Goal: Information Seeking & Learning: Learn about a topic

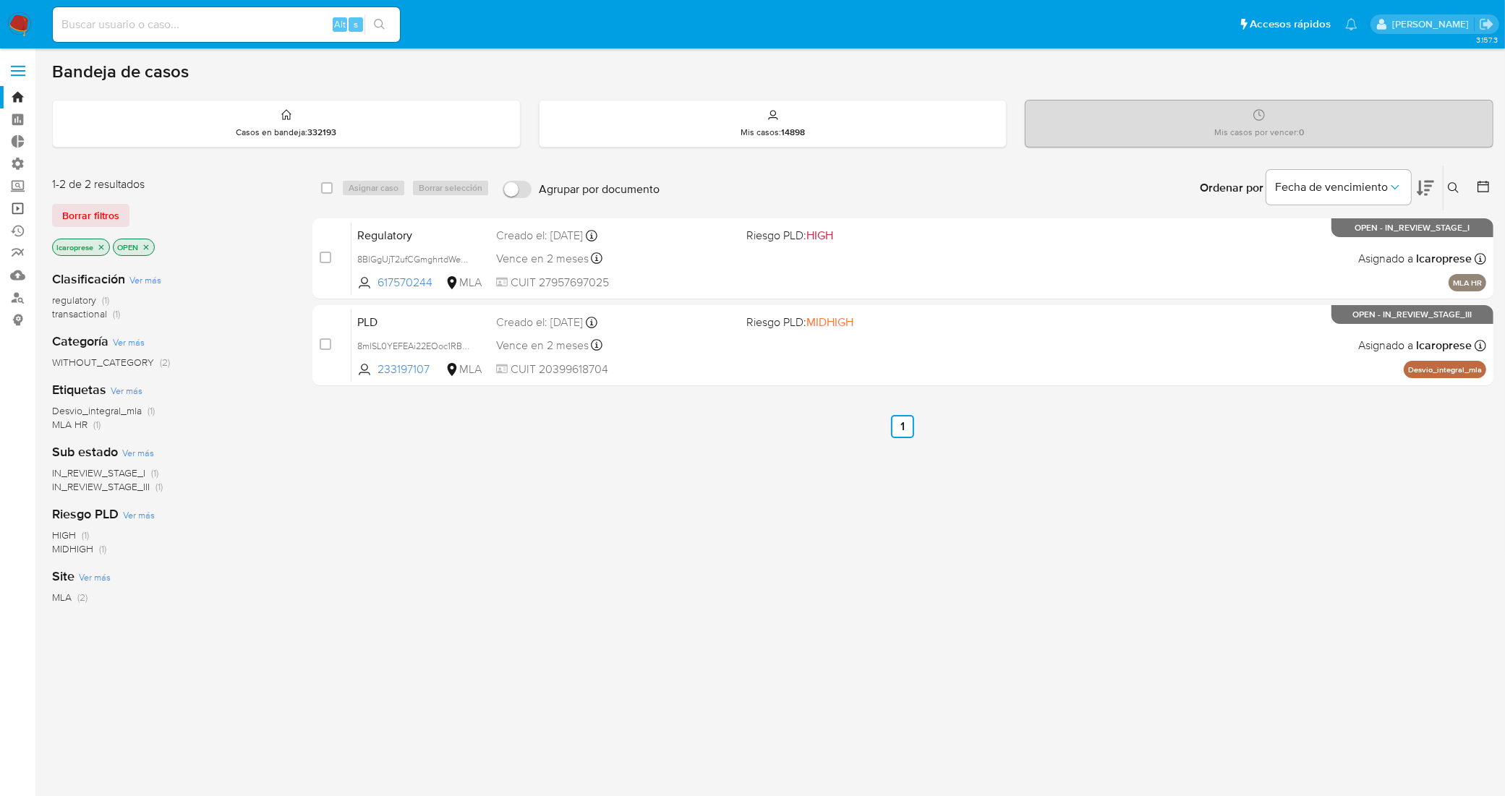
click at [19, 204] on link "Operaciones masivas" at bounding box center [86, 208] width 172 height 22
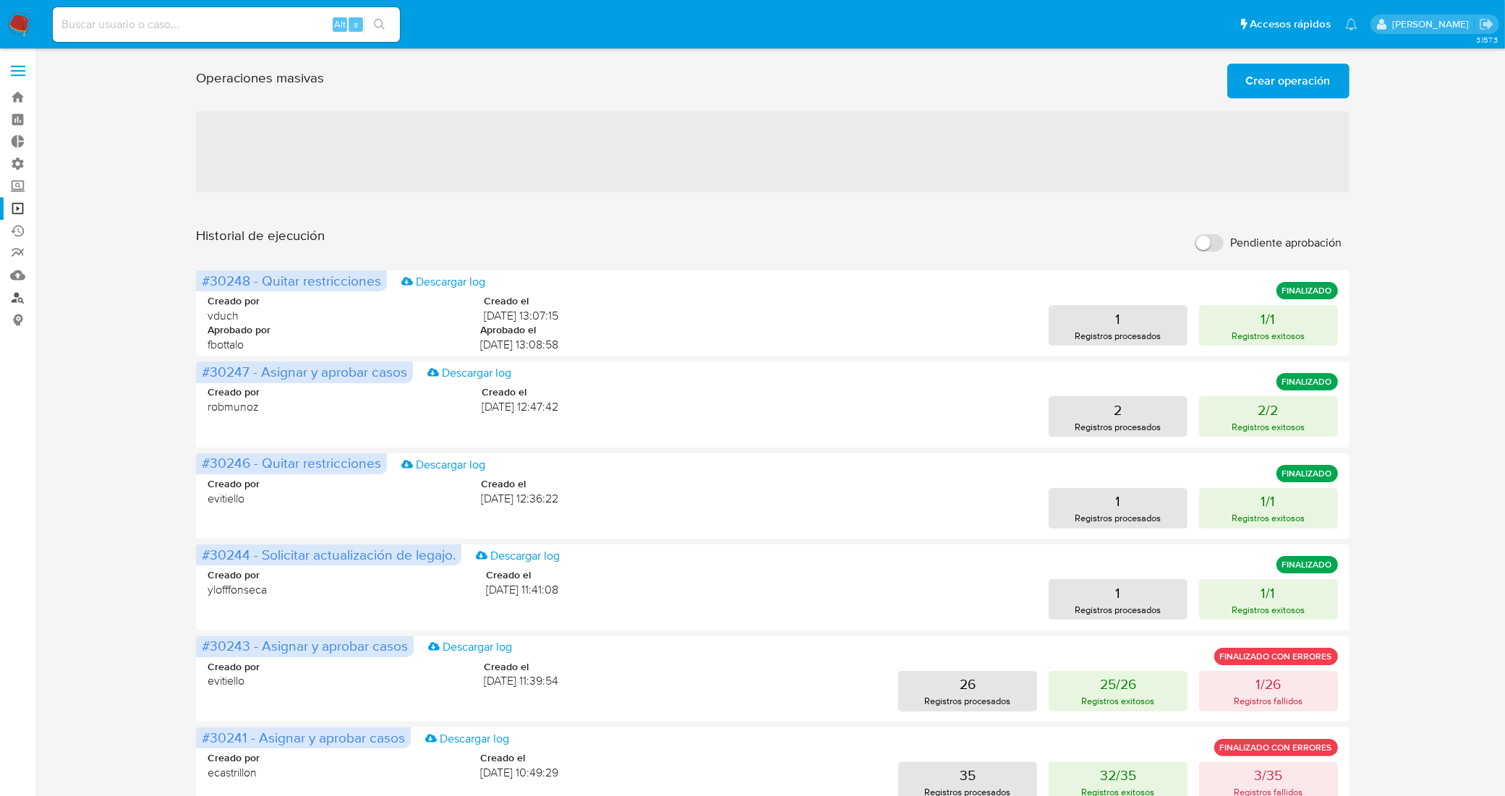
click at [20, 301] on link "Buscador de personas" at bounding box center [86, 297] width 172 height 22
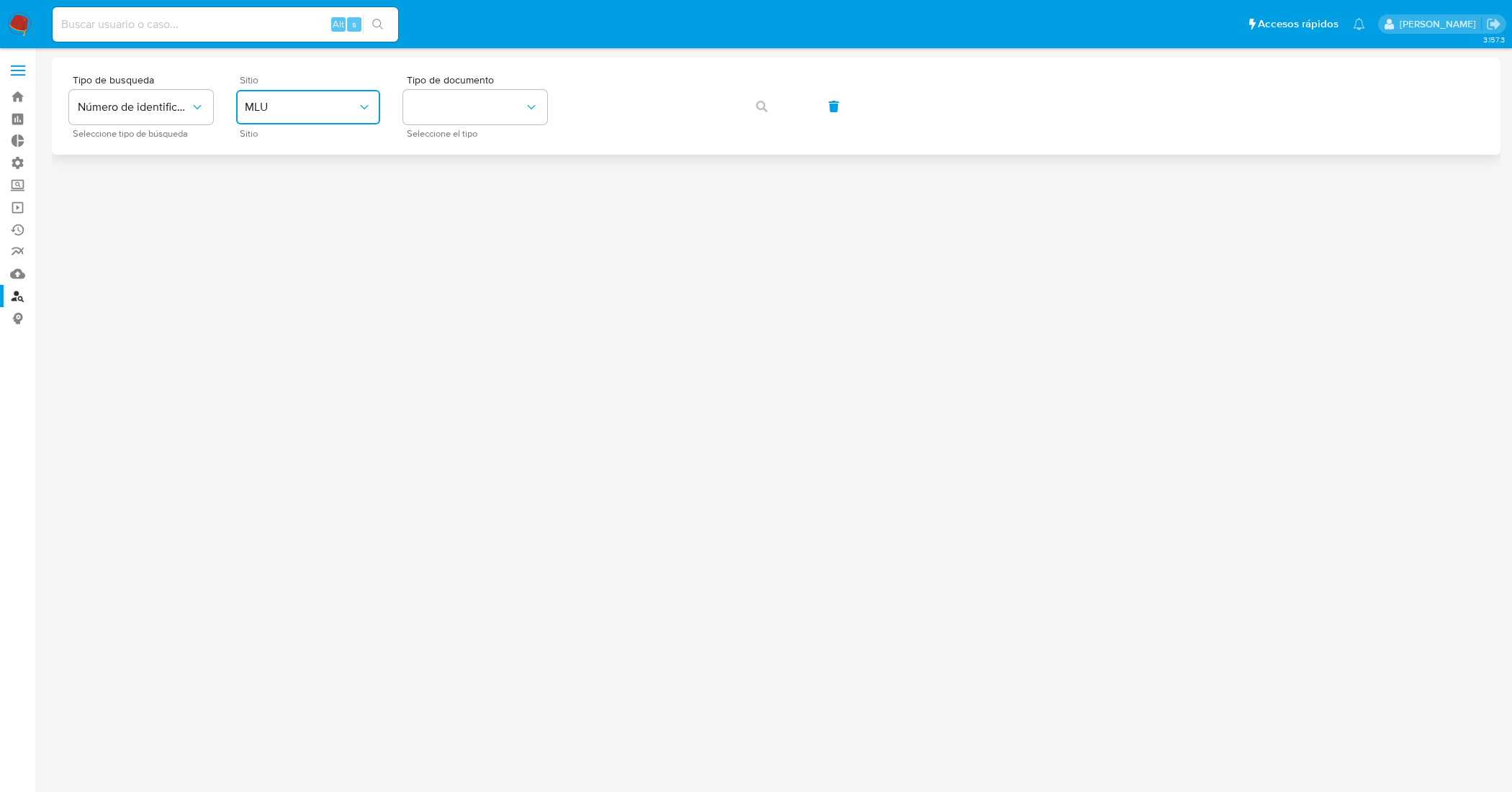
click at [350, 115] on button "MLU" at bounding box center [308, 106] width 144 height 35
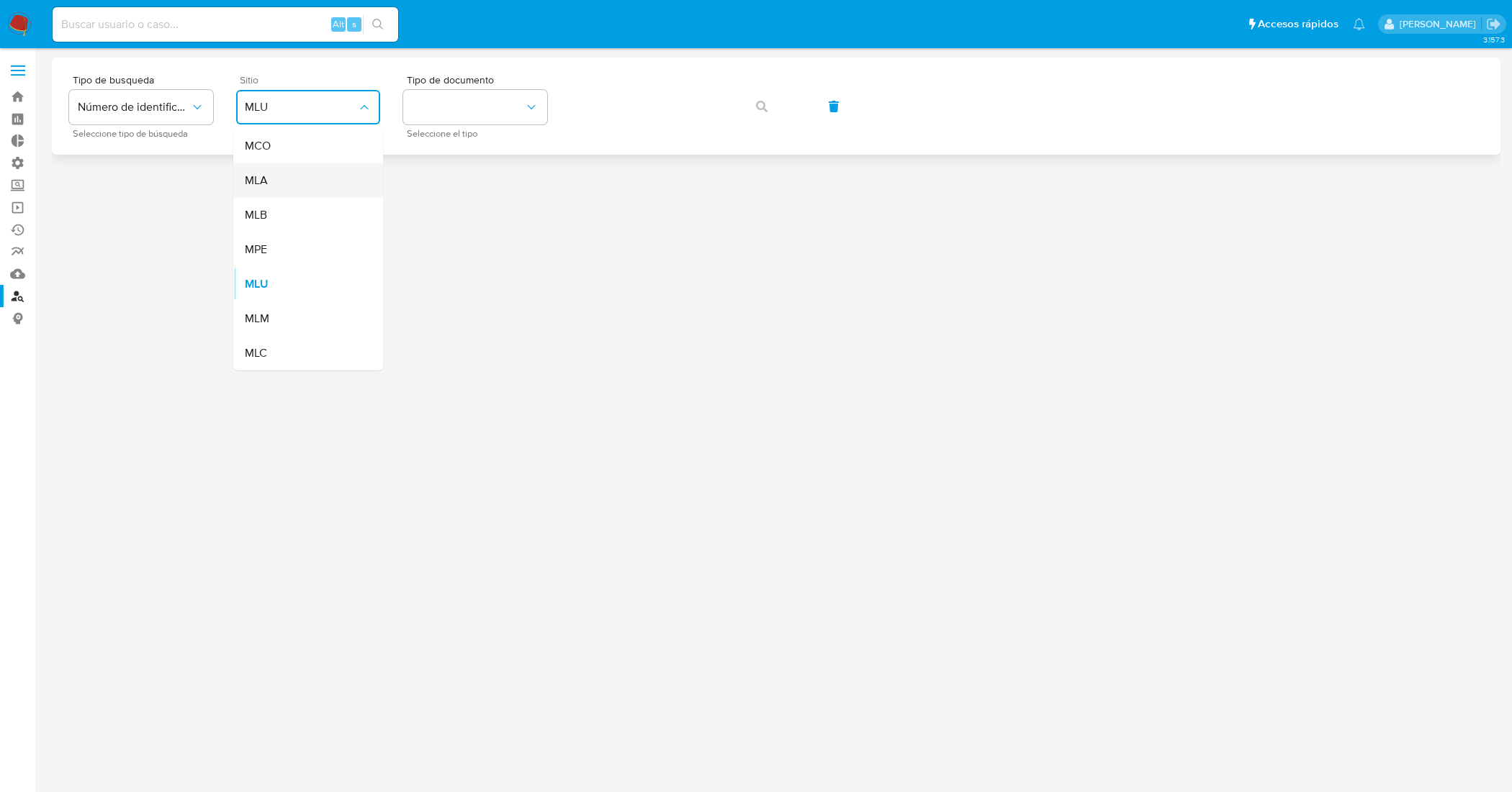
click at [326, 181] on div "MLA" at bounding box center [304, 180] width 118 height 35
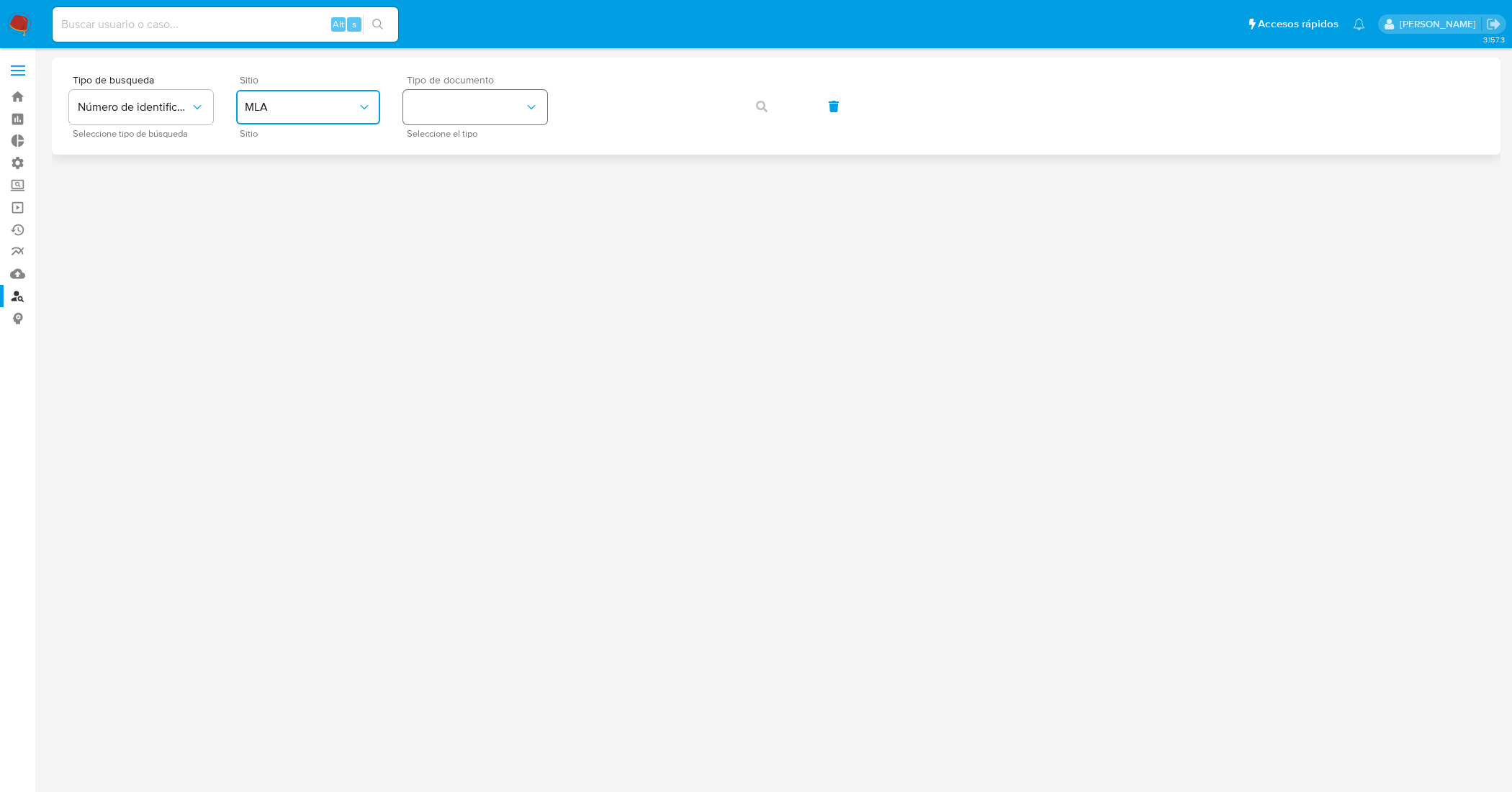
click at [455, 101] on button "identificationType" at bounding box center [475, 106] width 144 height 35
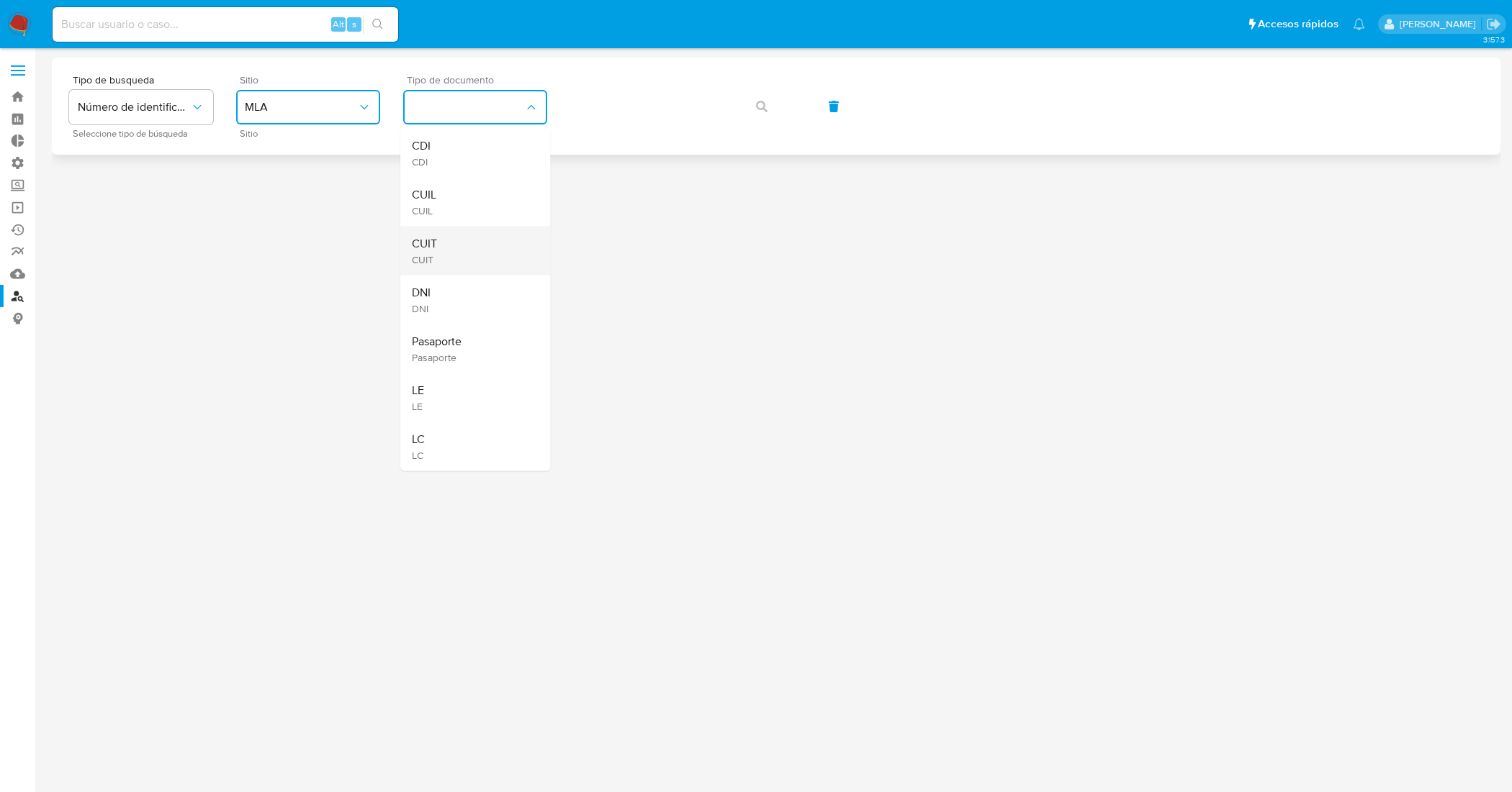
click at [472, 236] on div "CUIT CUIT" at bounding box center [471, 251] width 118 height 49
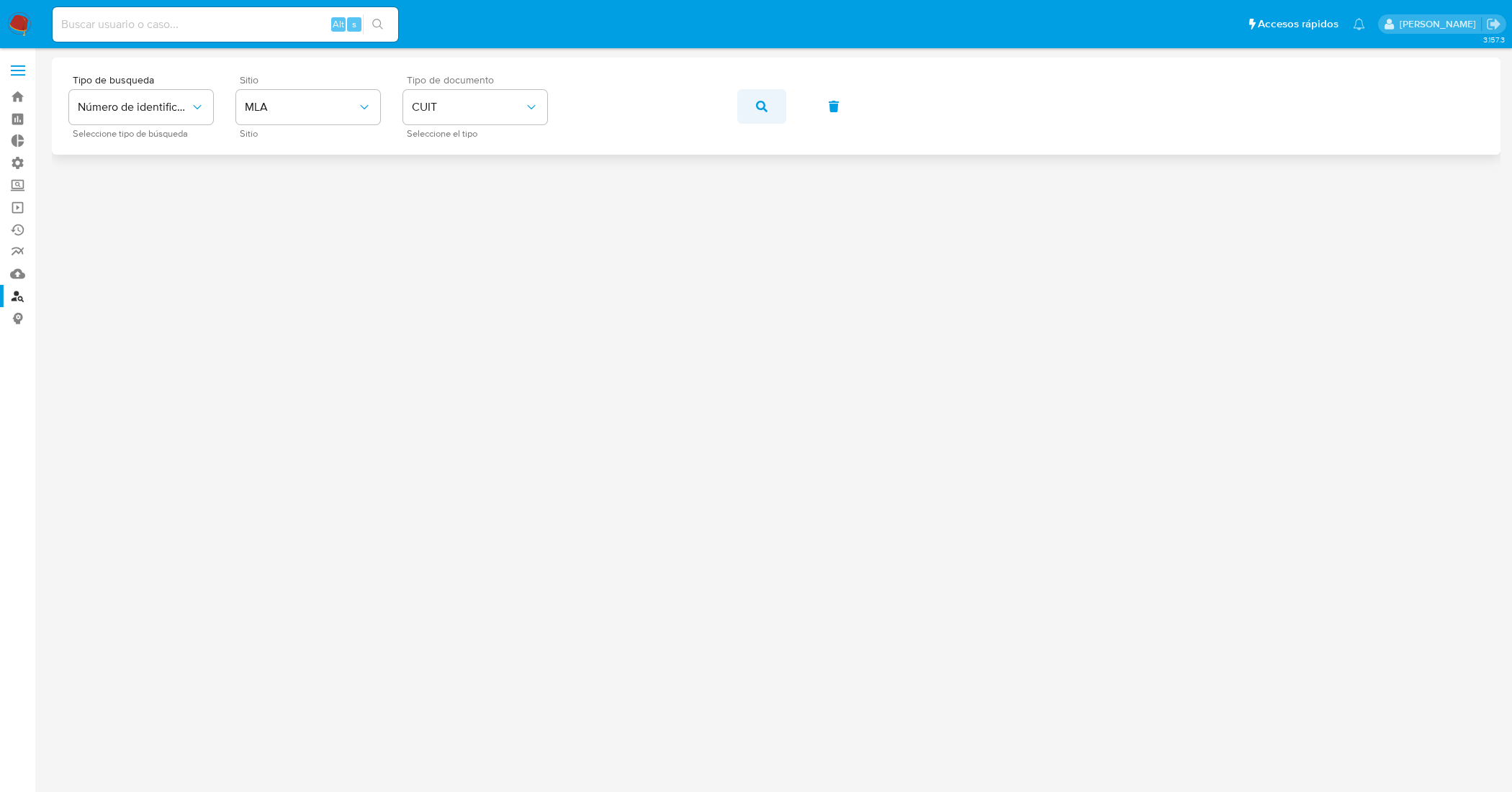
click at [771, 99] on button "button" at bounding box center [761, 106] width 49 height 35
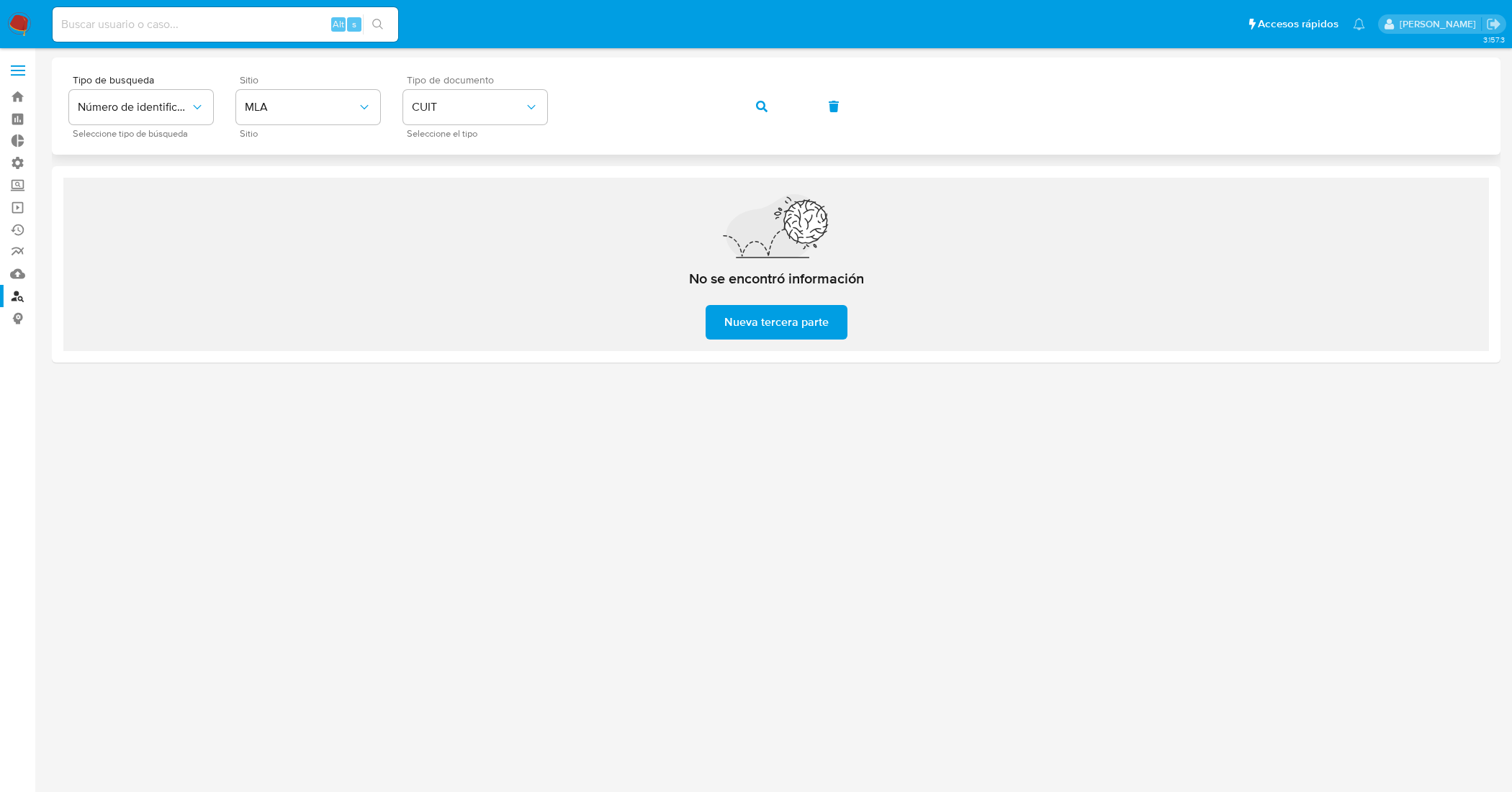
click at [753, 102] on button "button" at bounding box center [761, 106] width 49 height 35
click at [542, 124] on div "Tipo de busqueda Número de identificación Seleccione tipo de búsqueda Sitio MLA…" at bounding box center [775, 105] width 1413 height 63
click at [756, 101] on icon "button" at bounding box center [761, 106] width 12 height 12
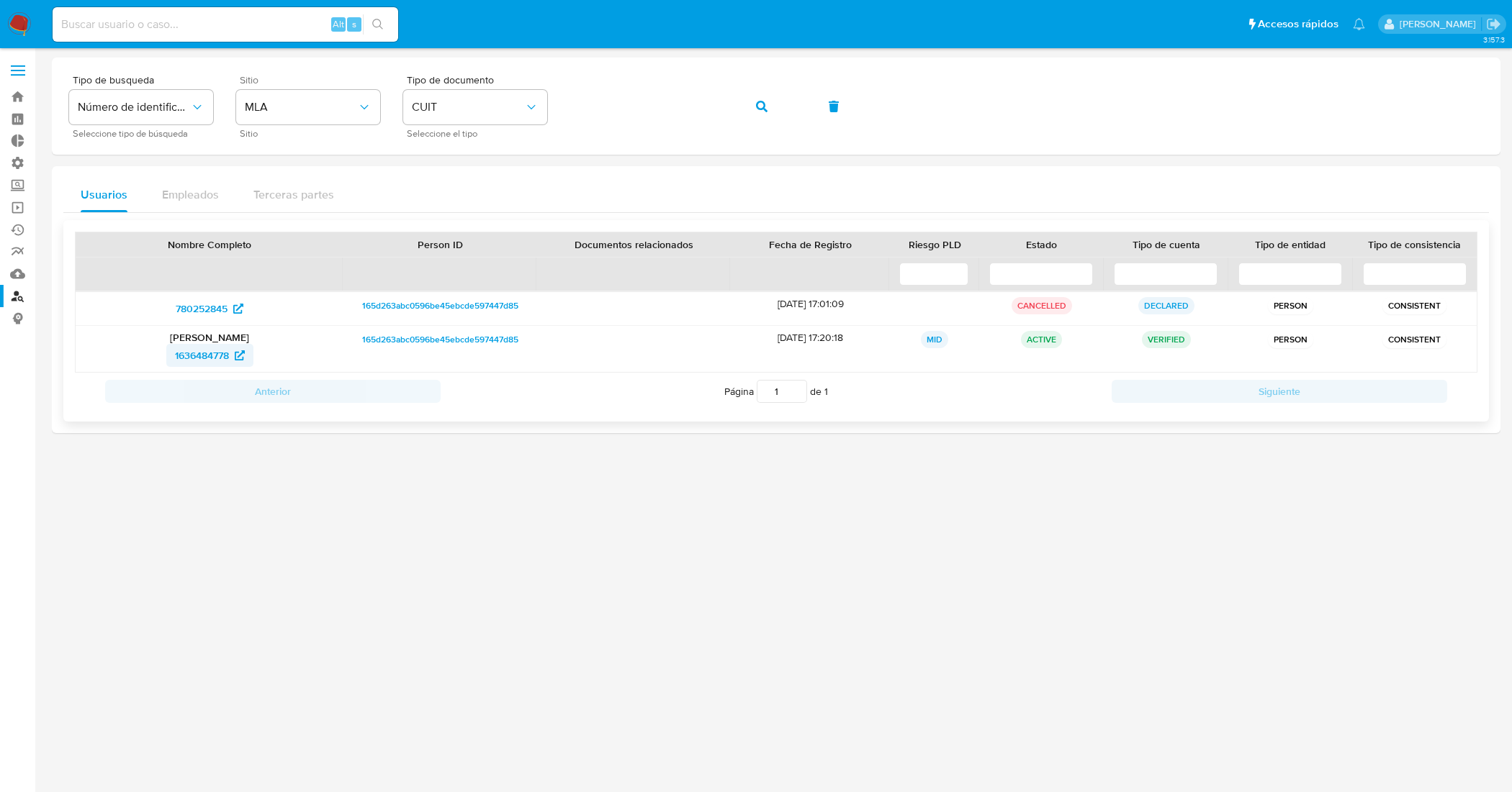
click at [214, 357] on span "1636484778" at bounding box center [202, 355] width 54 height 23
click at [527, 122] on div "Tipo de busqueda Número de identificación Seleccione tipo de búsqueda Sitio MLA…" at bounding box center [775, 105] width 1413 height 63
click at [756, 109] on icon "button" at bounding box center [761, 106] width 12 height 12
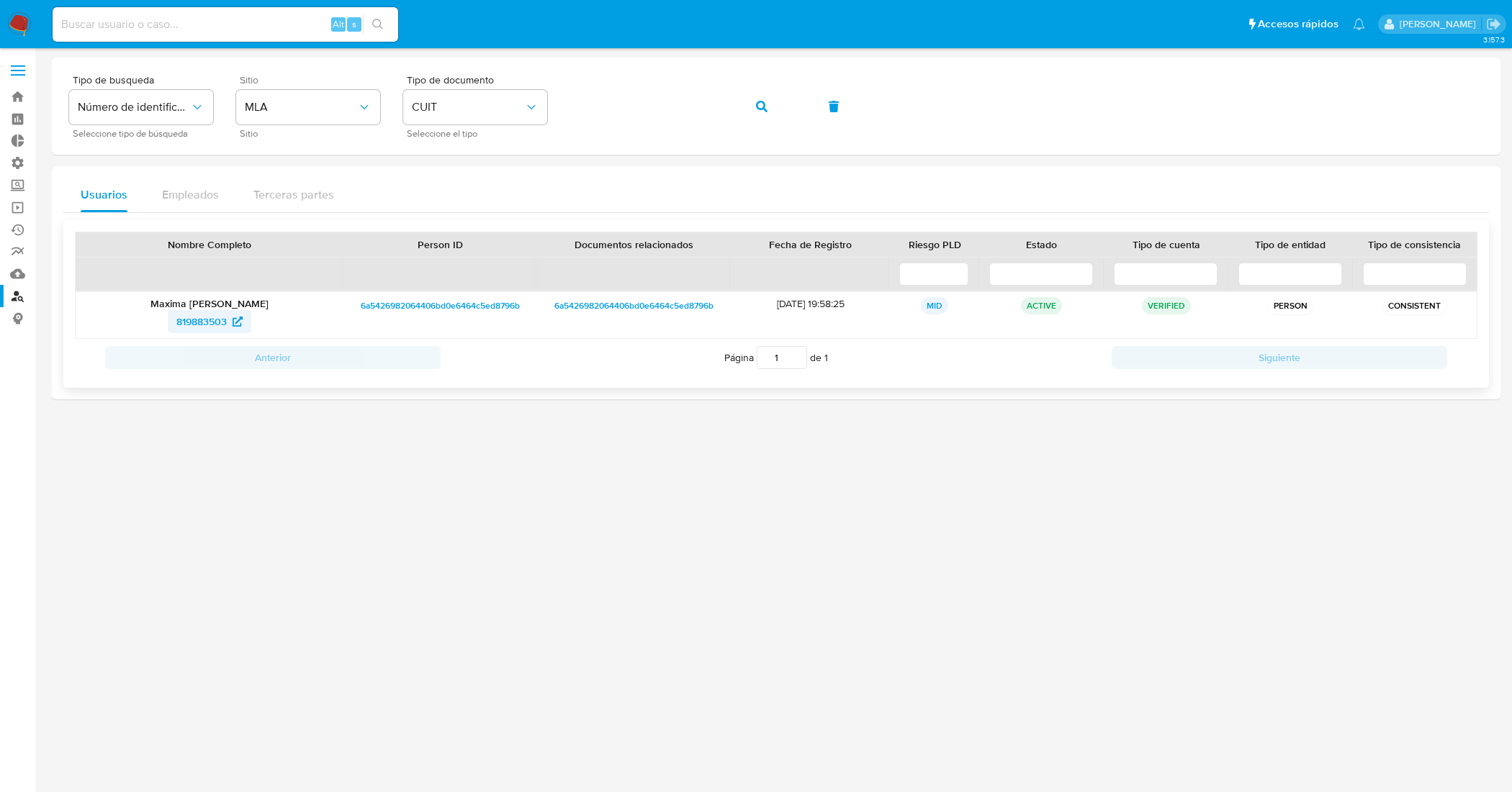
click at [199, 322] on span "819883503" at bounding box center [201, 321] width 51 height 23
click at [227, 15] on input at bounding box center [225, 24] width 345 height 19
paste input "191254159"
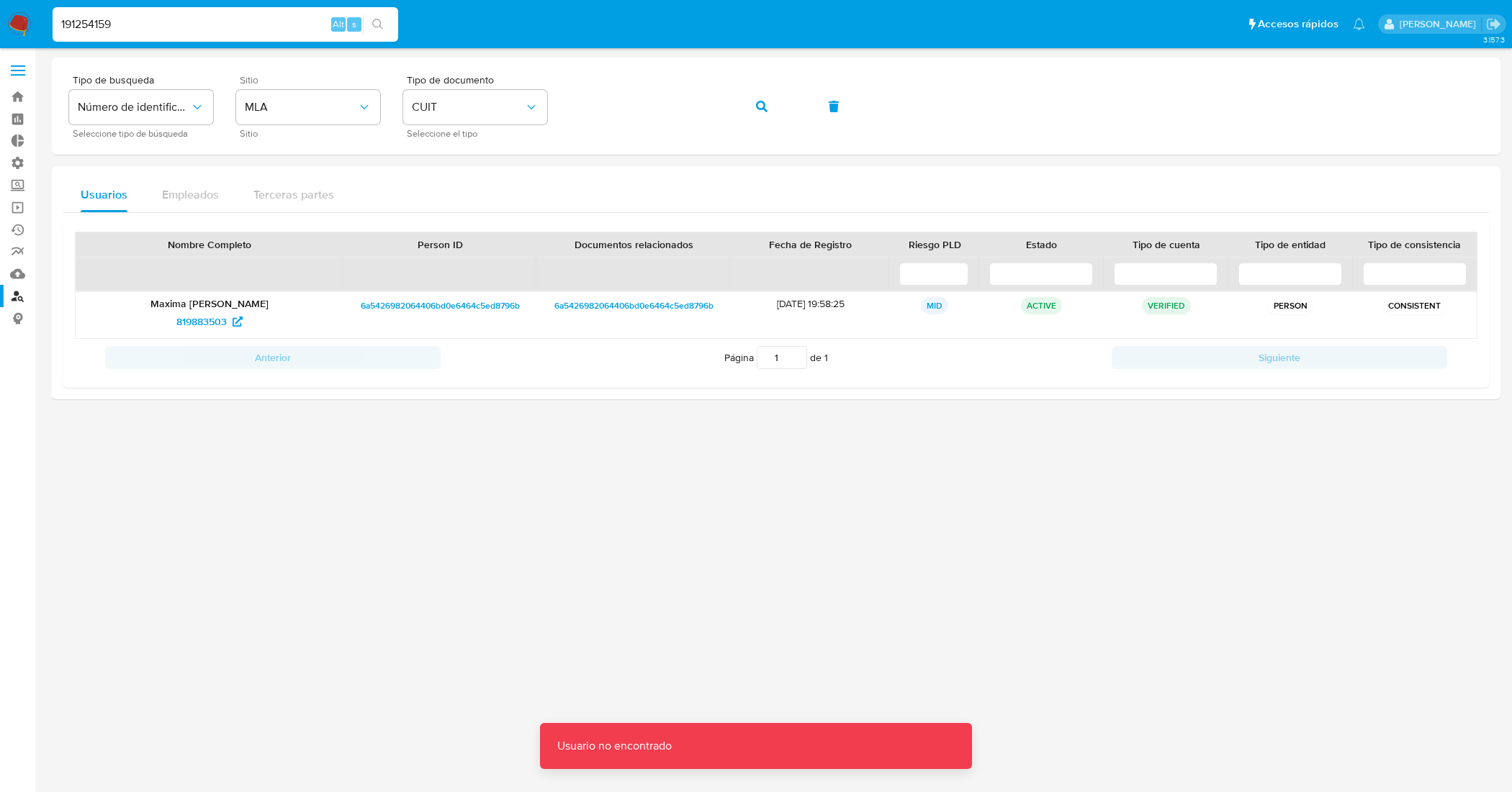
click at [227, 15] on input "191254159" at bounding box center [225, 24] width 345 height 19
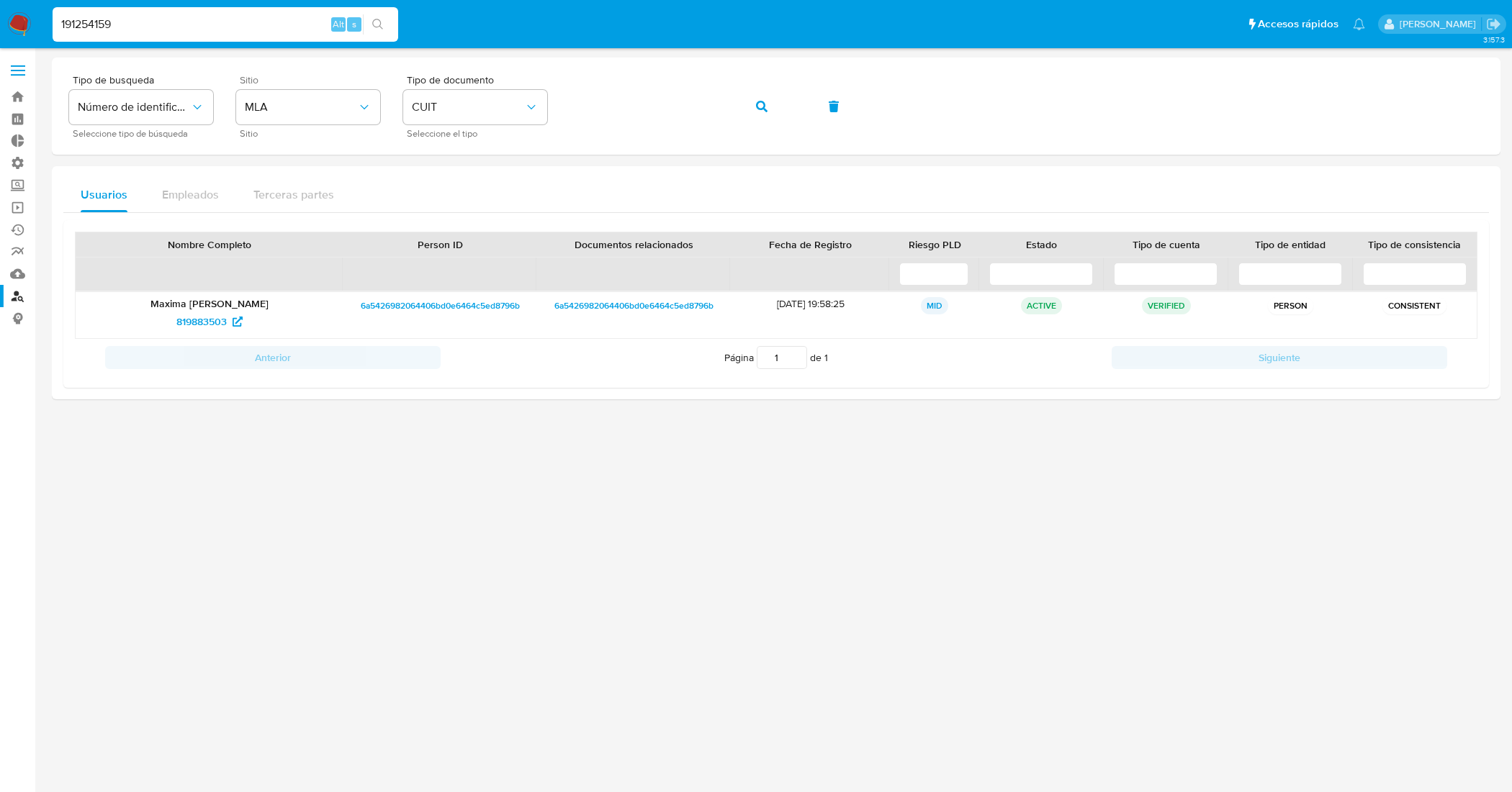
type input "191254159"
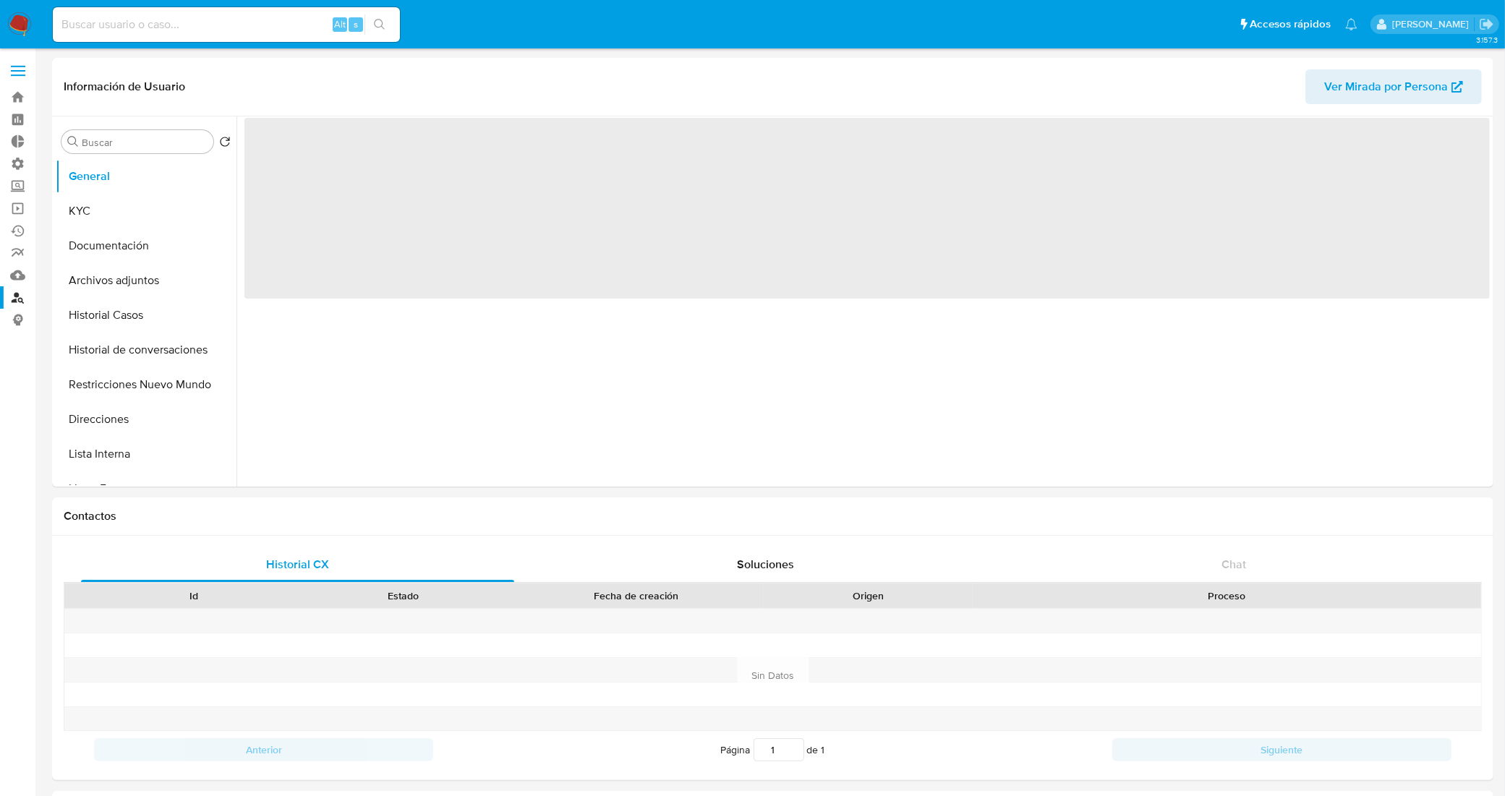
select select "10"
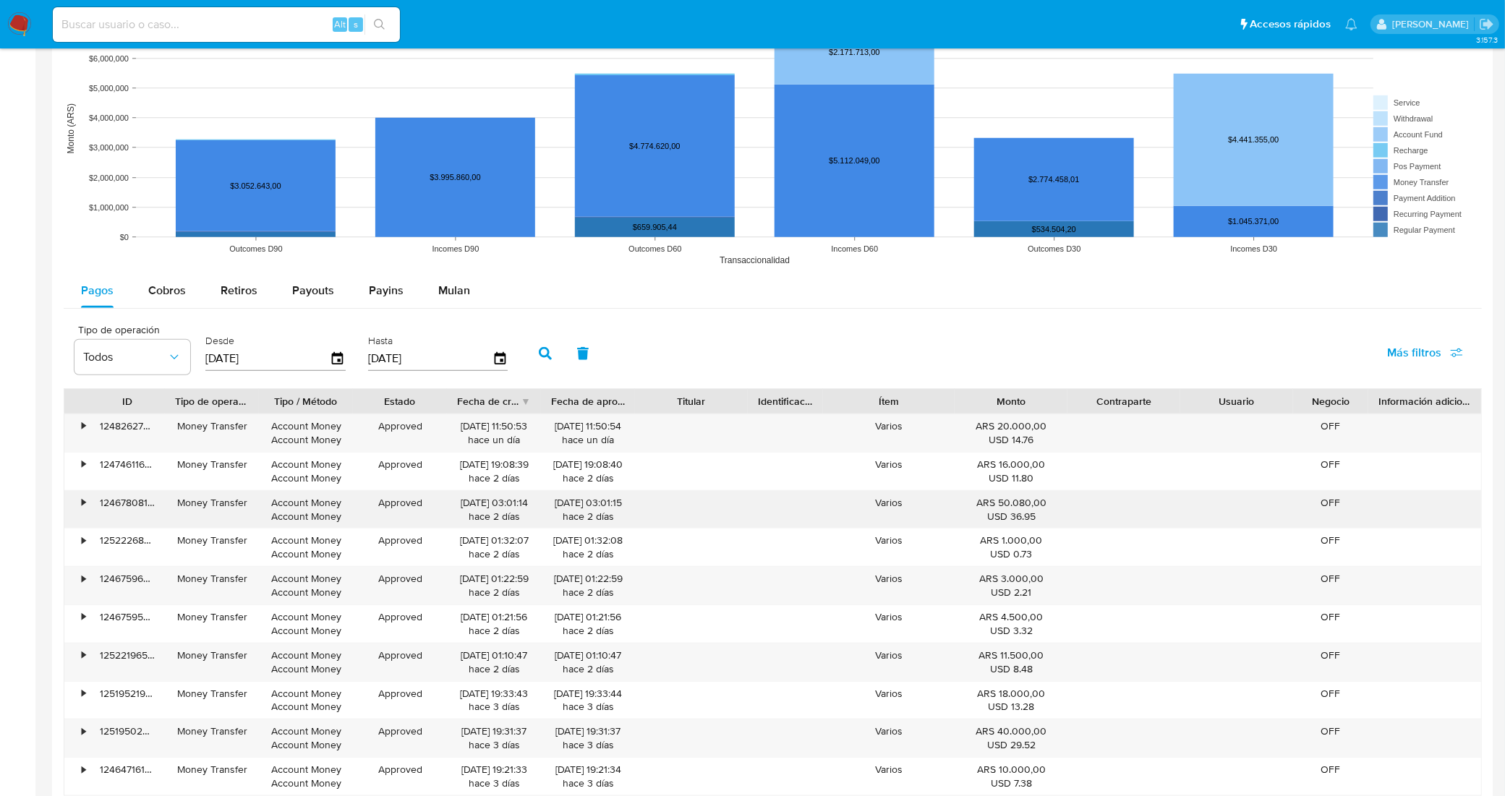
scroll to position [1175, 0]
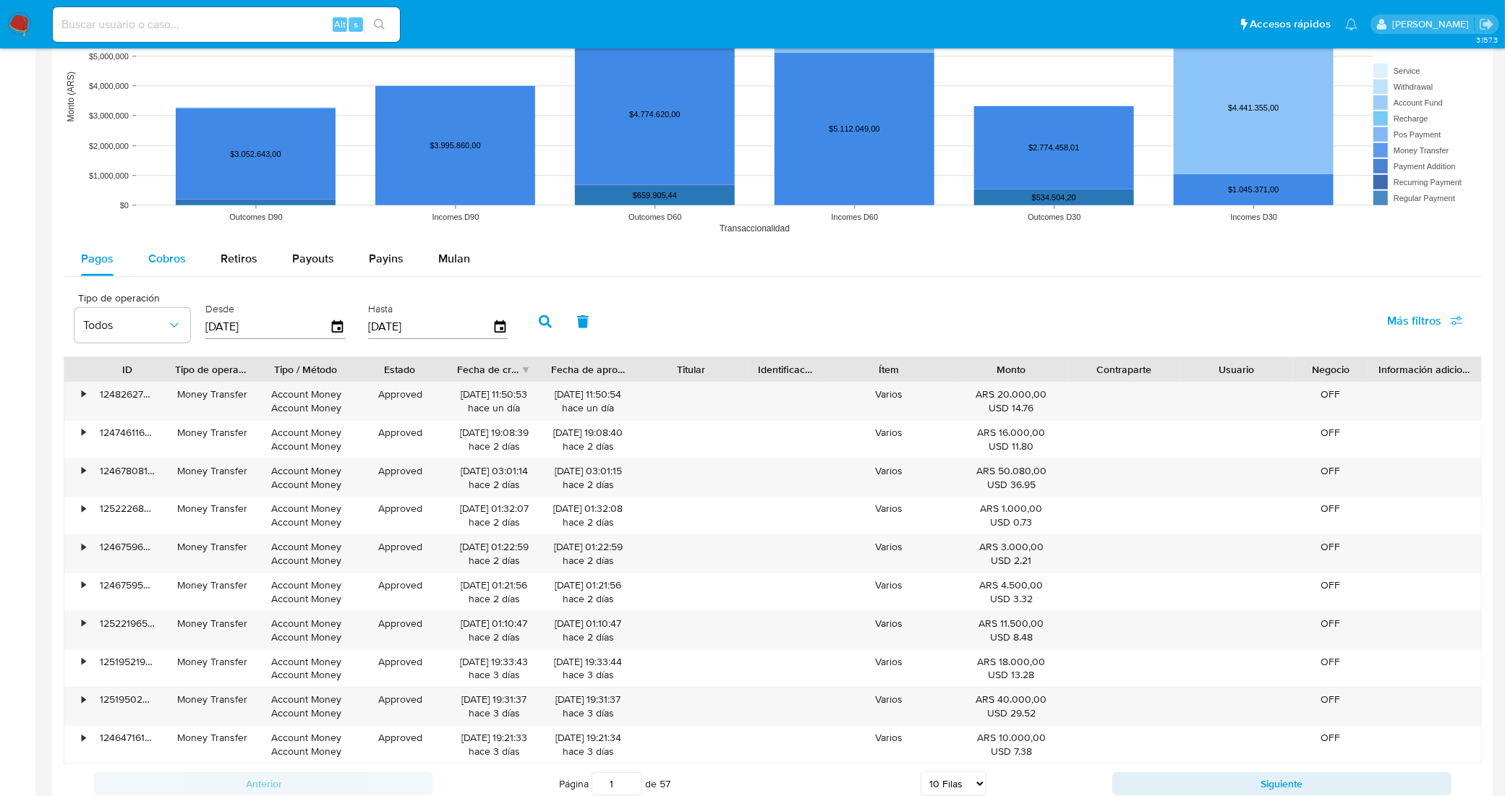
click at [181, 273] on div "Cobros" at bounding box center [167, 259] width 38 height 35
select select "10"
click at [82, 396] on div "•" at bounding box center [84, 395] width 4 height 14
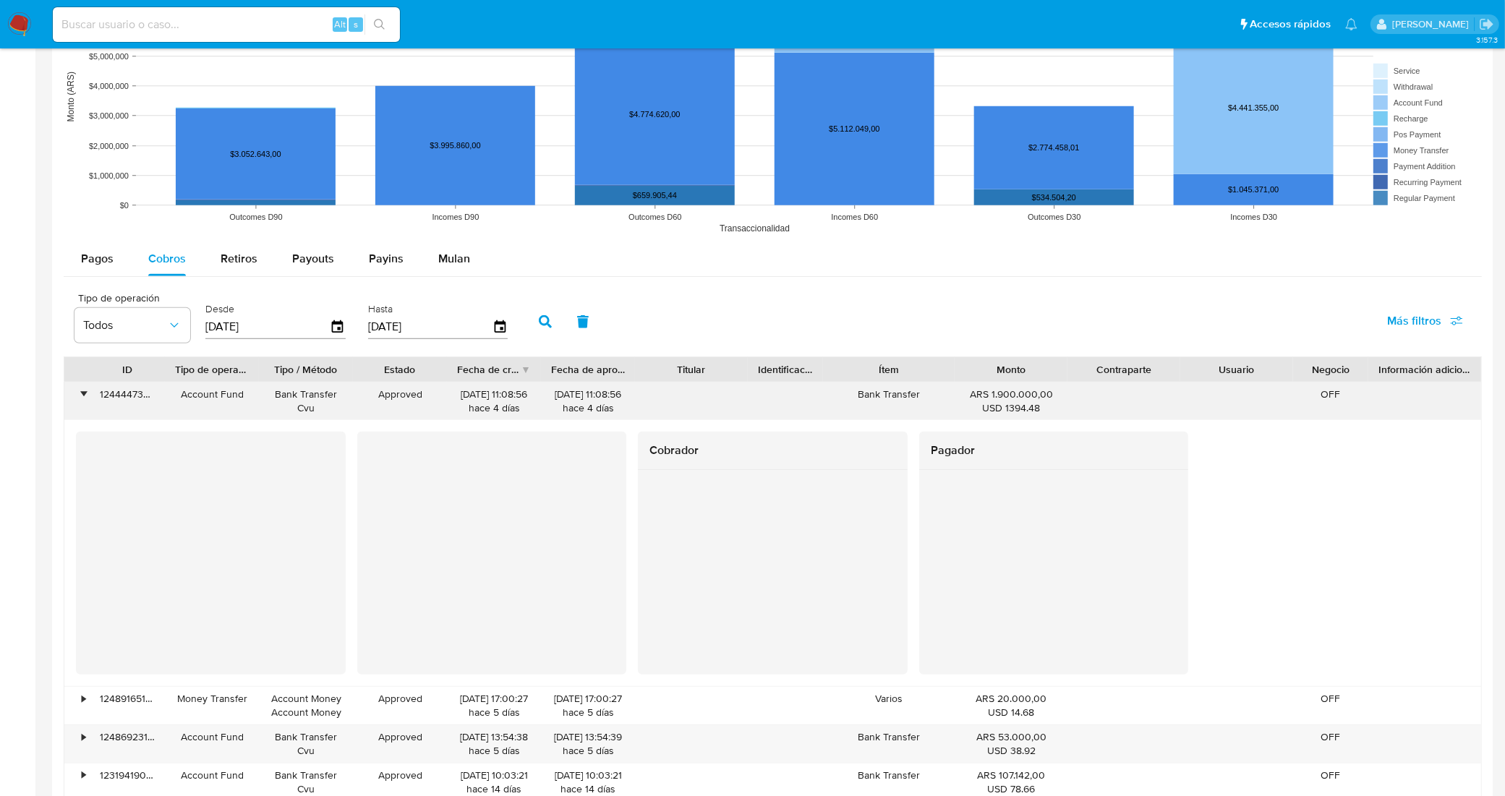
click at [82, 396] on div "•" at bounding box center [84, 395] width 4 height 14
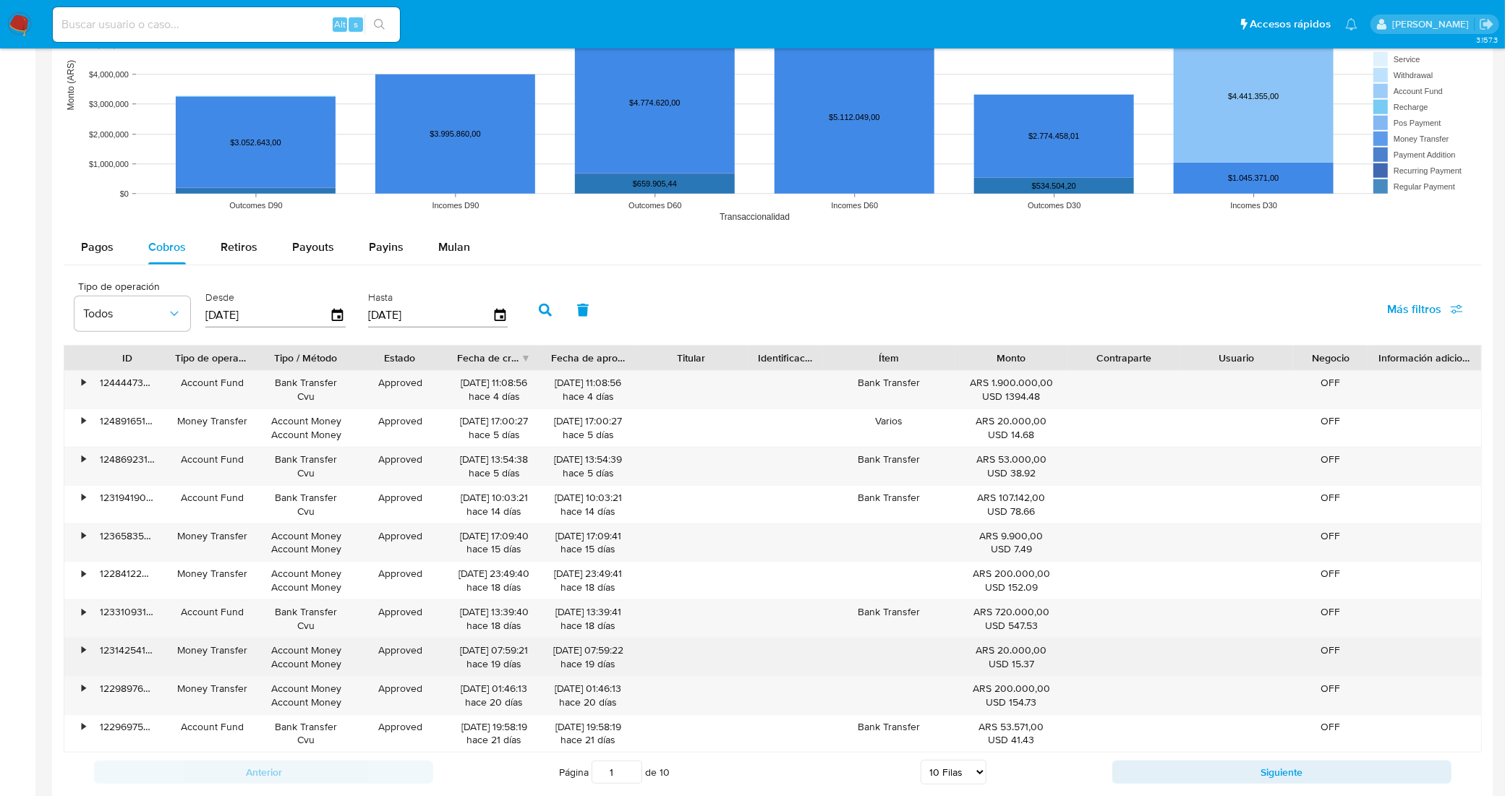
scroll to position [1266, 0]
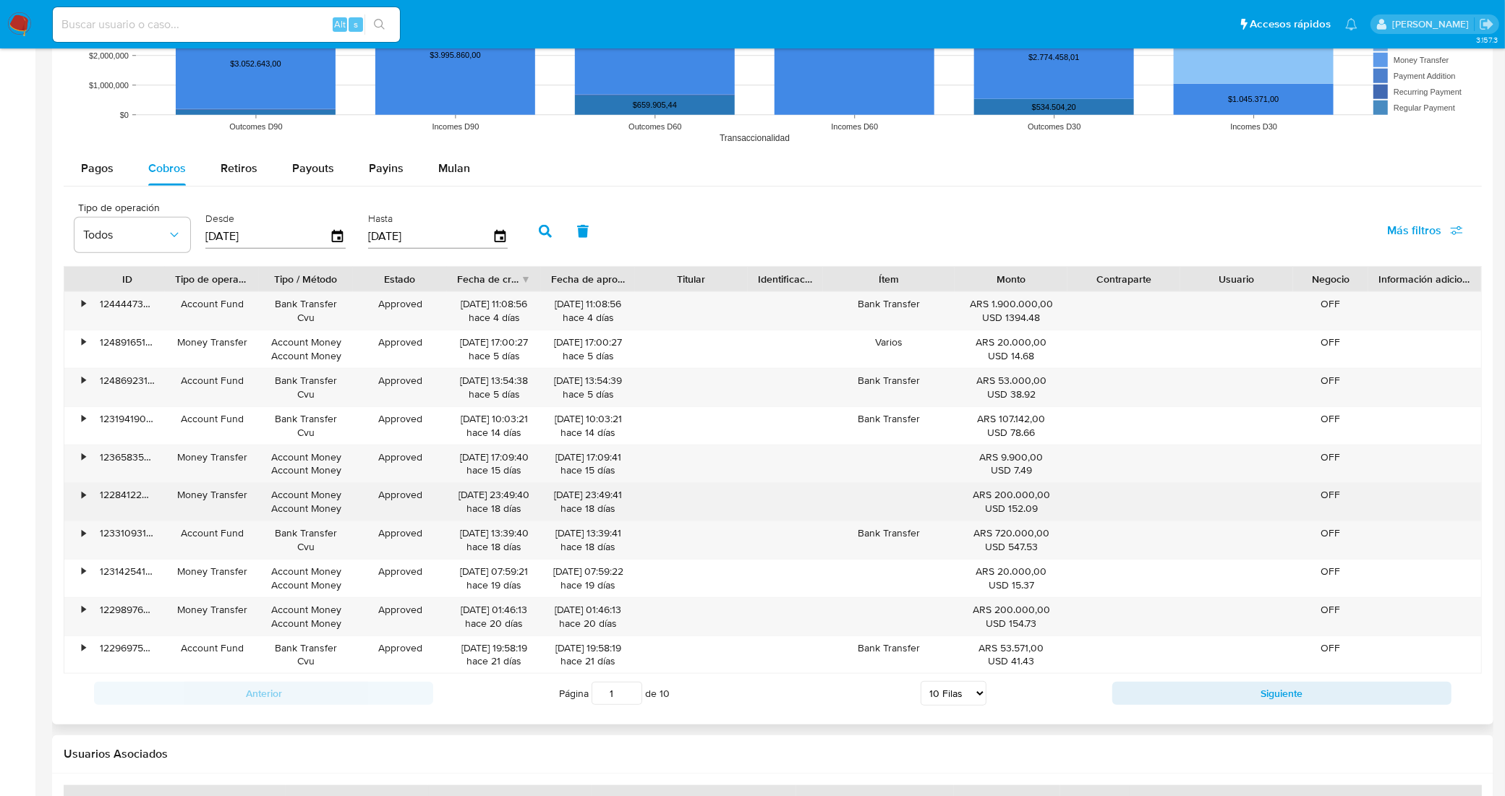
click at [84, 498] on div "•" at bounding box center [84, 495] width 4 height 14
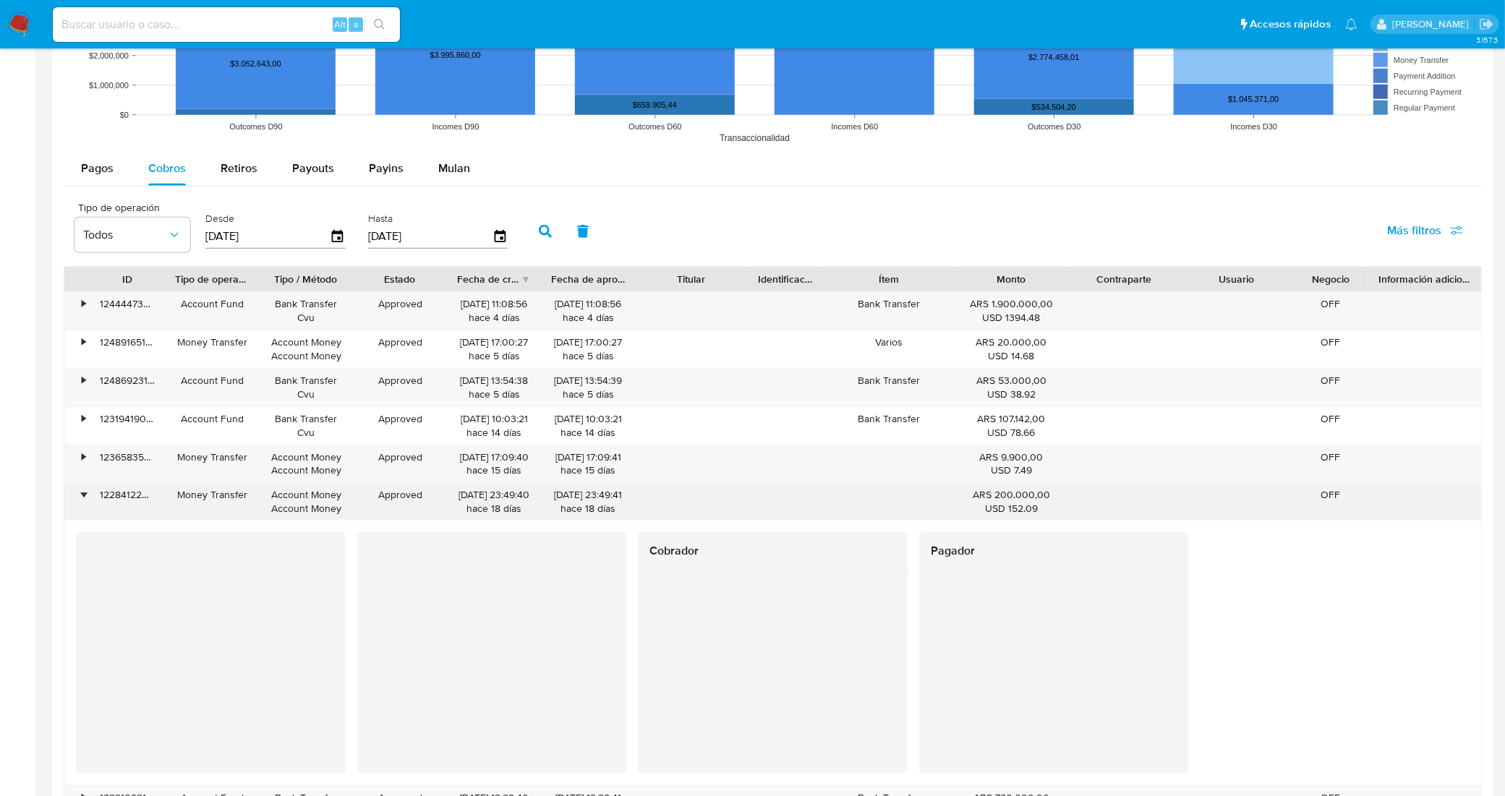
click at [84, 498] on div "•" at bounding box center [84, 495] width 4 height 14
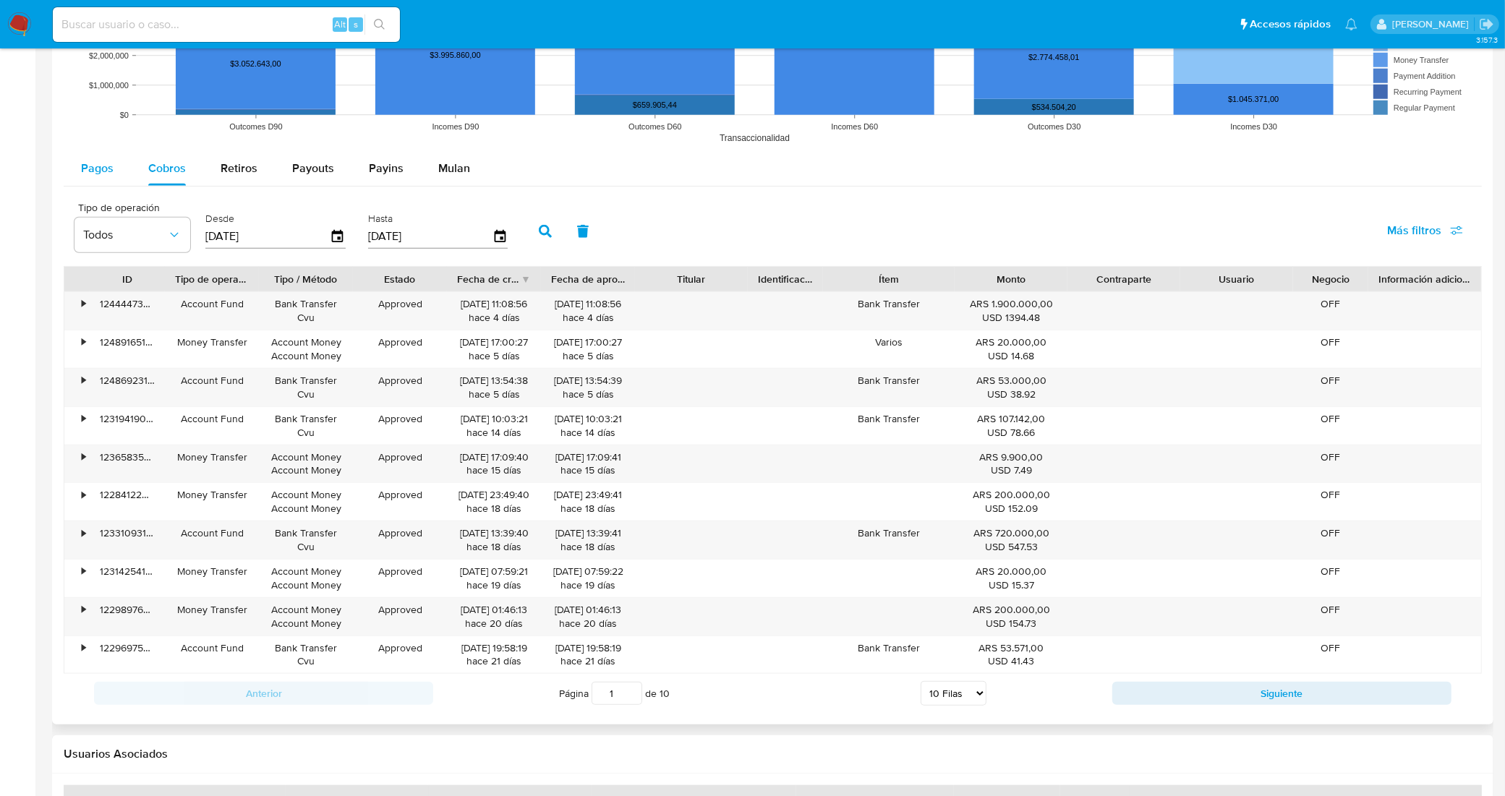
drag, startPoint x: 90, startPoint y: 135, endPoint x: 103, endPoint y: 169, distance: 36.4
click at [90, 135] on rect at bounding box center [773, 6] width 1418 height 289
click at [103, 169] on span "Pagos" at bounding box center [97, 168] width 33 height 17
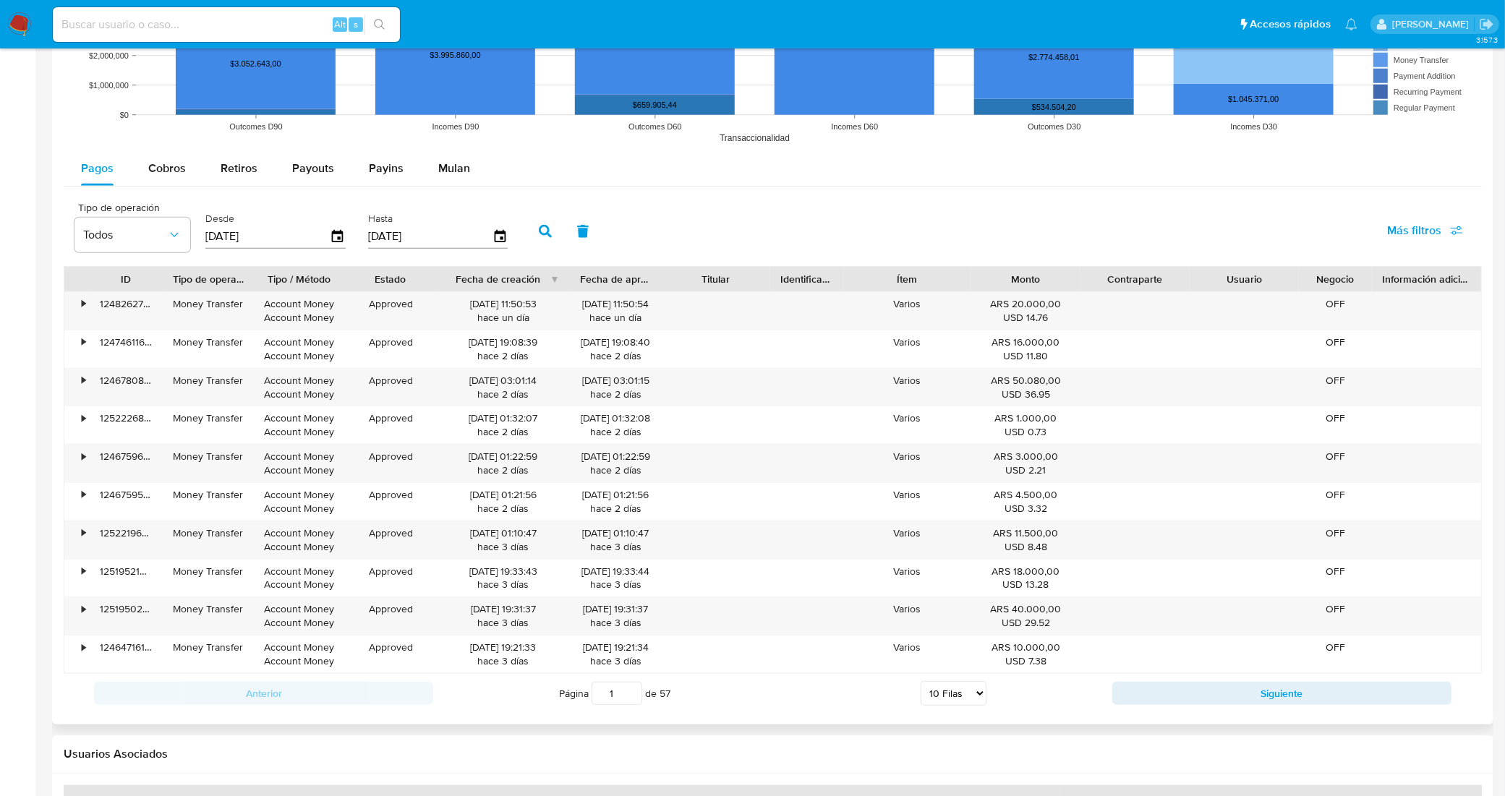
drag, startPoint x: 547, startPoint y: 283, endPoint x: 587, endPoint y: 281, distance: 39.8
click at [587, 281] on div "ID Tipo de operación Tipo / Método Estado Fecha de creación Fecha de aprobación…" at bounding box center [772, 279] width 1417 height 25
click at [80, 309] on div "•" at bounding box center [76, 311] width 25 height 38
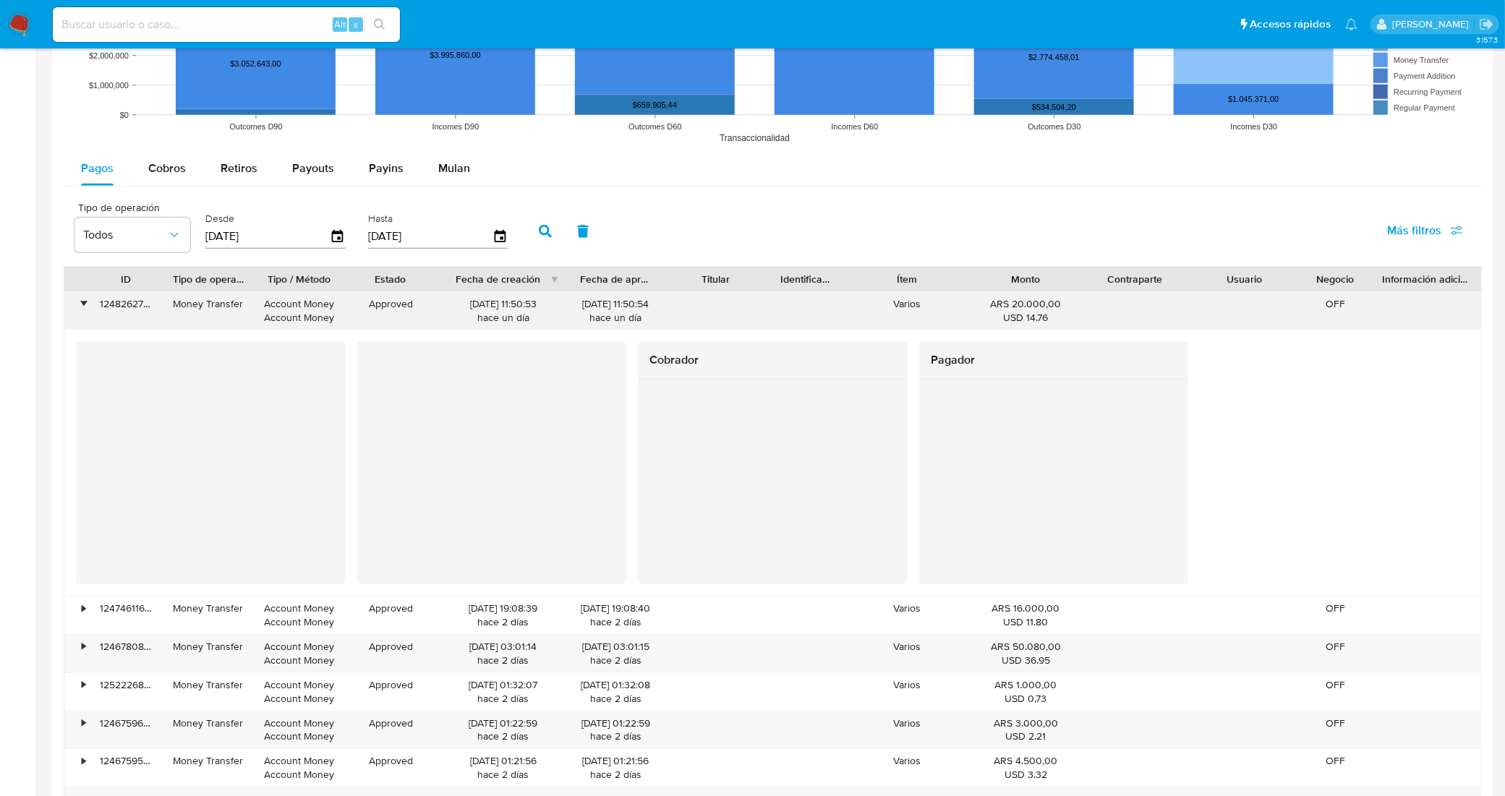
click at [80, 309] on div "•" at bounding box center [76, 311] width 25 height 38
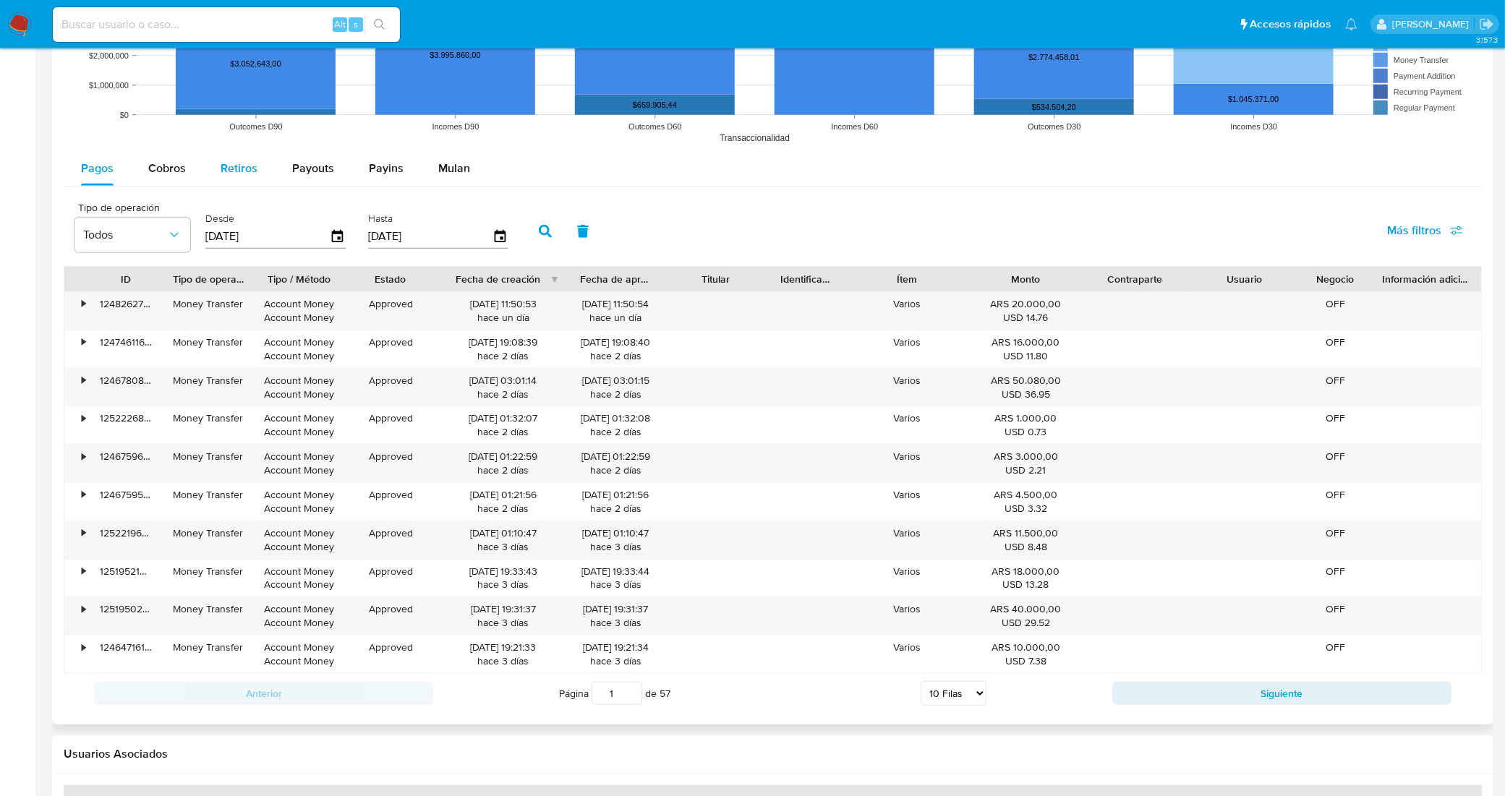
click at [266, 170] on button "Retiros" at bounding box center [239, 168] width 72 height 35
select select "10"
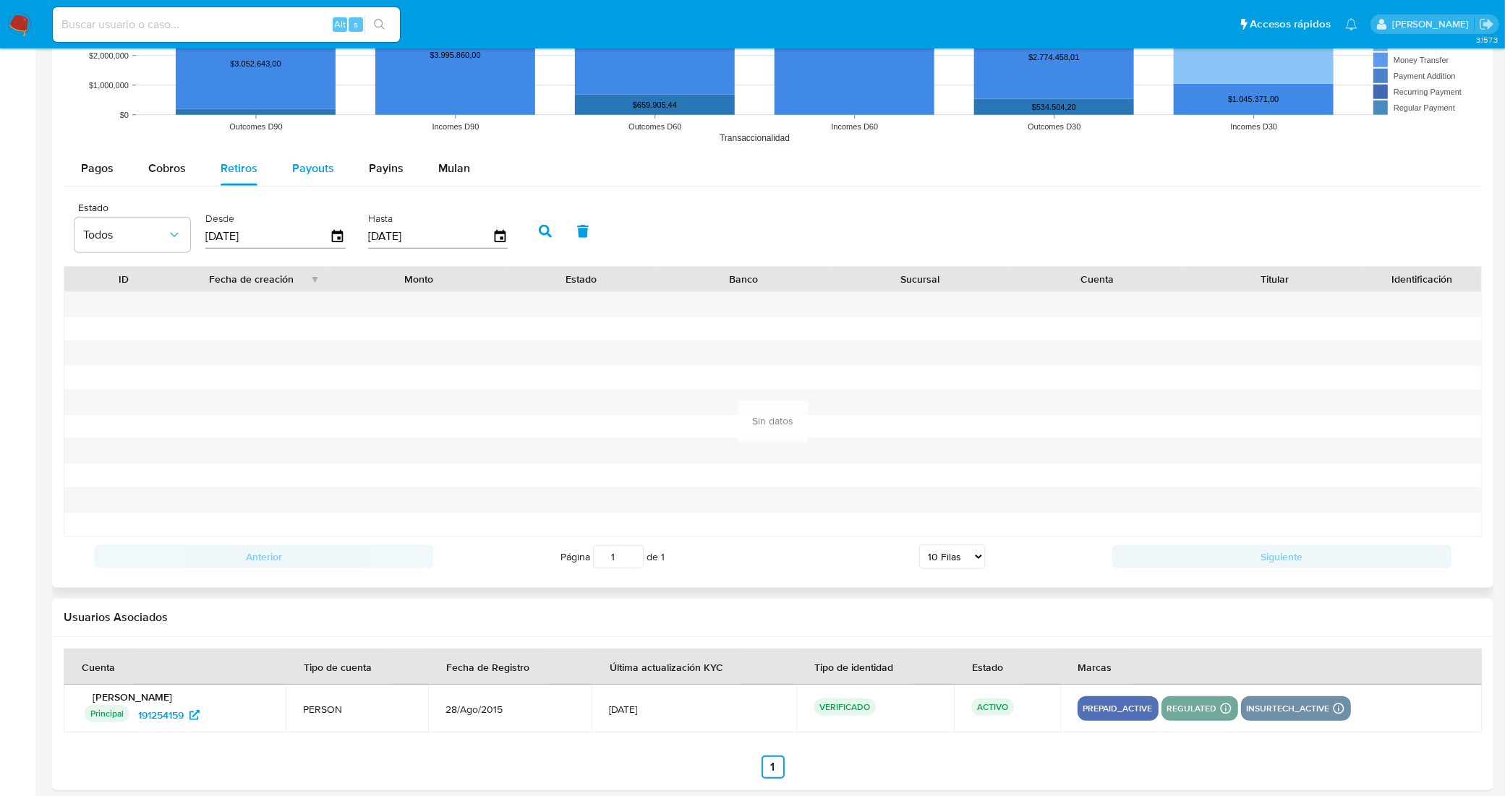
click at [319, 175] on span "Payouts" at bounding box center [313, 168] width 42 height 17
select select "10"
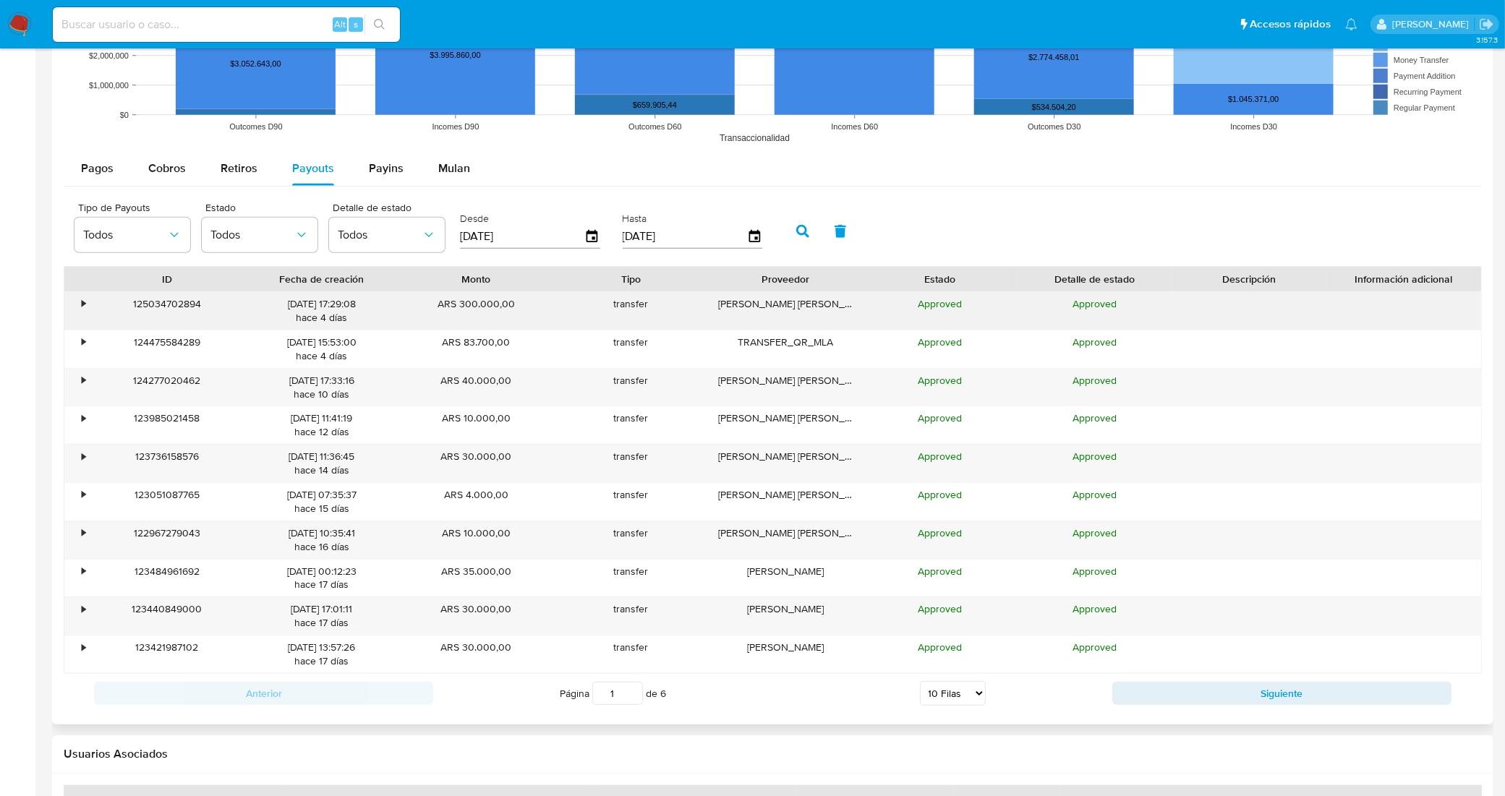
click at [83, 309] on div "•" at bounding box center [84, 304] width 4 height 14
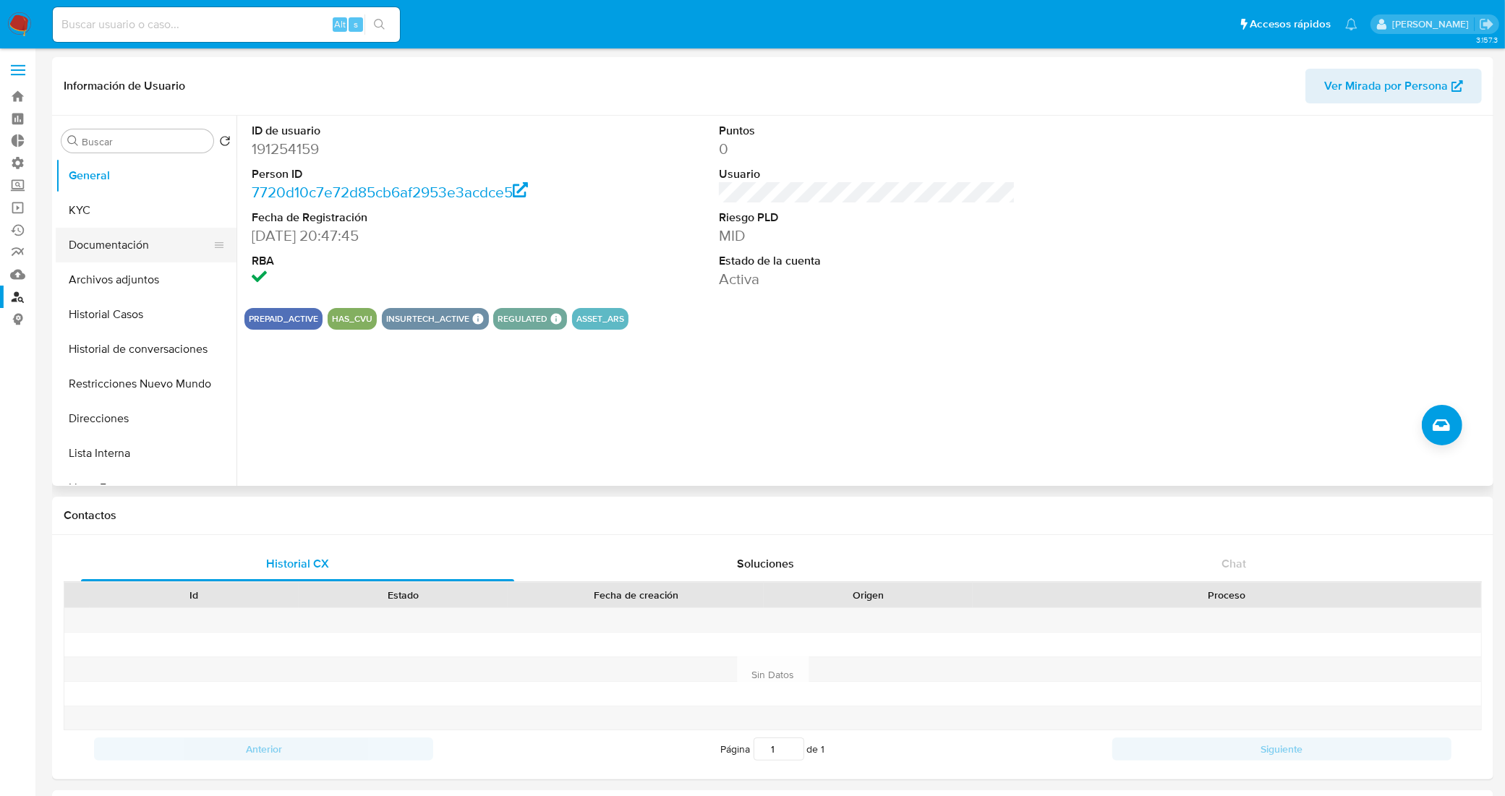
scroll to position [0, 0]
click at [18, 300] on link "Buscador de personas" at bounding box center [86, 297] width 172 height 22
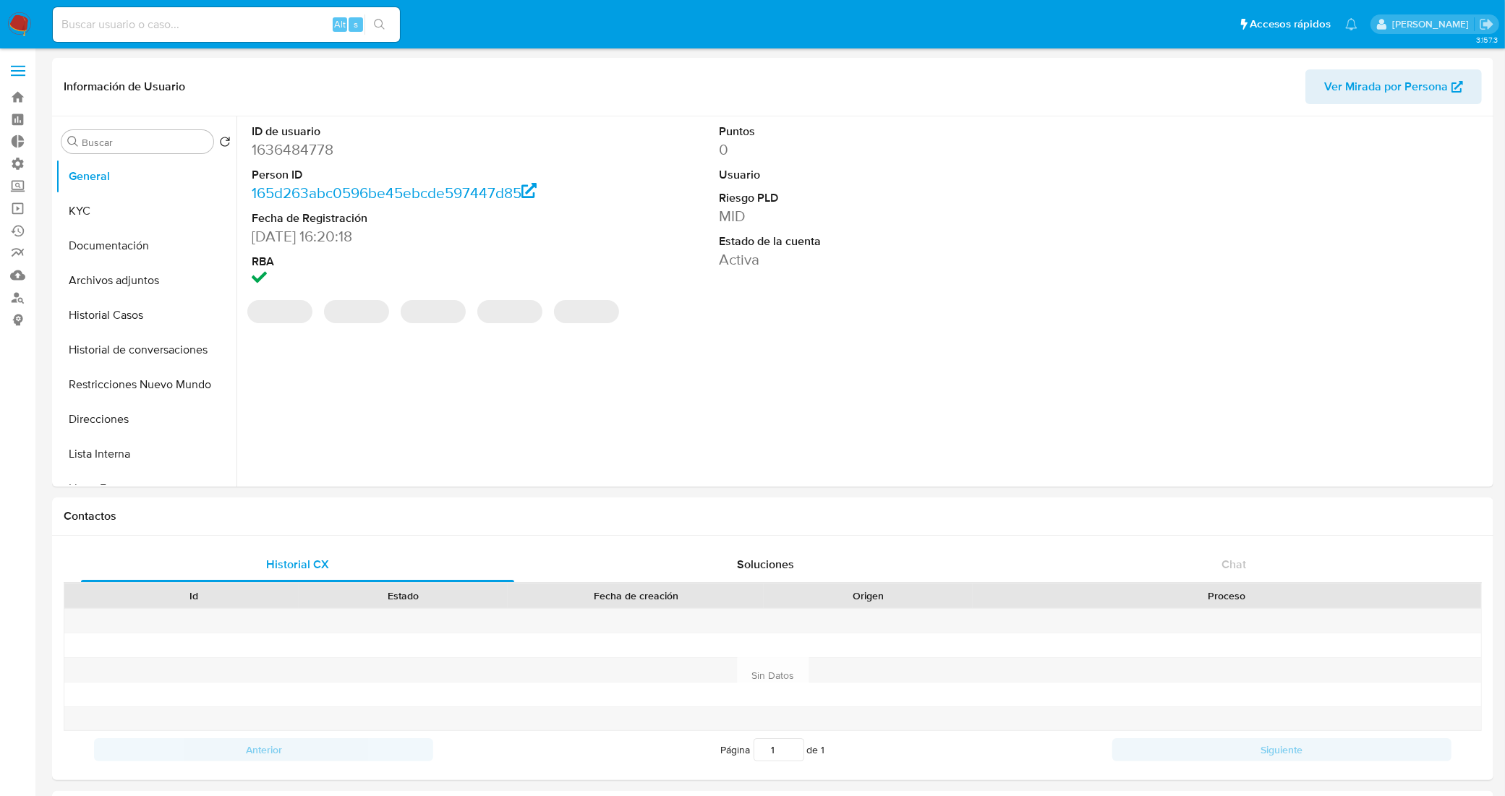
select select "10"
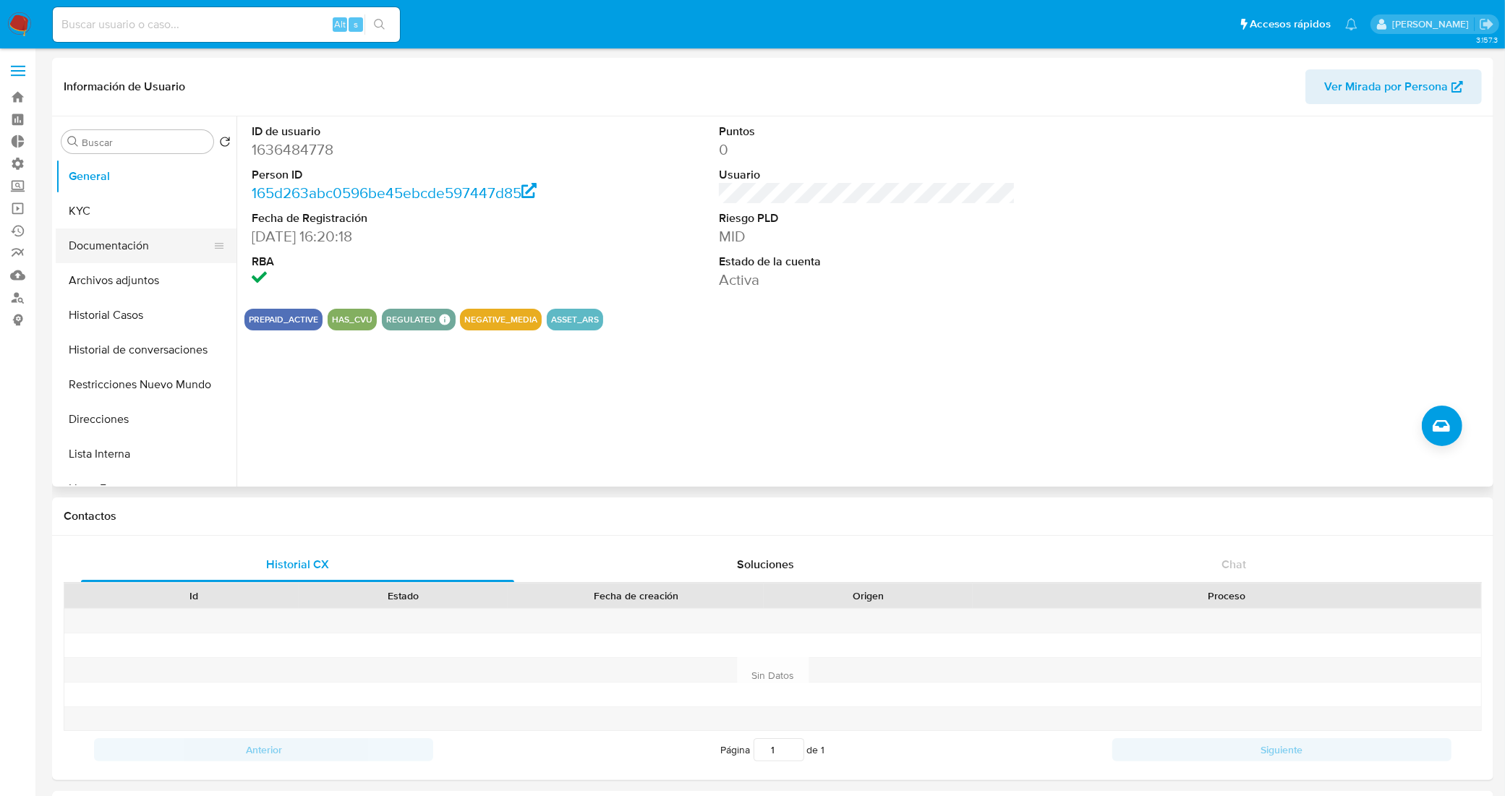
click at [116, 236] on button "Documentación" at bounding box center [140, 246] width 169 height 35
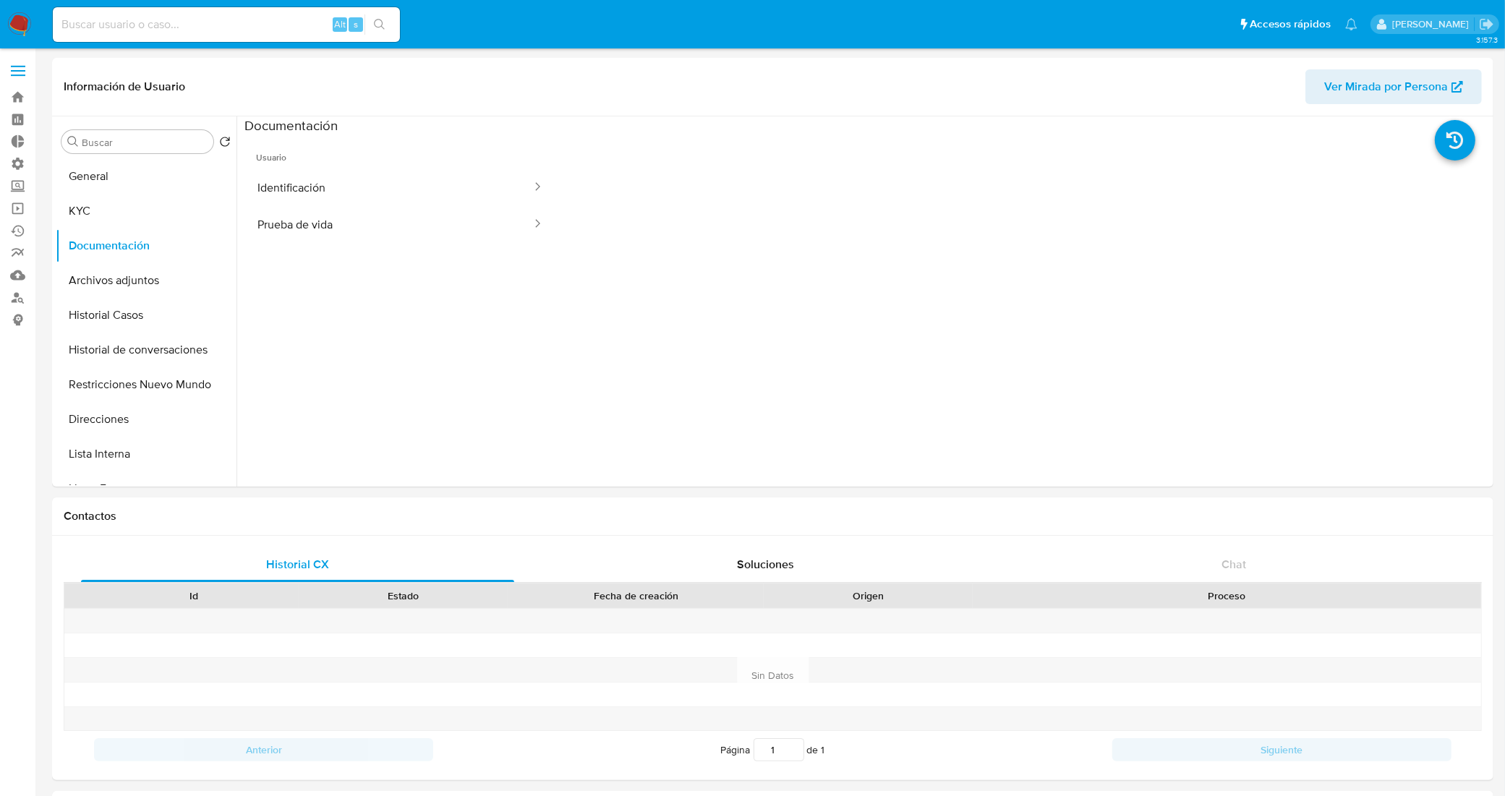
click at [316, 213] on button "Prueba de vida" at bounding box center [388, 224] width 289 height 37
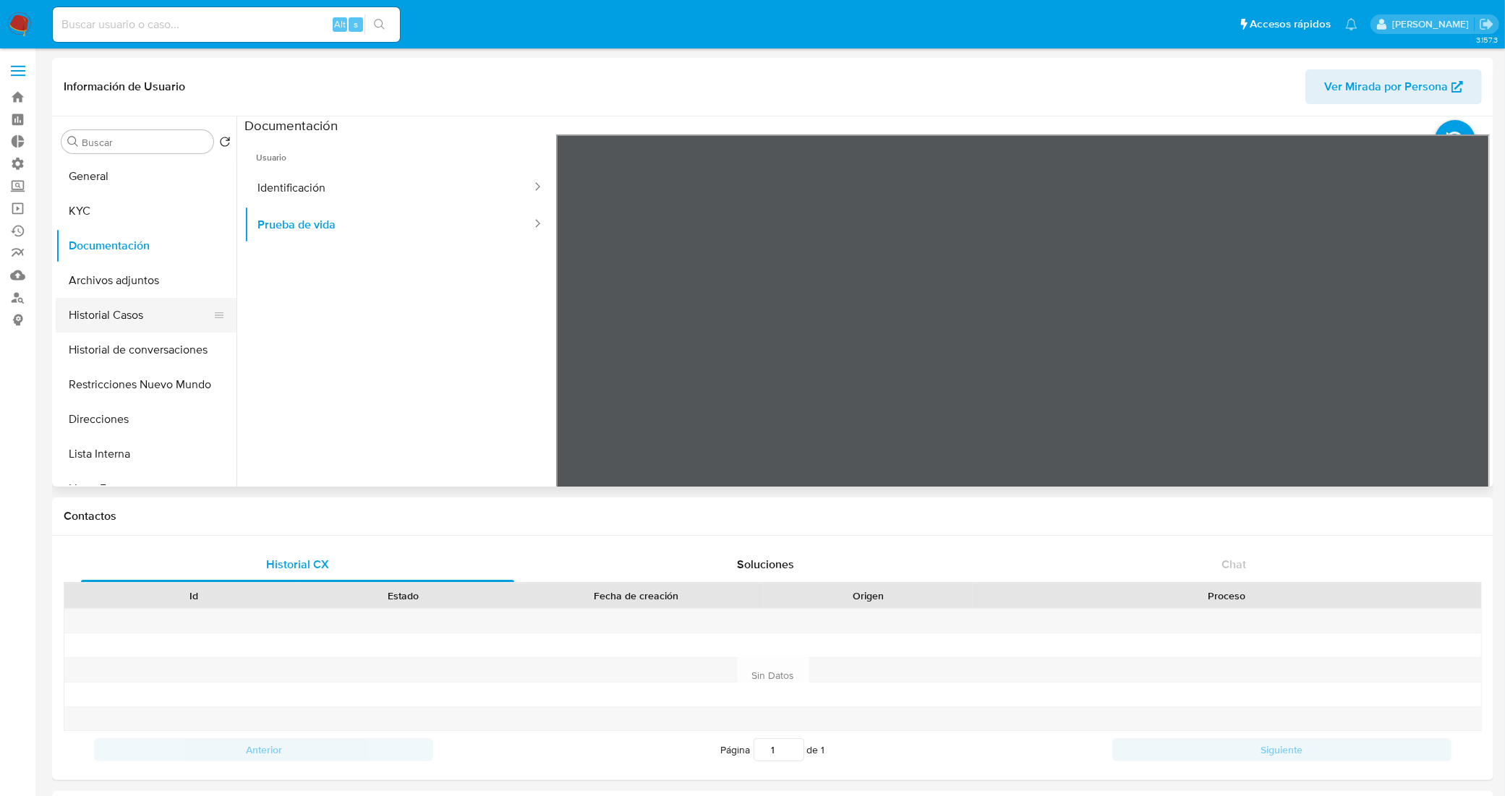
click at [116, 320] on button "Historial Casos" at bounding box center [140, 315] width 169 height 35
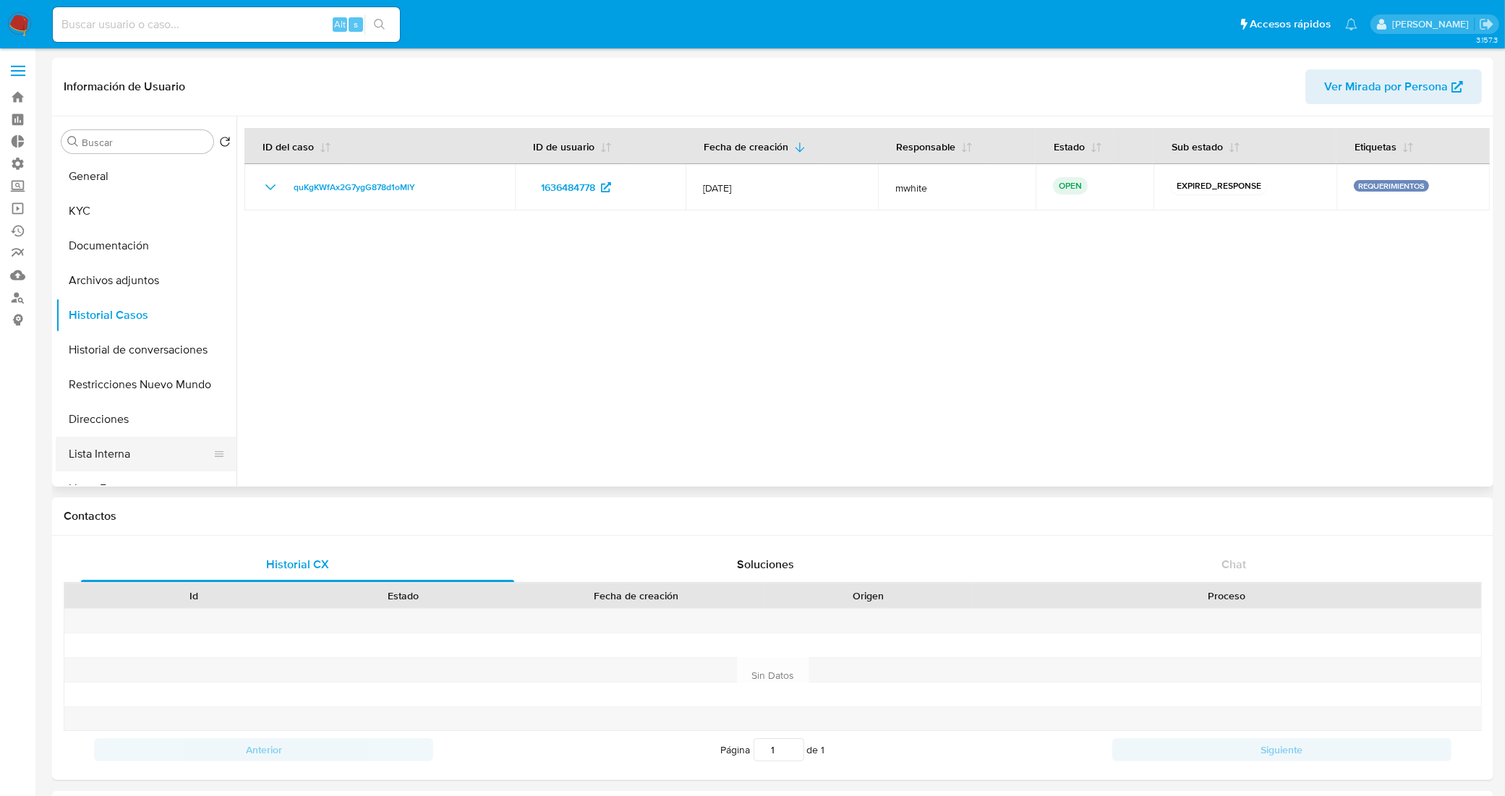
click at [137, 449] on button "Lista Interna" at bounding box center [140, 454] width 169 height 35
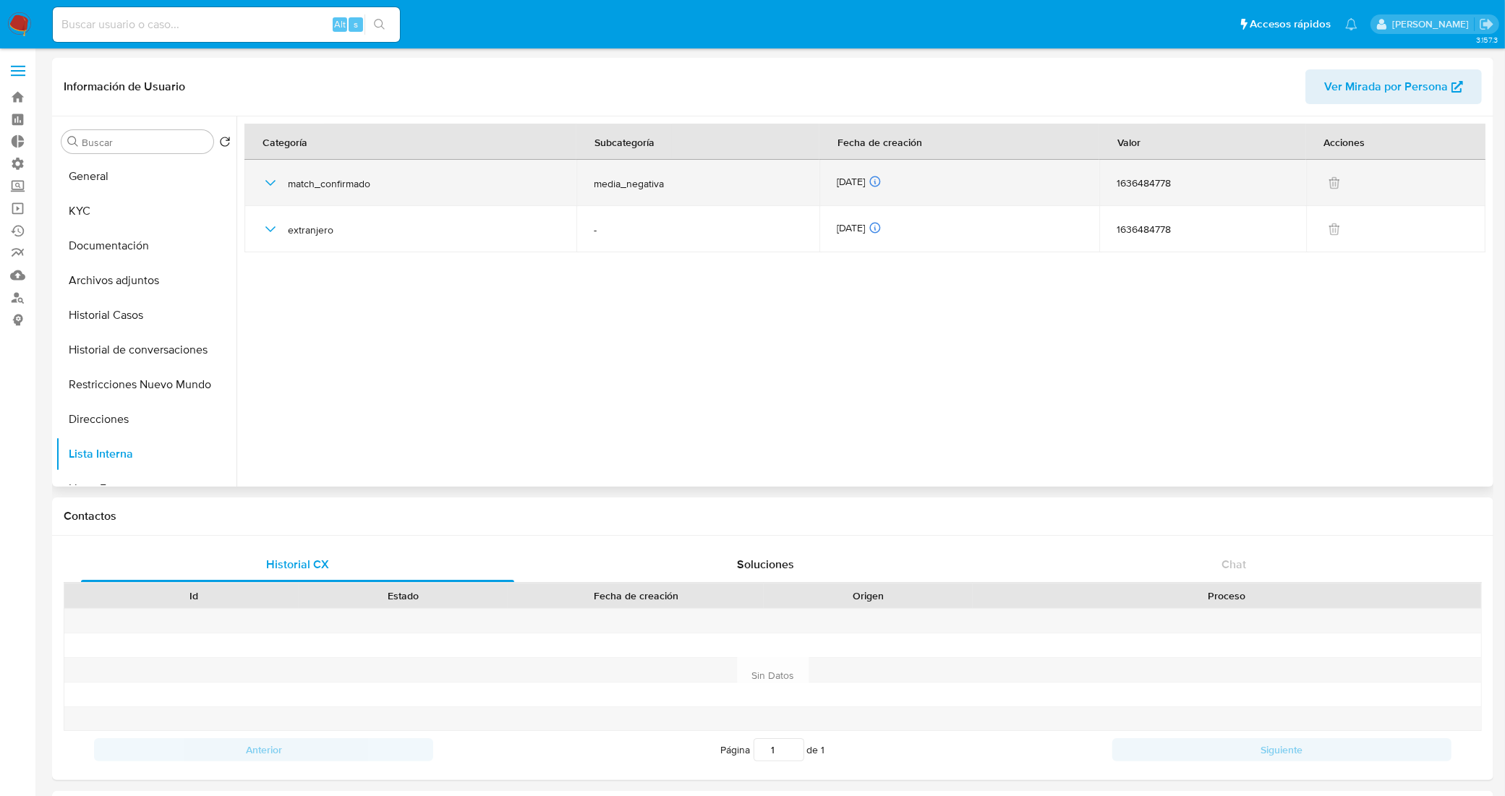
click at [268, 178] on icon "button" at bounding box center [270, 182] width 17 height 17
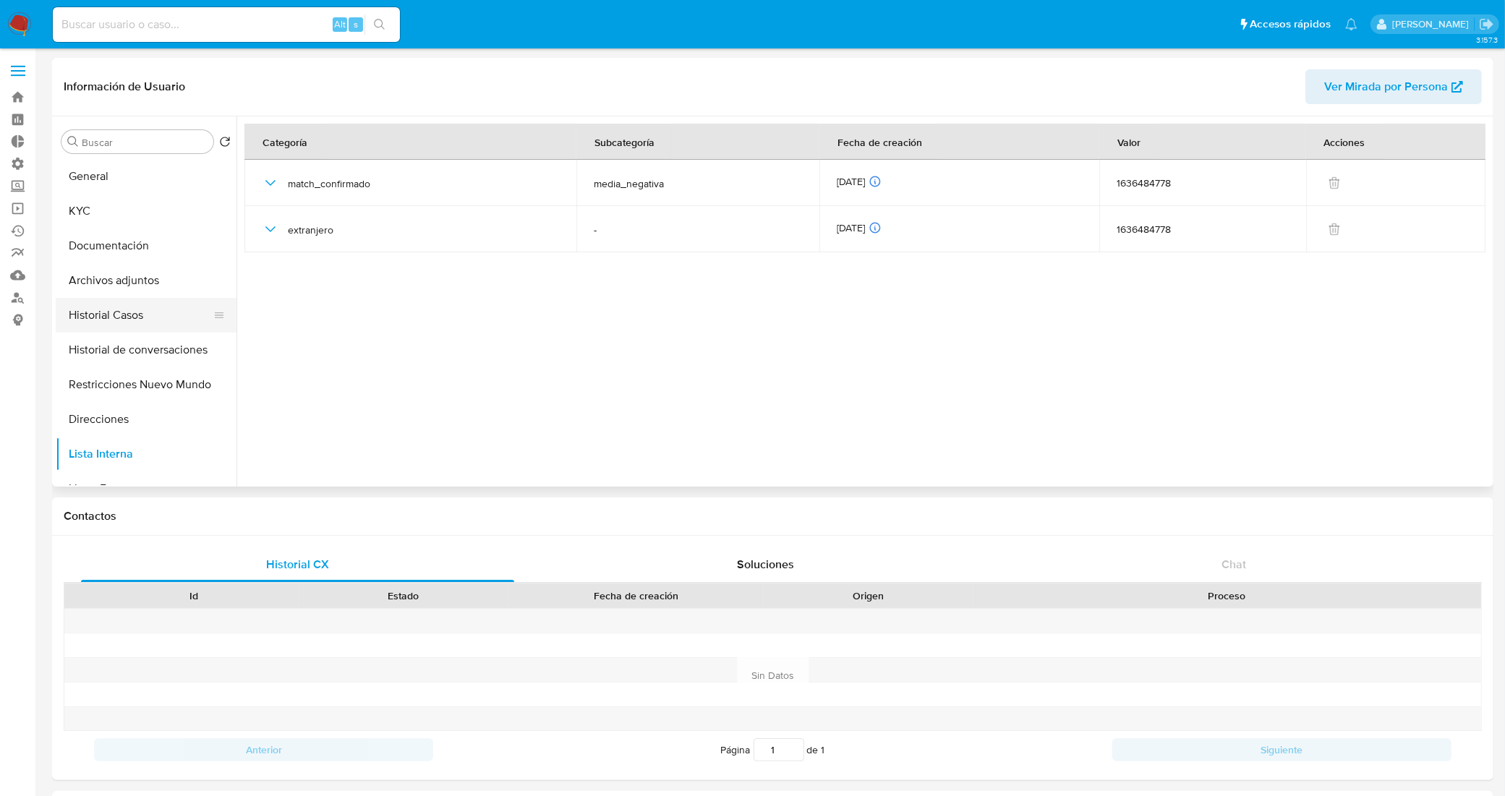
click at [150, 323] on button "Historial Casos" at bounding box center [140, 315] width 169 height 35
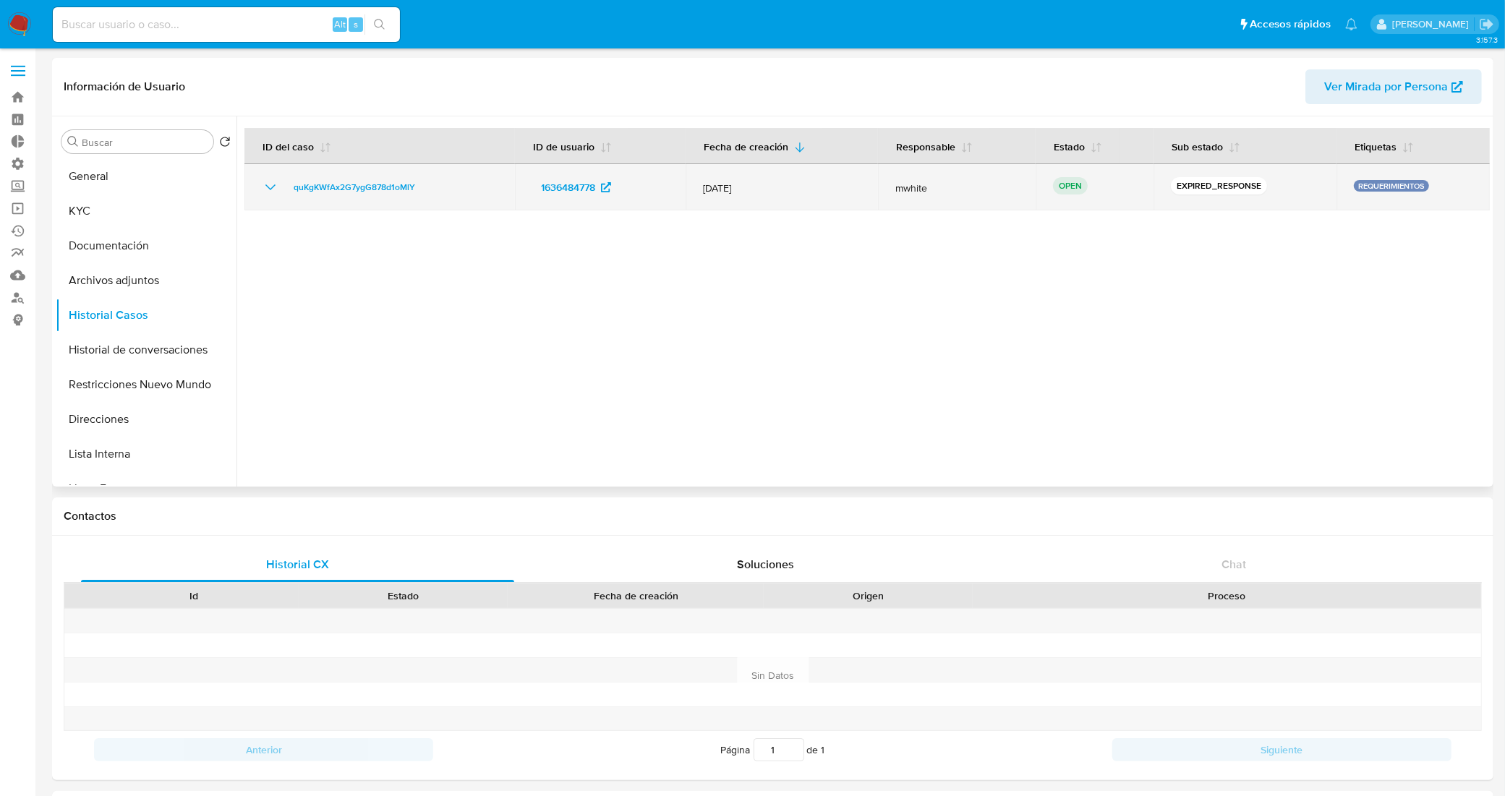
click at [262, 184] on icon "Mostrar/Ocultar" at bounding box center [270, 187] width 17 height 17
click at [272, 188] on icon "Mostrar/Ocultar" at bounding box center [270, 187] width 17 height 17
click at [392, 193] on span "quKgKWfAx2G7ygG878d1oMlY" at bounding box center [355, 187] width 122 height 17
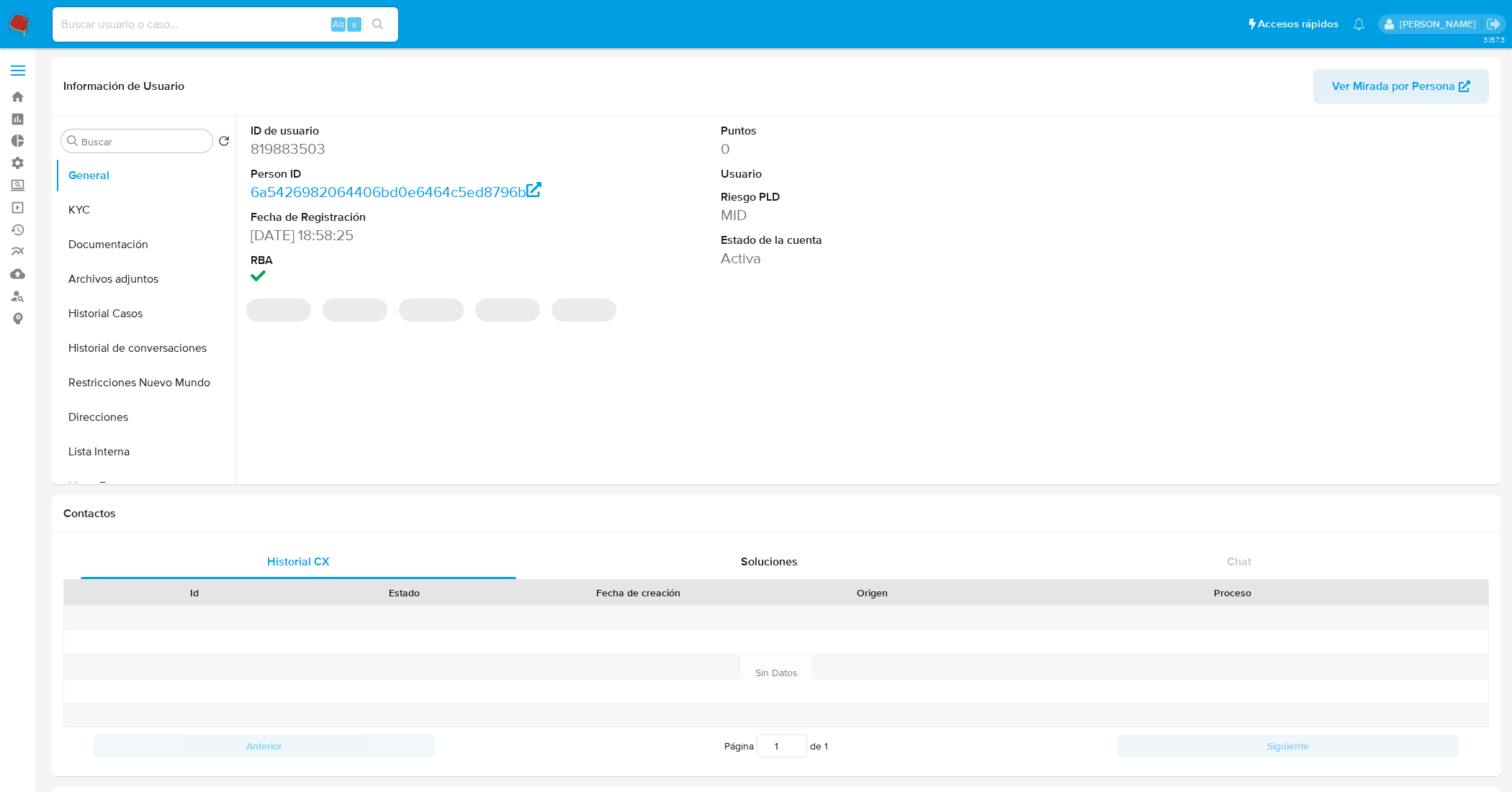
select select "10"
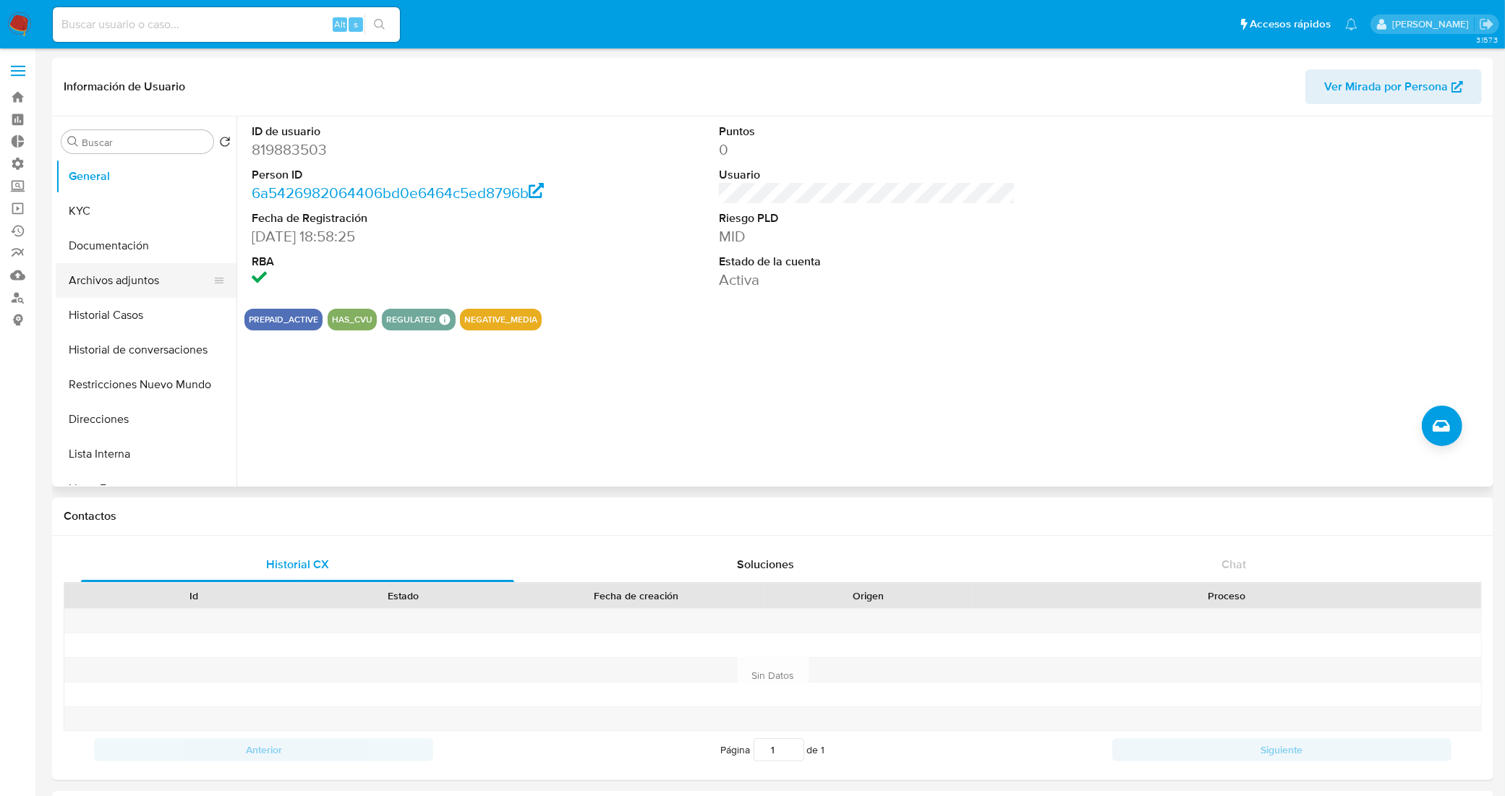
click at [121, 295] on button "Archivos adjuntos" at bounding box center [140, 280] width 169 height 35
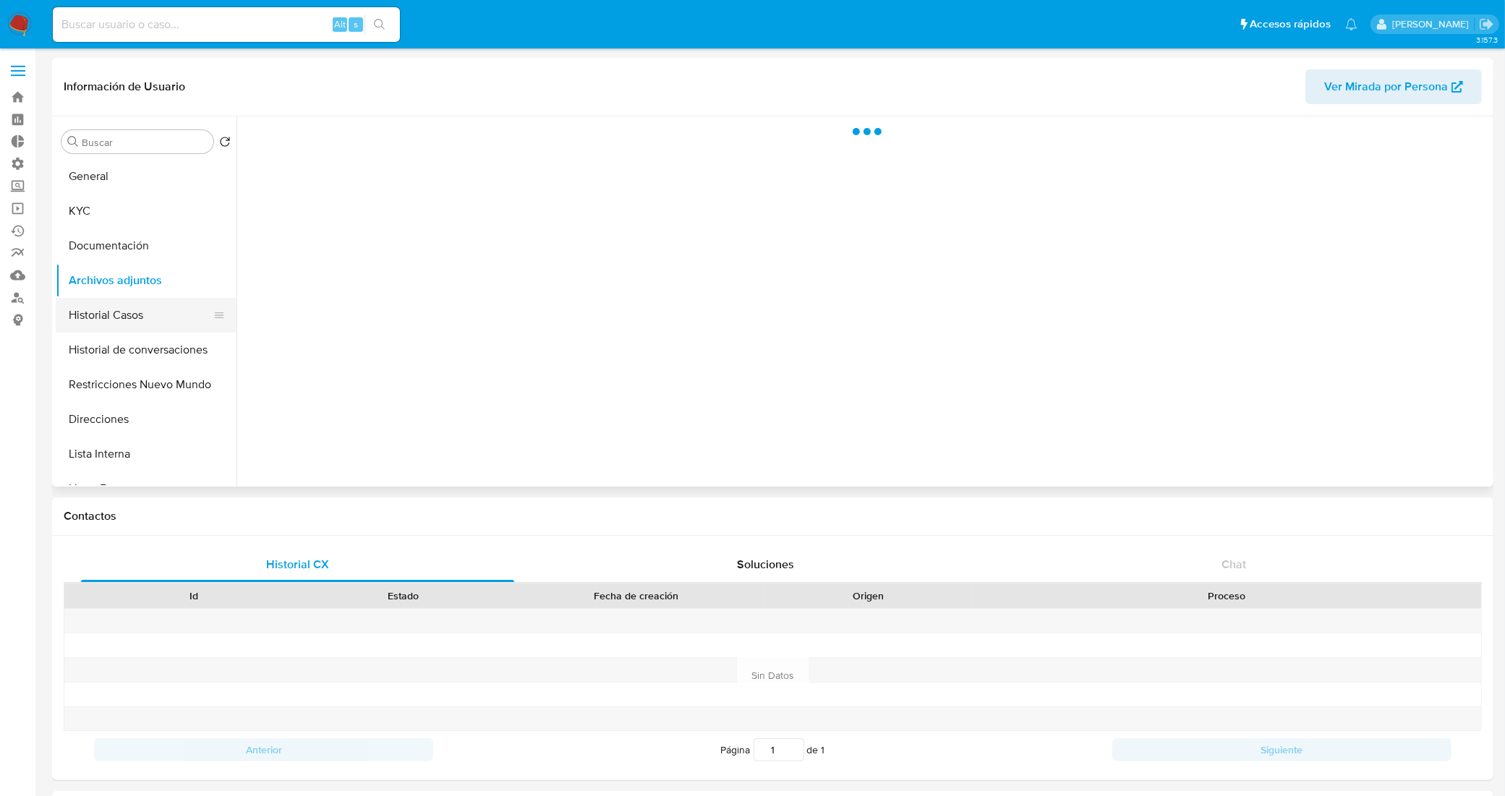
click at [127, 305] on button "Historial Casos" at bounding box center [140, 315] width 169 height 35
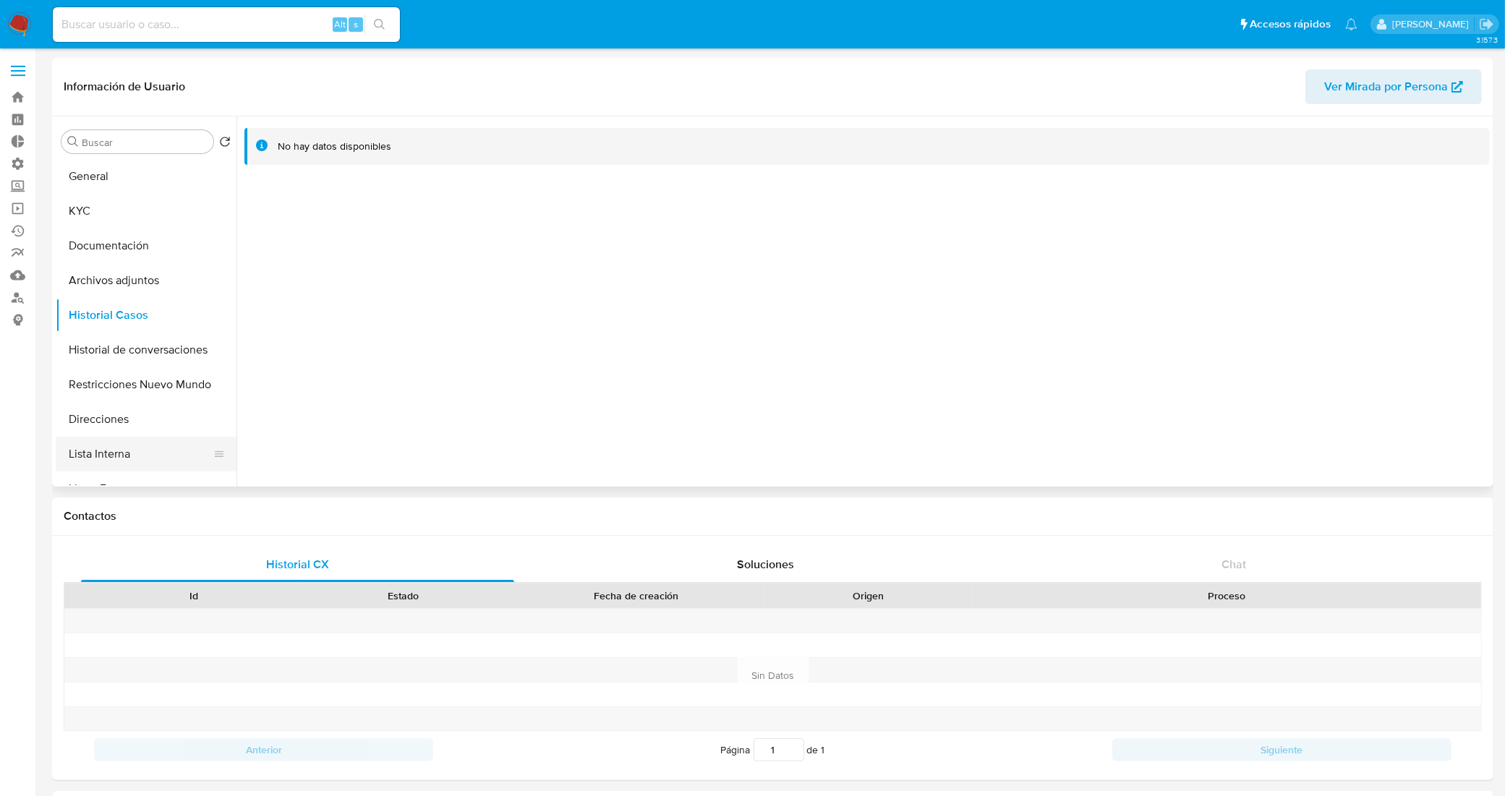
click at [128, 448] on button "Lista Interna" at bounding box center [140, 454] width 169 height 35
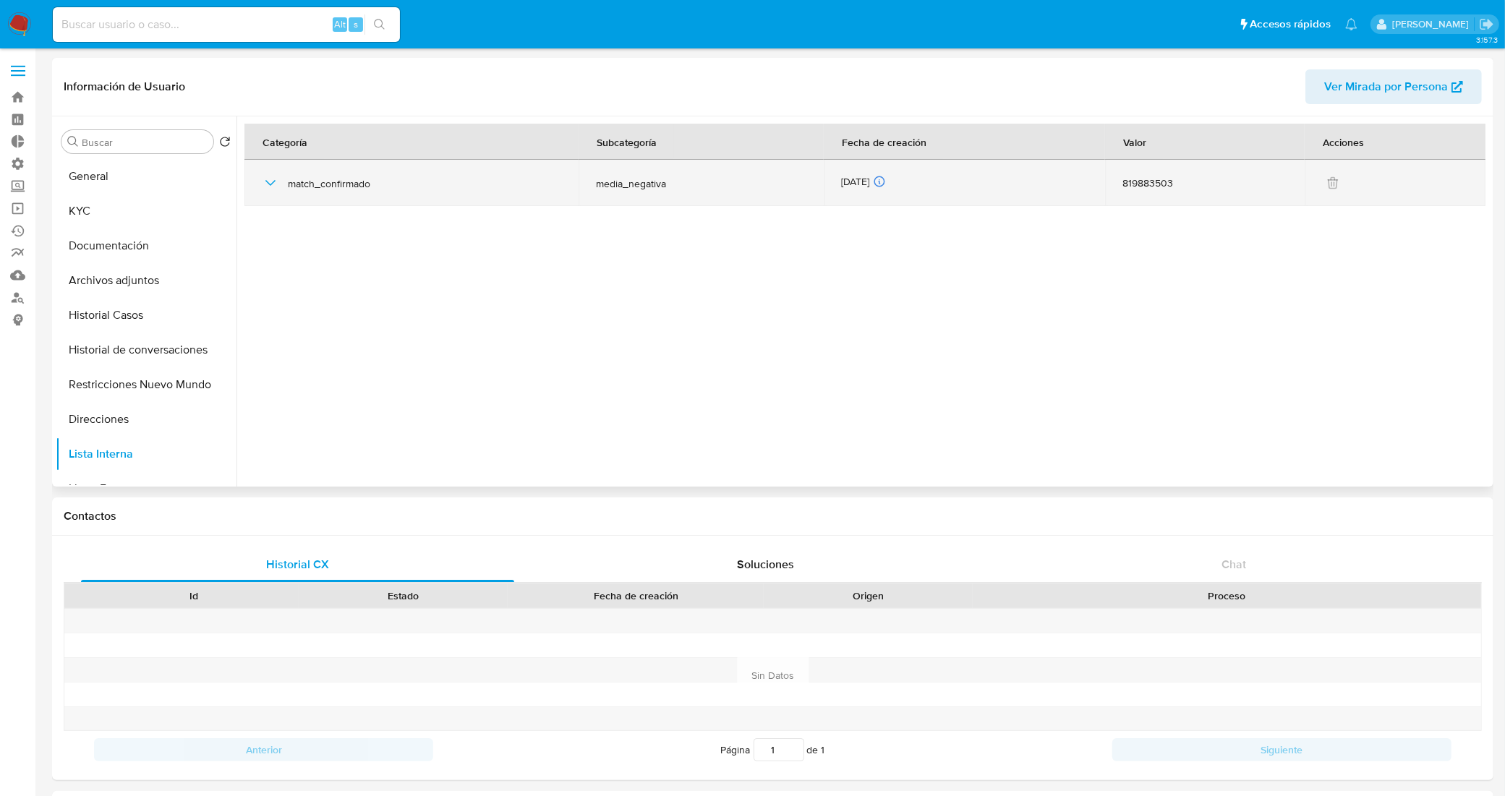
click at [265, 182] on icon "button" at bounding box center [270, 182] width 17 height 17
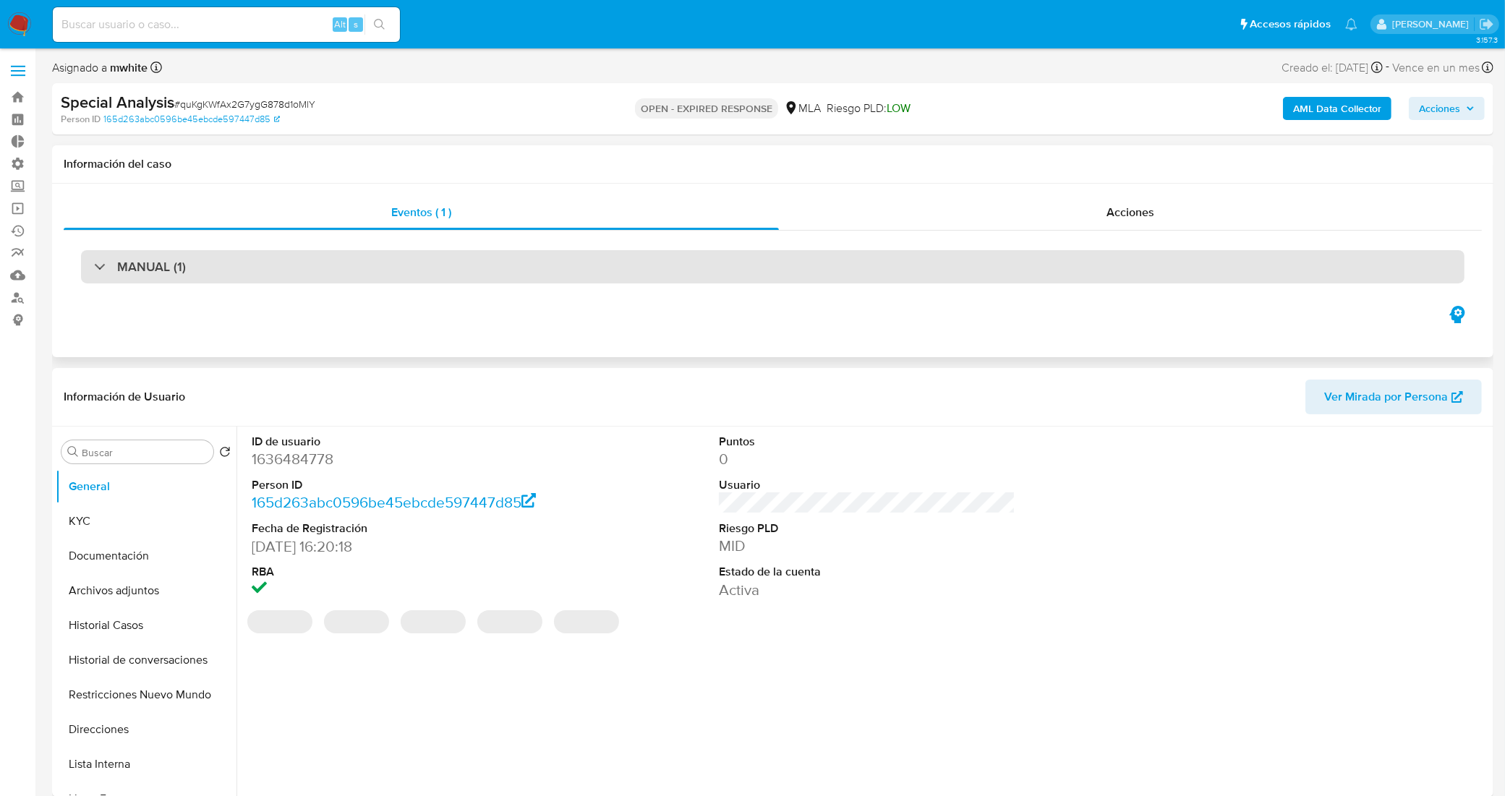
click at [320, 282] on div "MANUAL (1)" at bounding box center [773, 266] width 1384 height 33
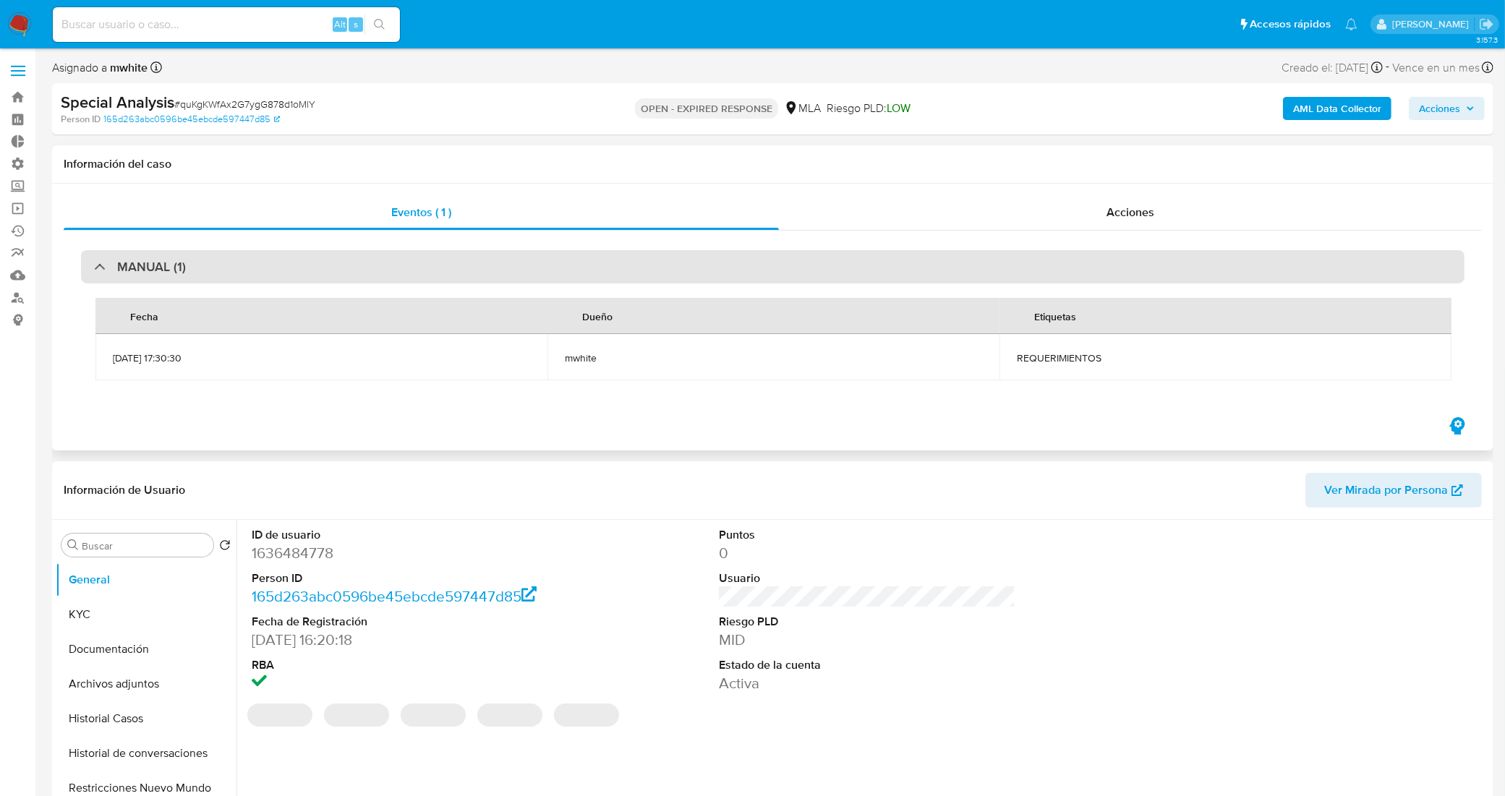
select select "10"
click at [320, 271] on div "MANUAL (1)" at bounding box center [773, 266] width 1384 height 33
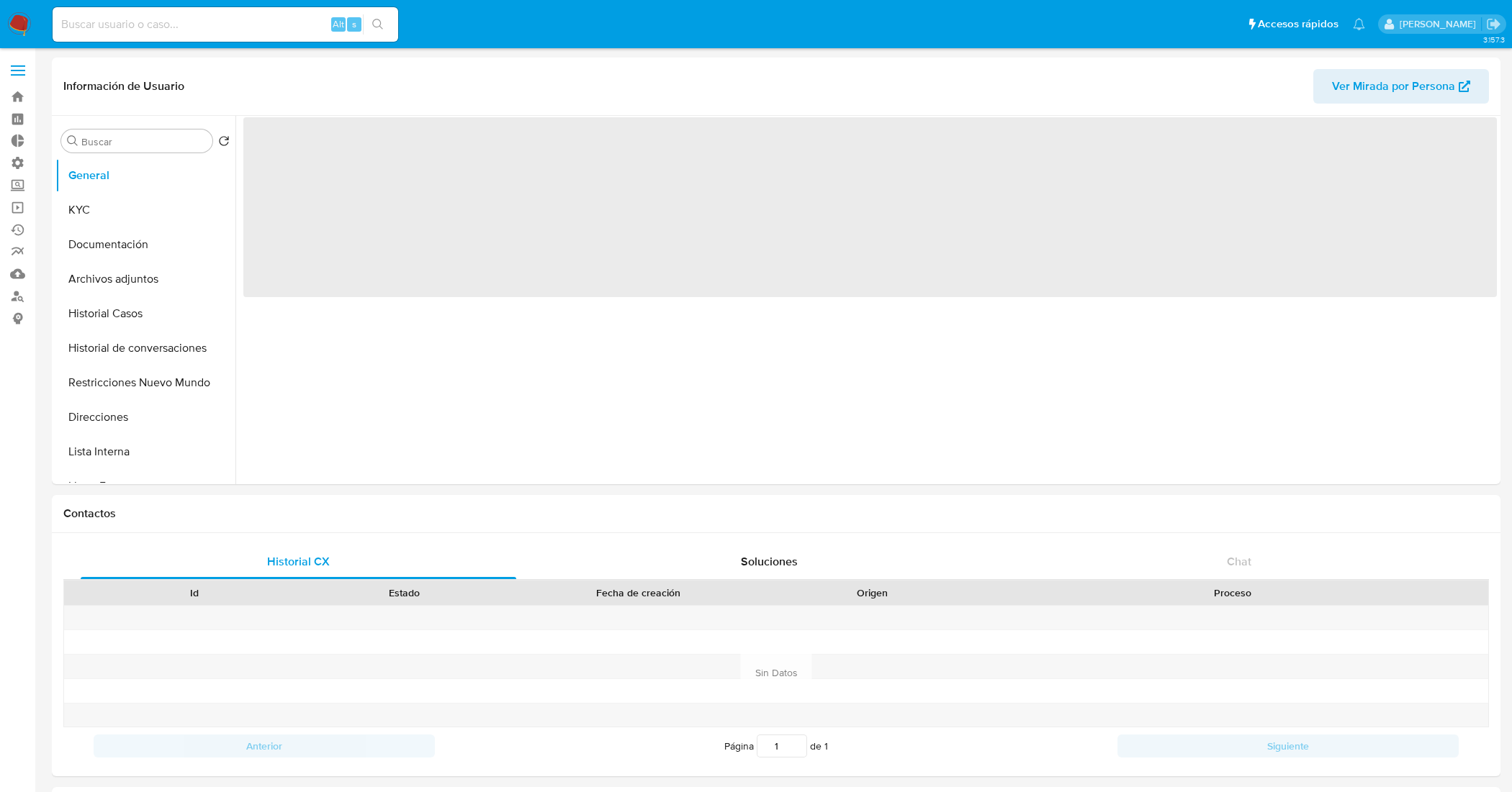
select select "10"
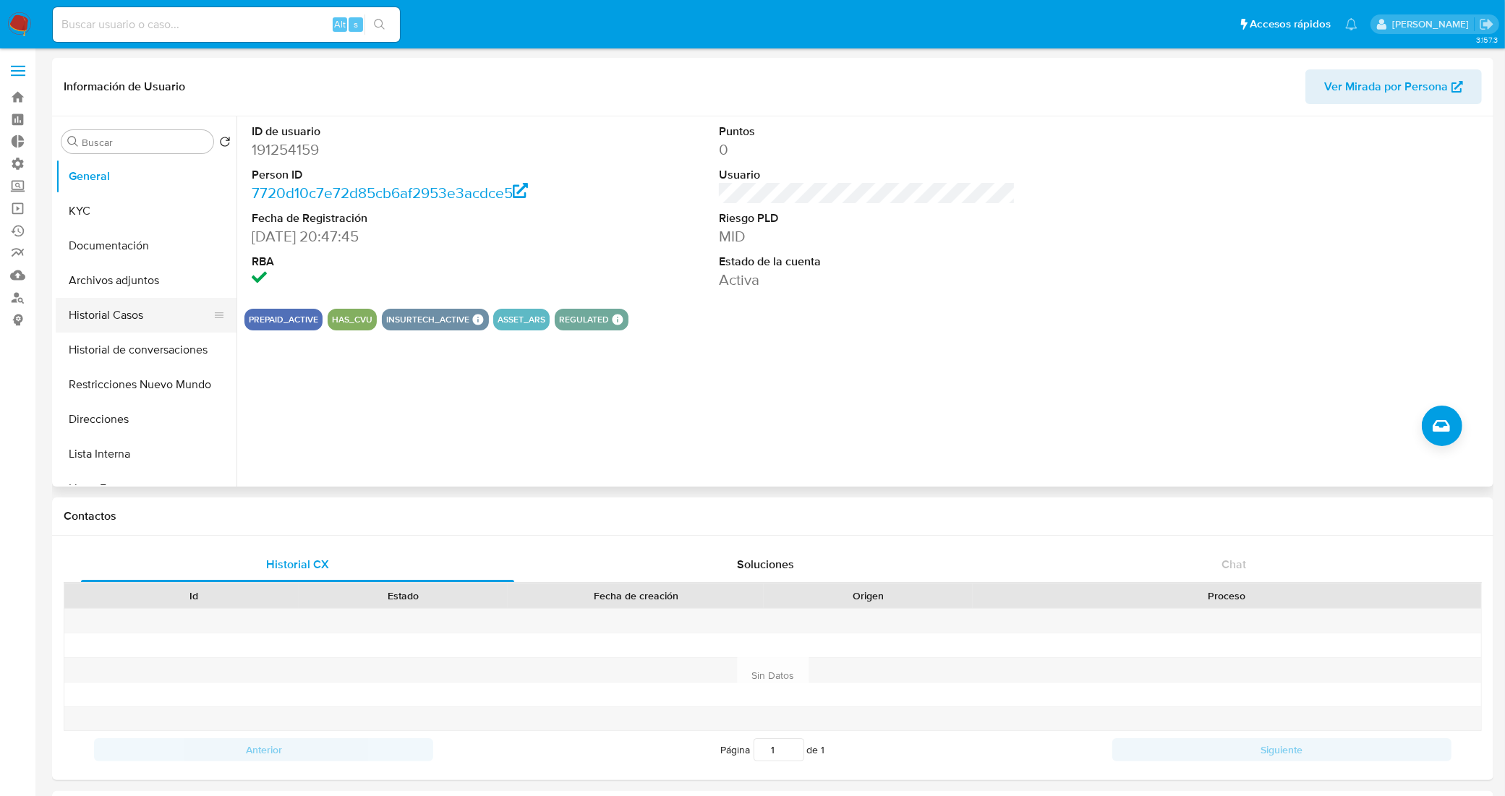
click at [139, 318] on button "Historial Casos" at bounding box center [140, 315] width 169 height 35
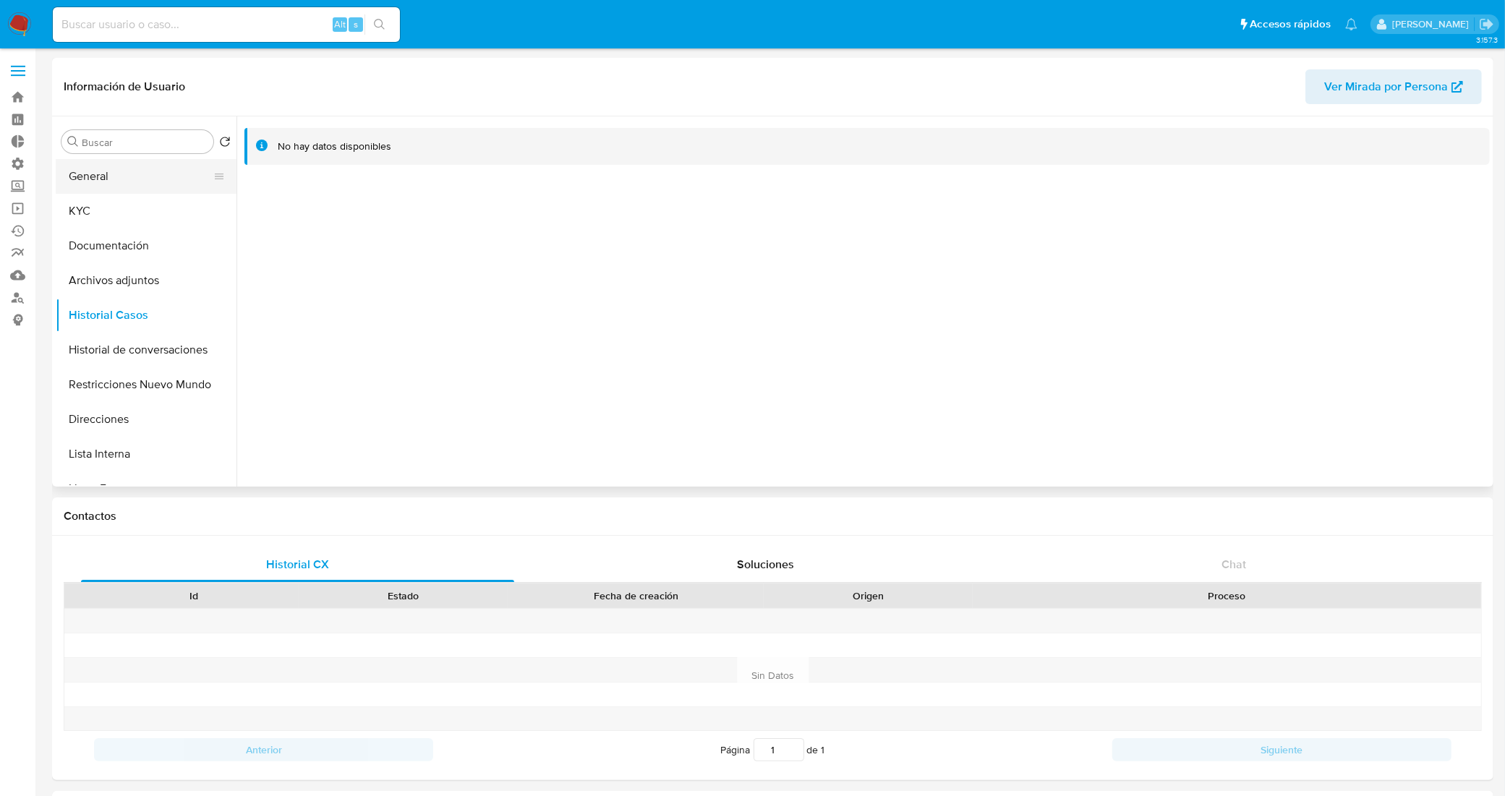
click at [148, 188] on button "General" at bounding box center [140, 176] width 169 height 35
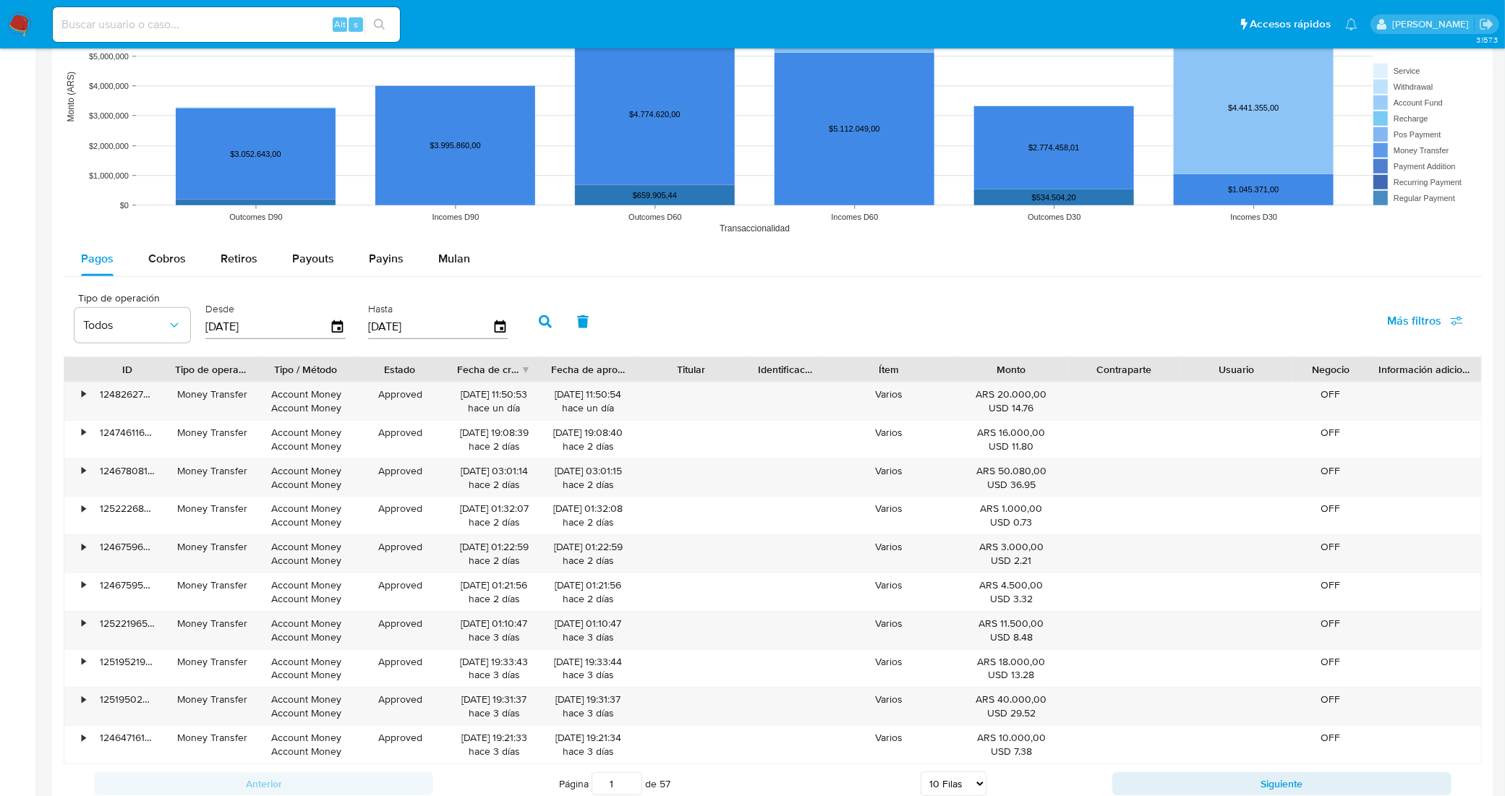
scroll to position [1419, 0]
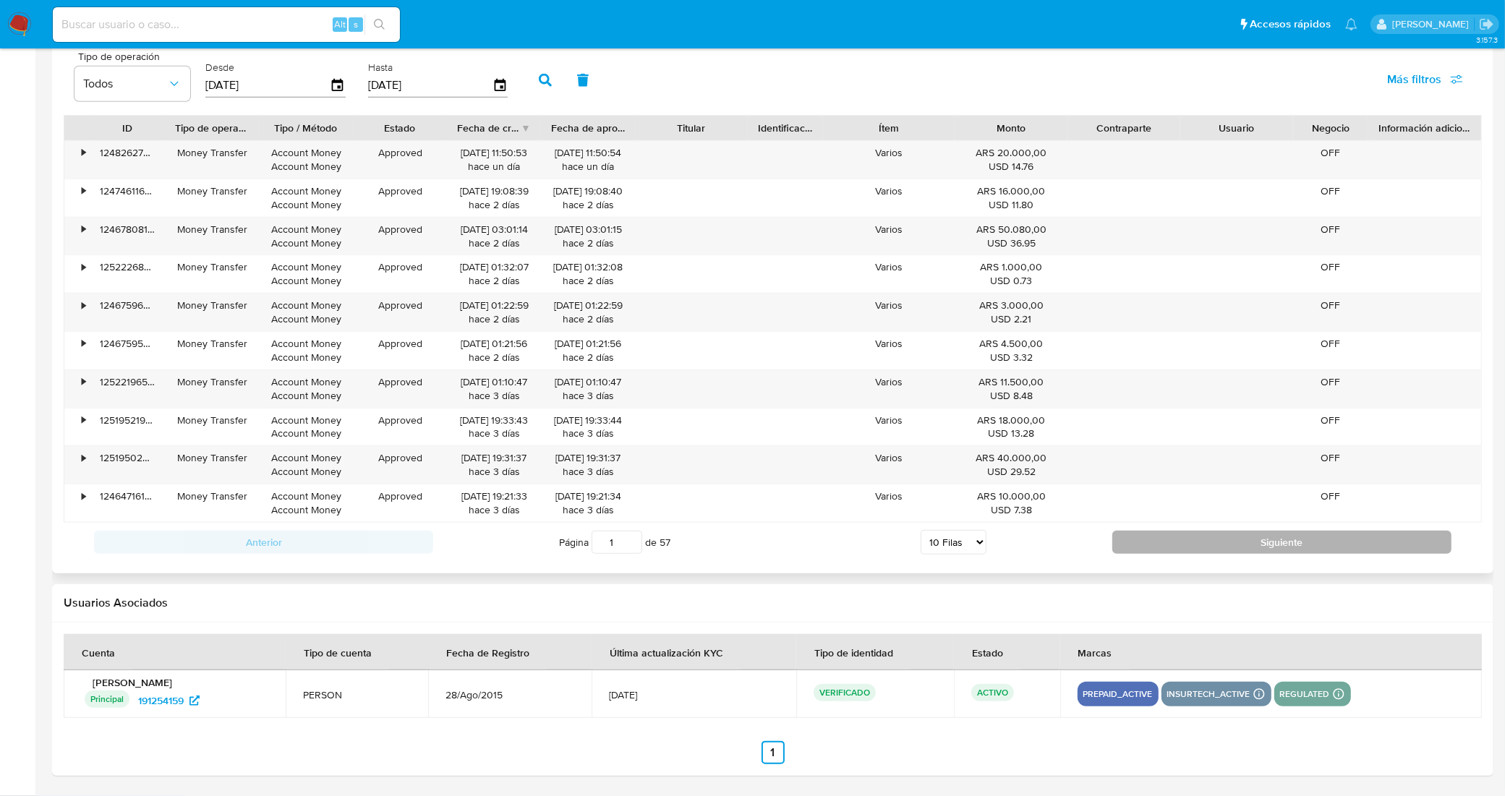
click at [1132, 544] on button "Siguiente" at bounding box center [1281, 542] width 339 height 23
type input "5"
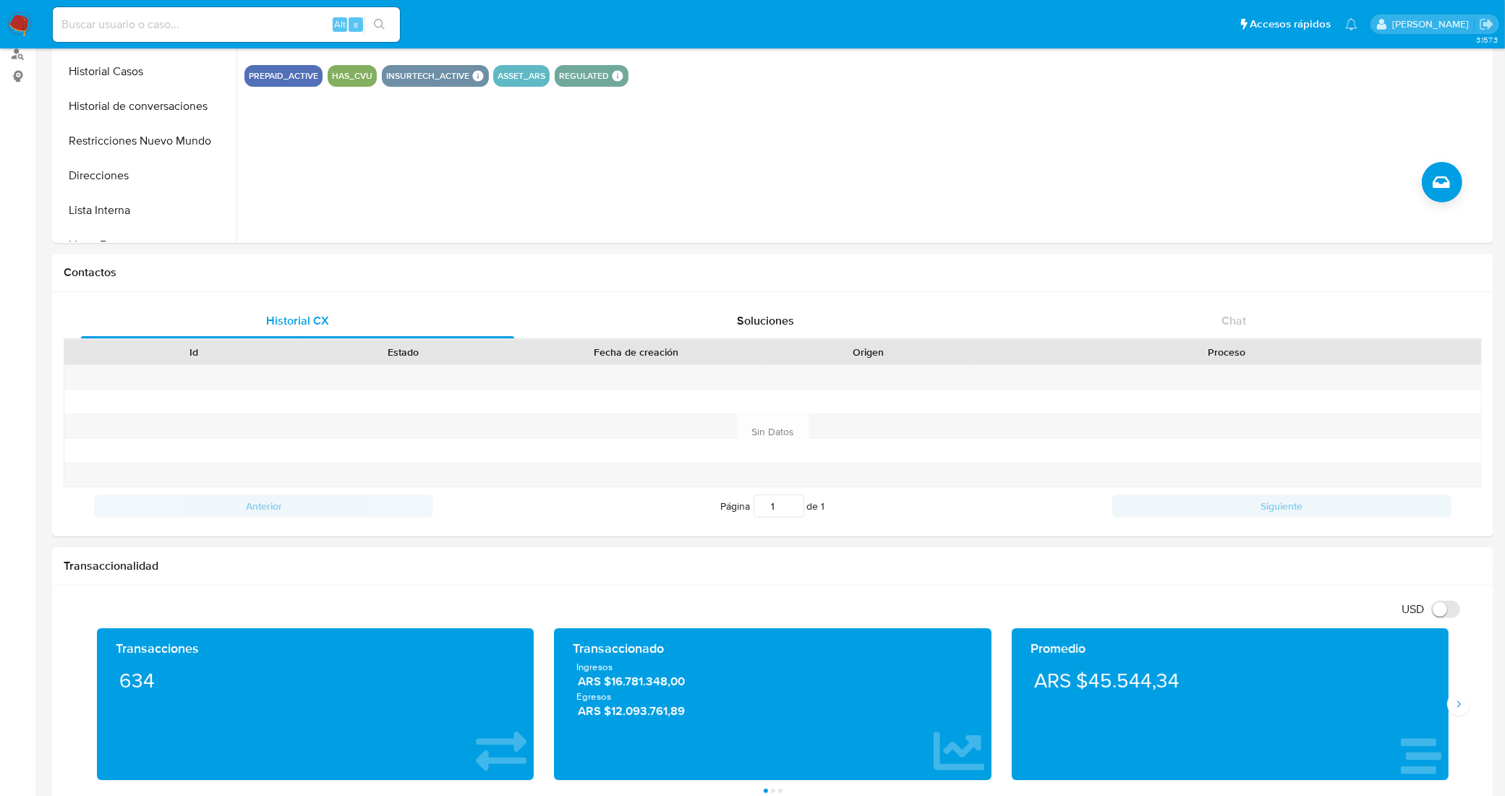
scroll to position [0, 0]
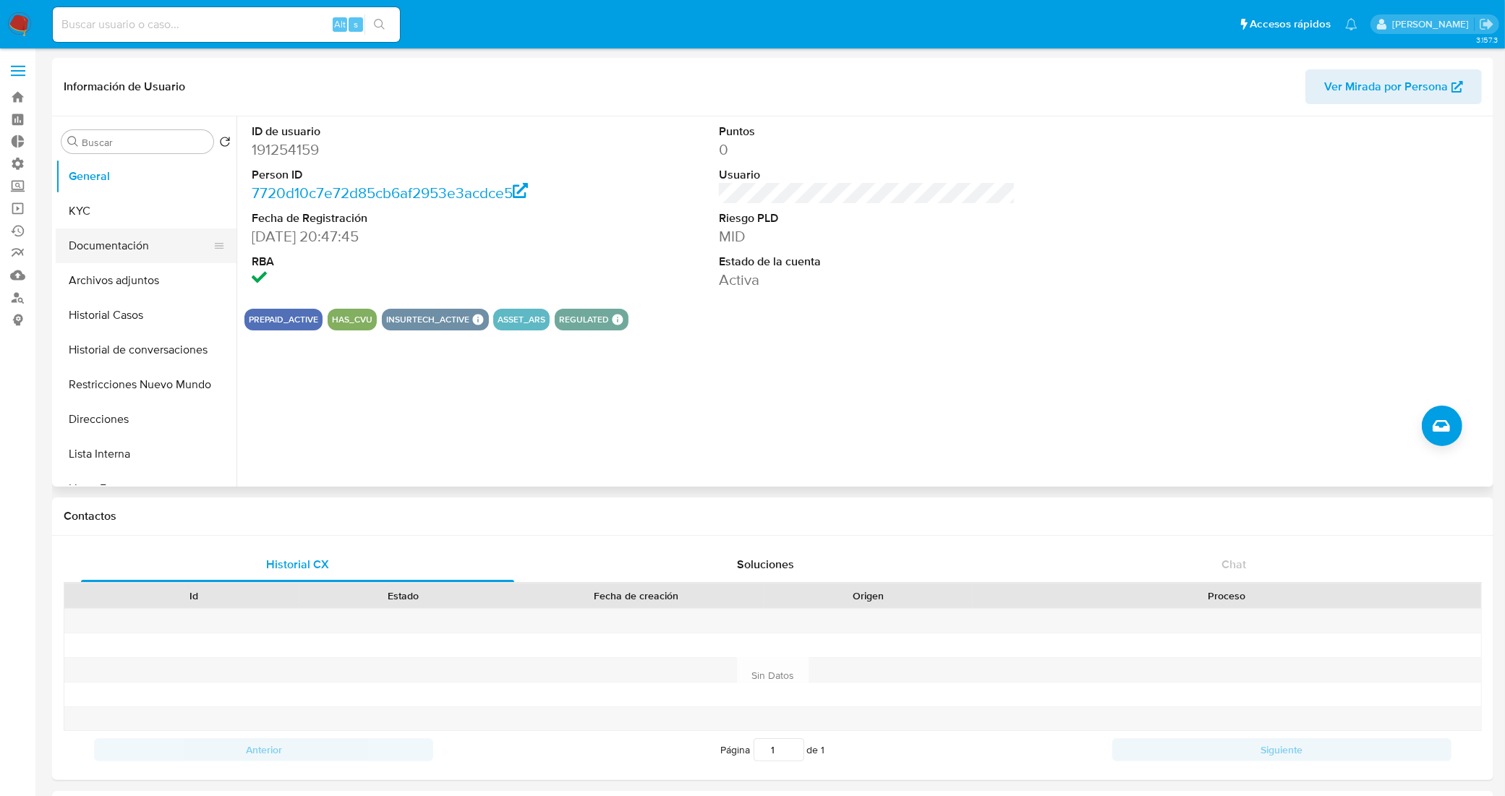
click at [129, 236] on button "Documentación" at bounding box center [140, 246] width 169 height 35
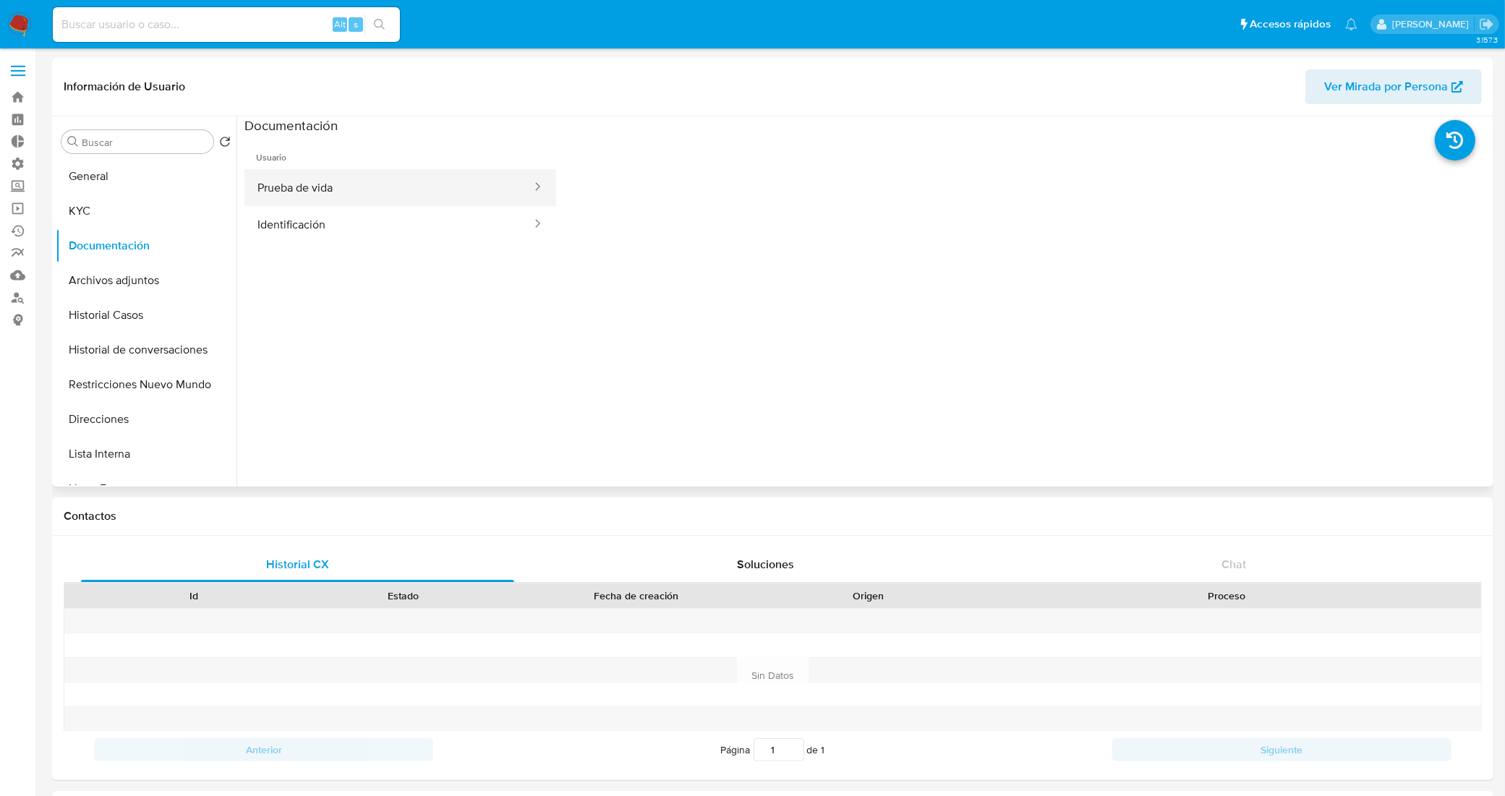
click at [313, 201] on button "Prueba de vida" at bounding box center [388, 187] width 289 height 37
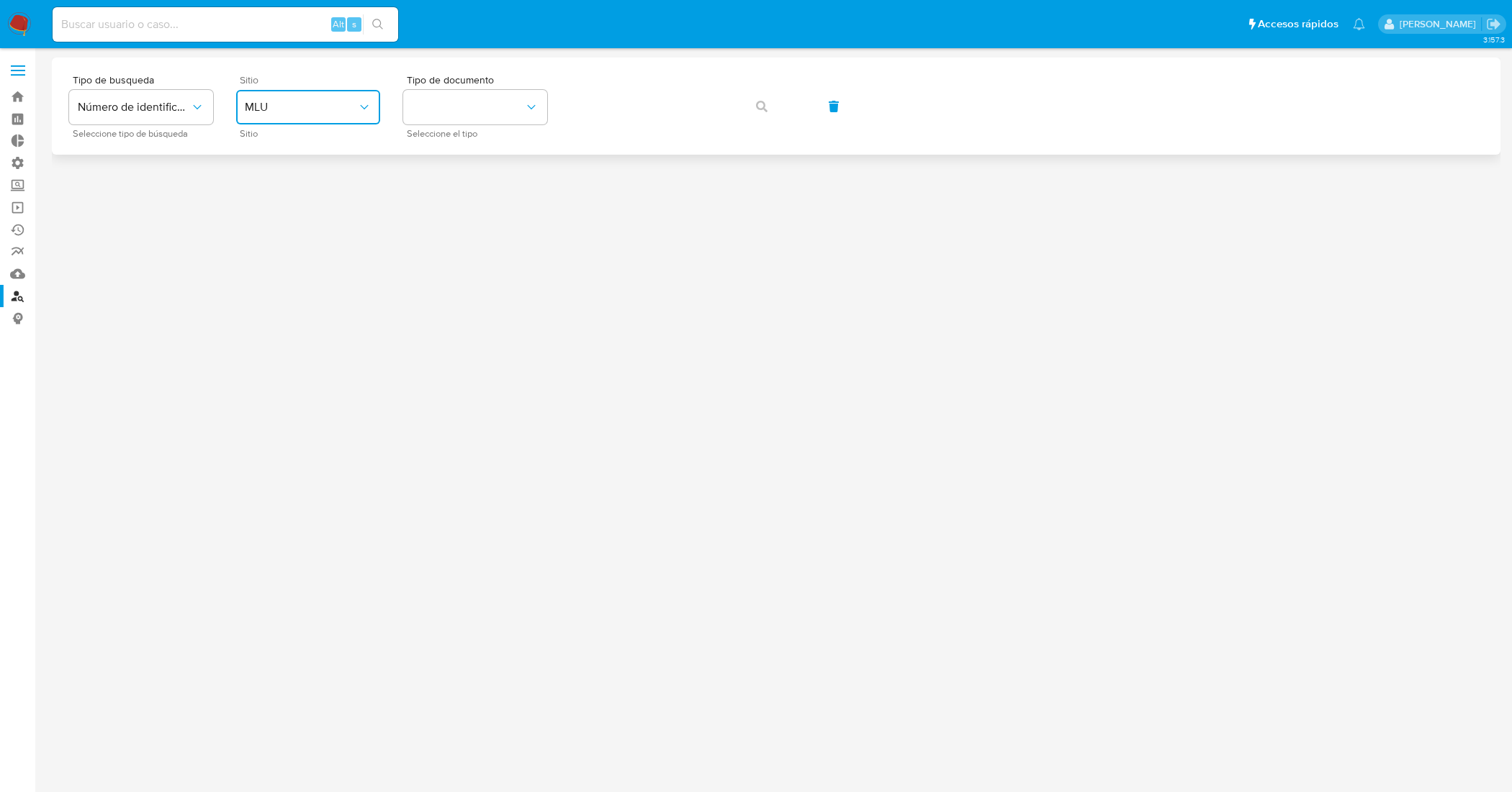
click at [367, 115] on button "MLU" at bounding box center [308, 106] width 144 height 35
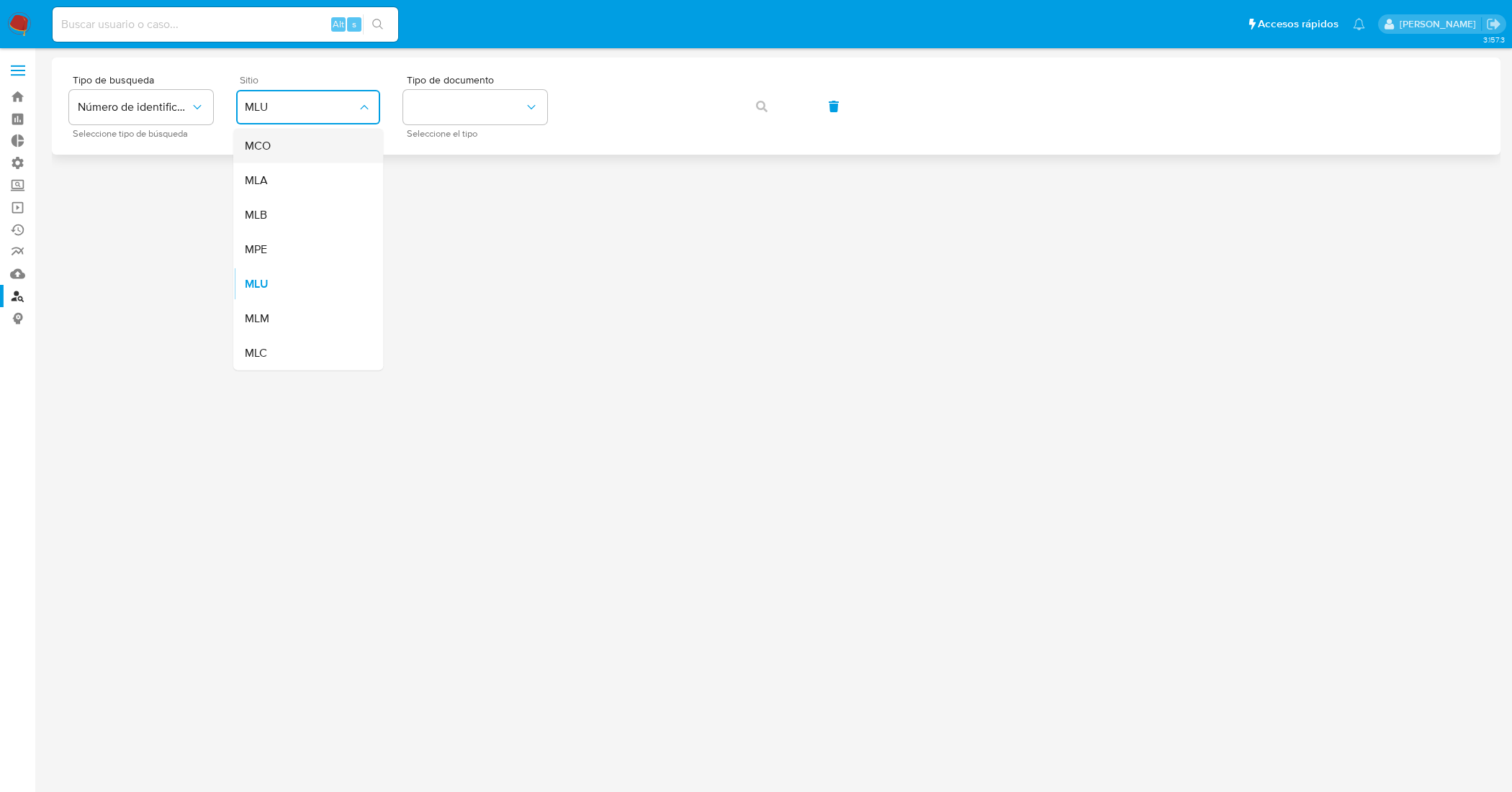
click at [345, 154] on div "MCO" at bounding box center [304, 145] width 118 height 35
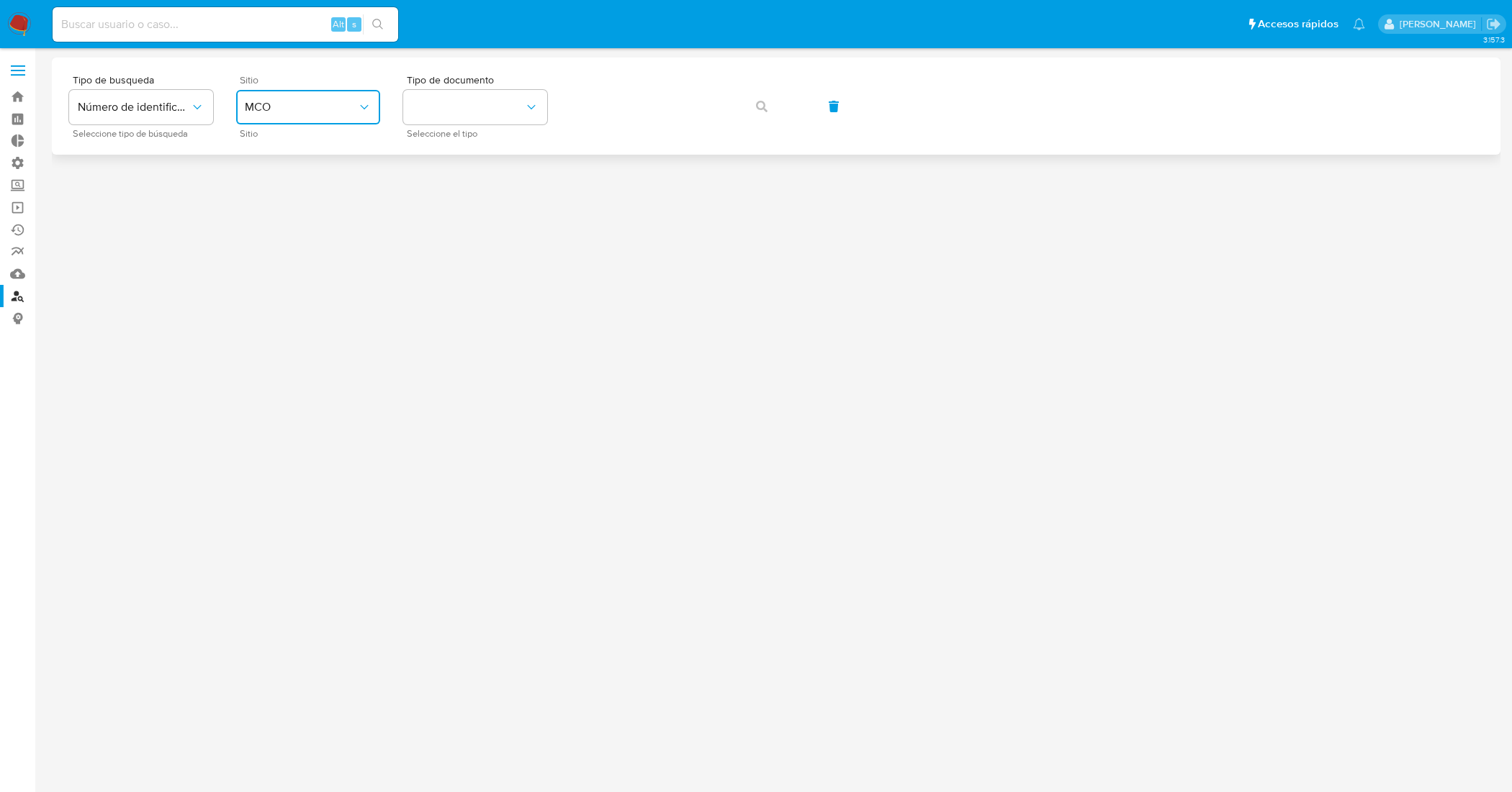
click at [342, 120] on button "MCO" at bounding box center [308, 106] width 144 height 35
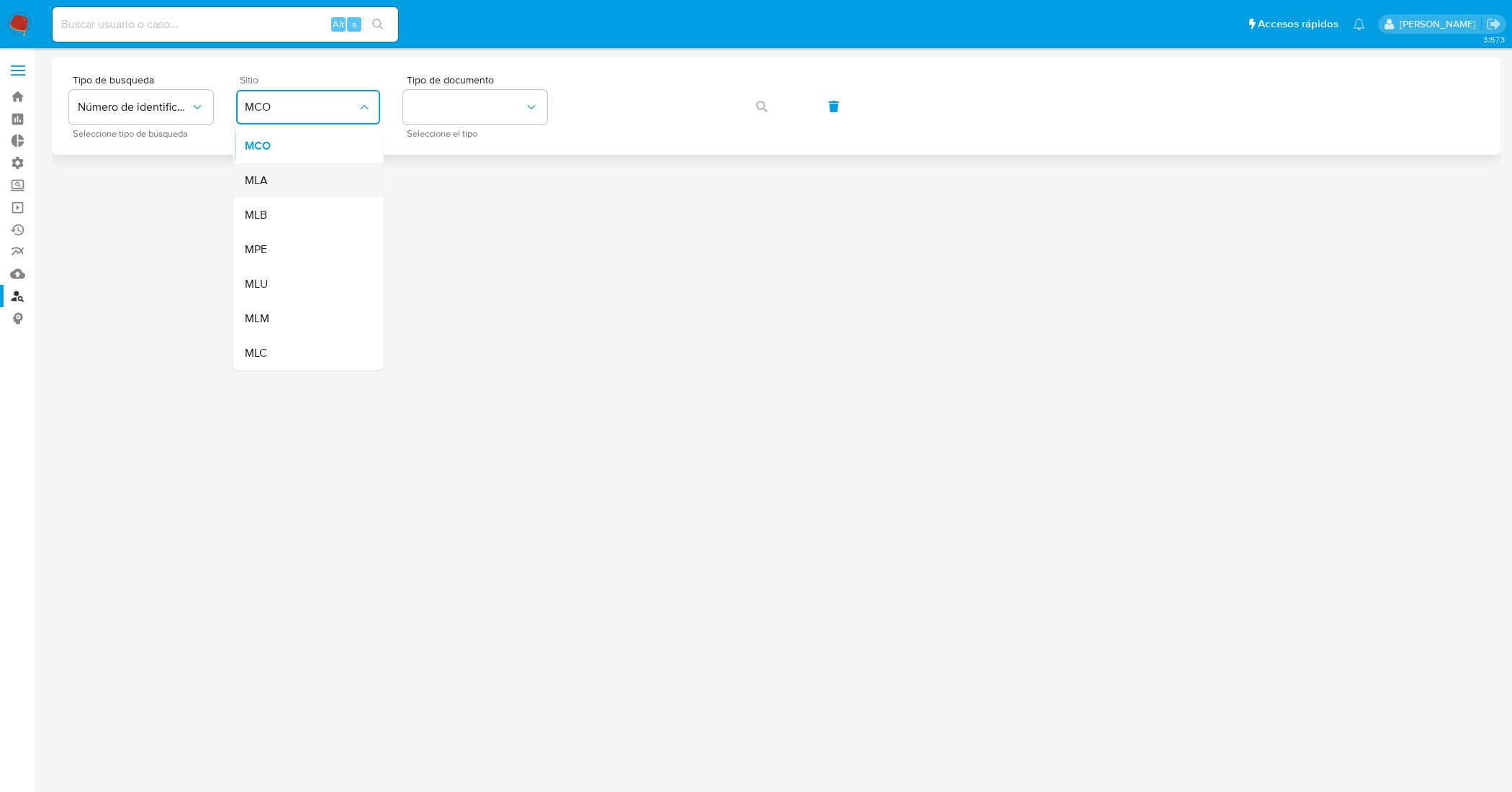
click at [332, 173] on div "MLA" at bounding box center [304, 180] width 118 height 35
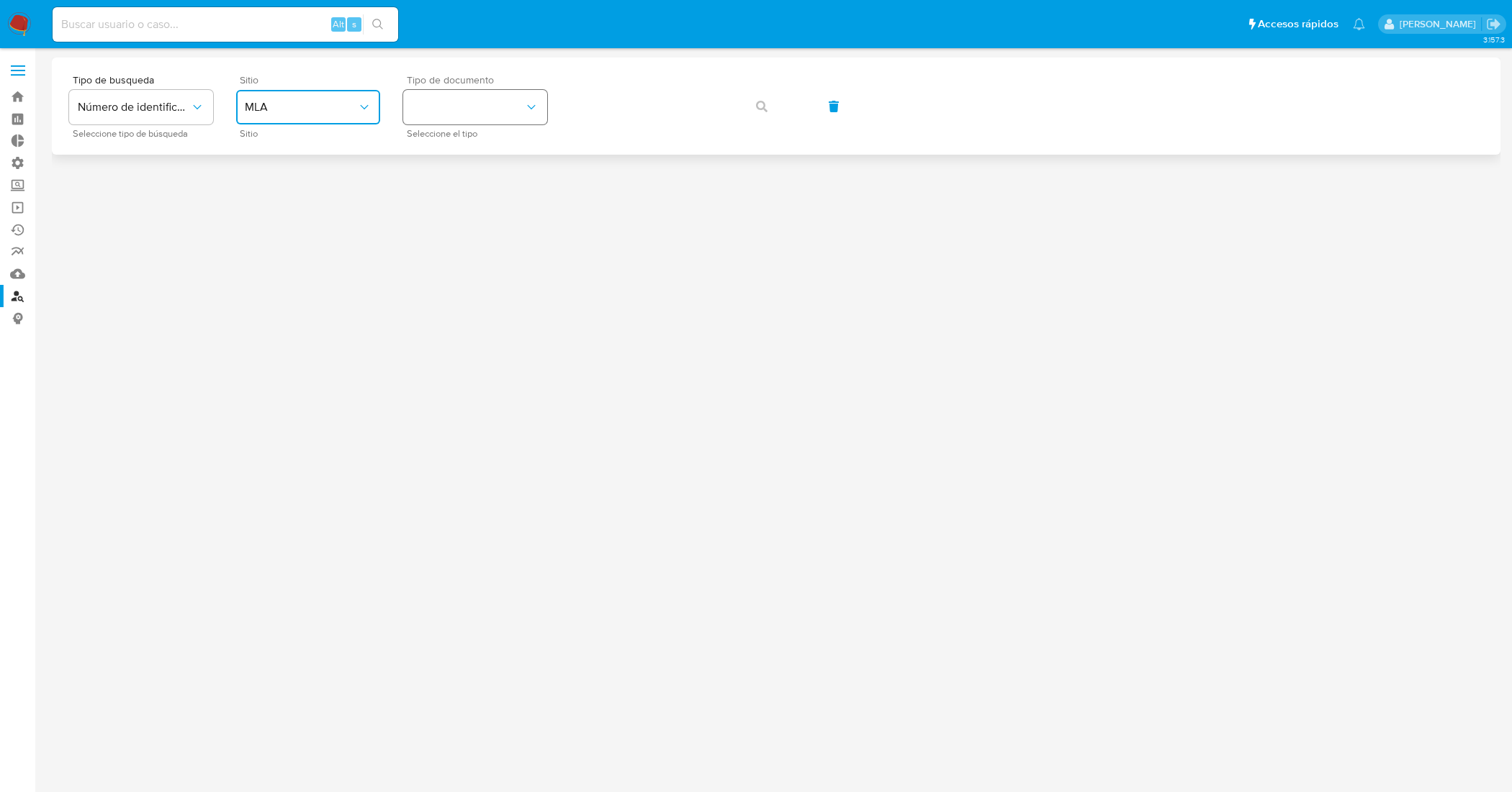
click at [483, 107] on button "identificationType" at bounding box center [475, 106] width 144 height 35
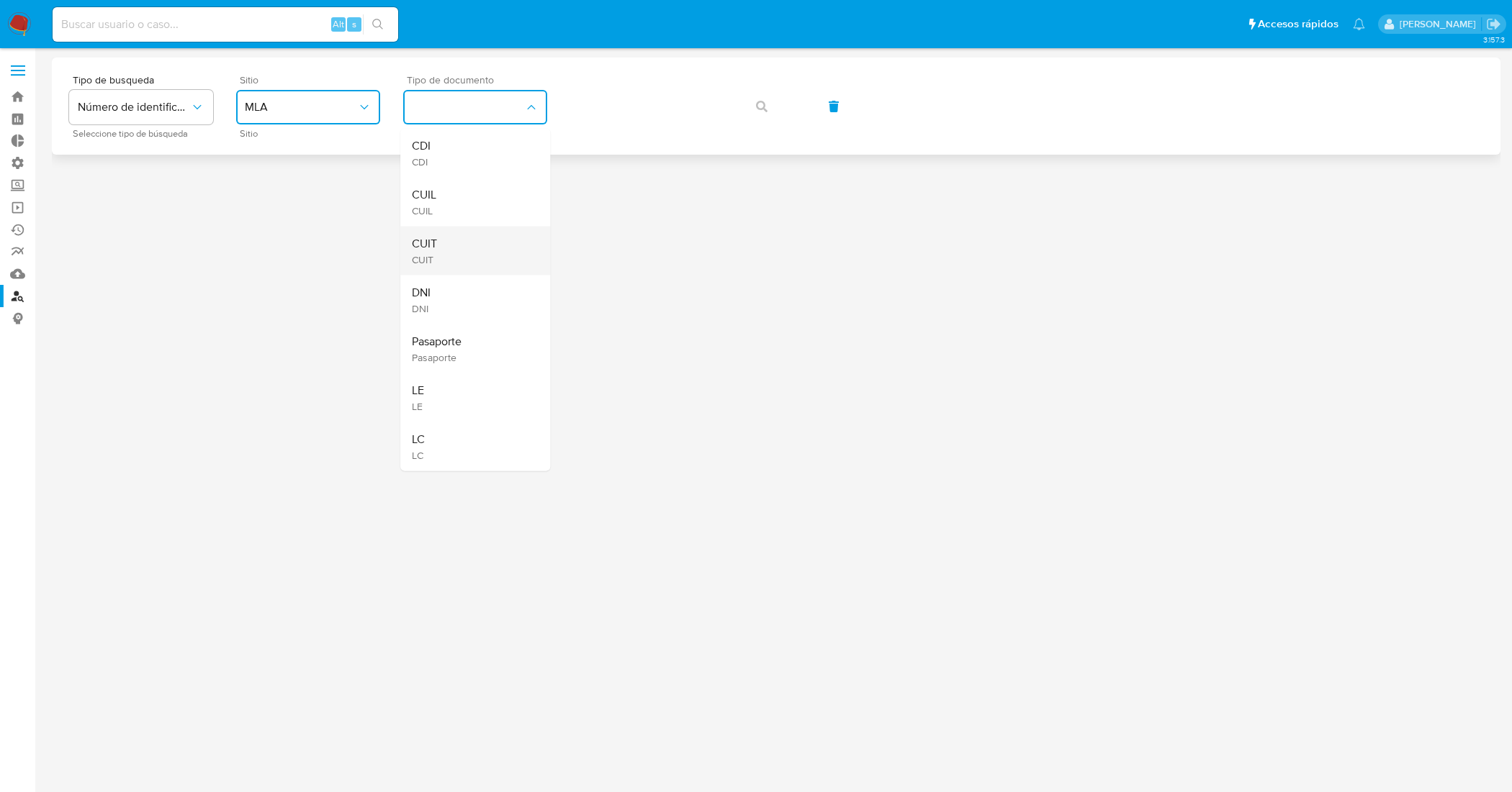
click at [473, 249] on div "CUIT CUIT" at bounding box center [471, 251] width 118 height 49
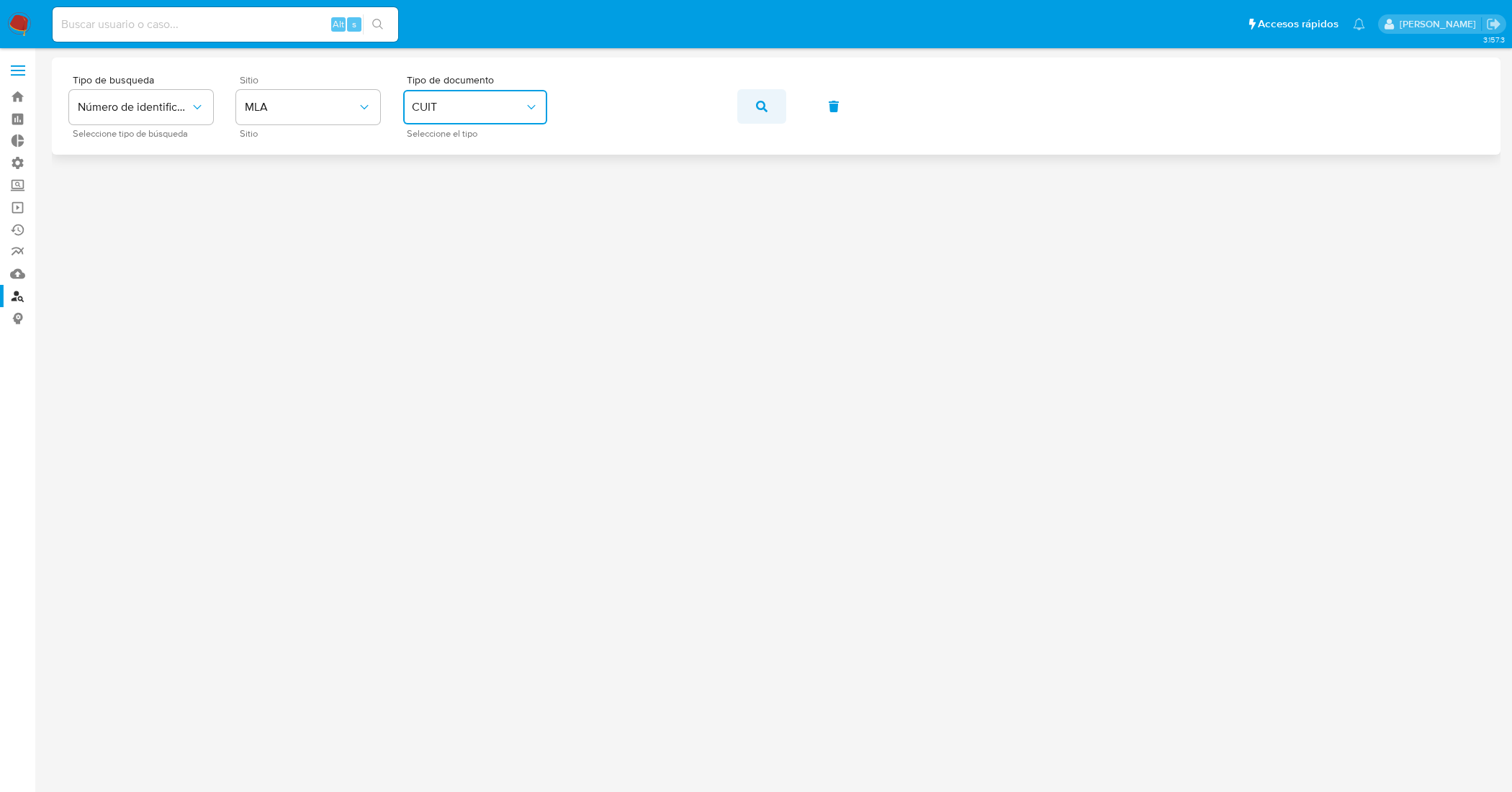
click at [768, 98] on button "button" at bounding box center [761, 106] width 49 height 35
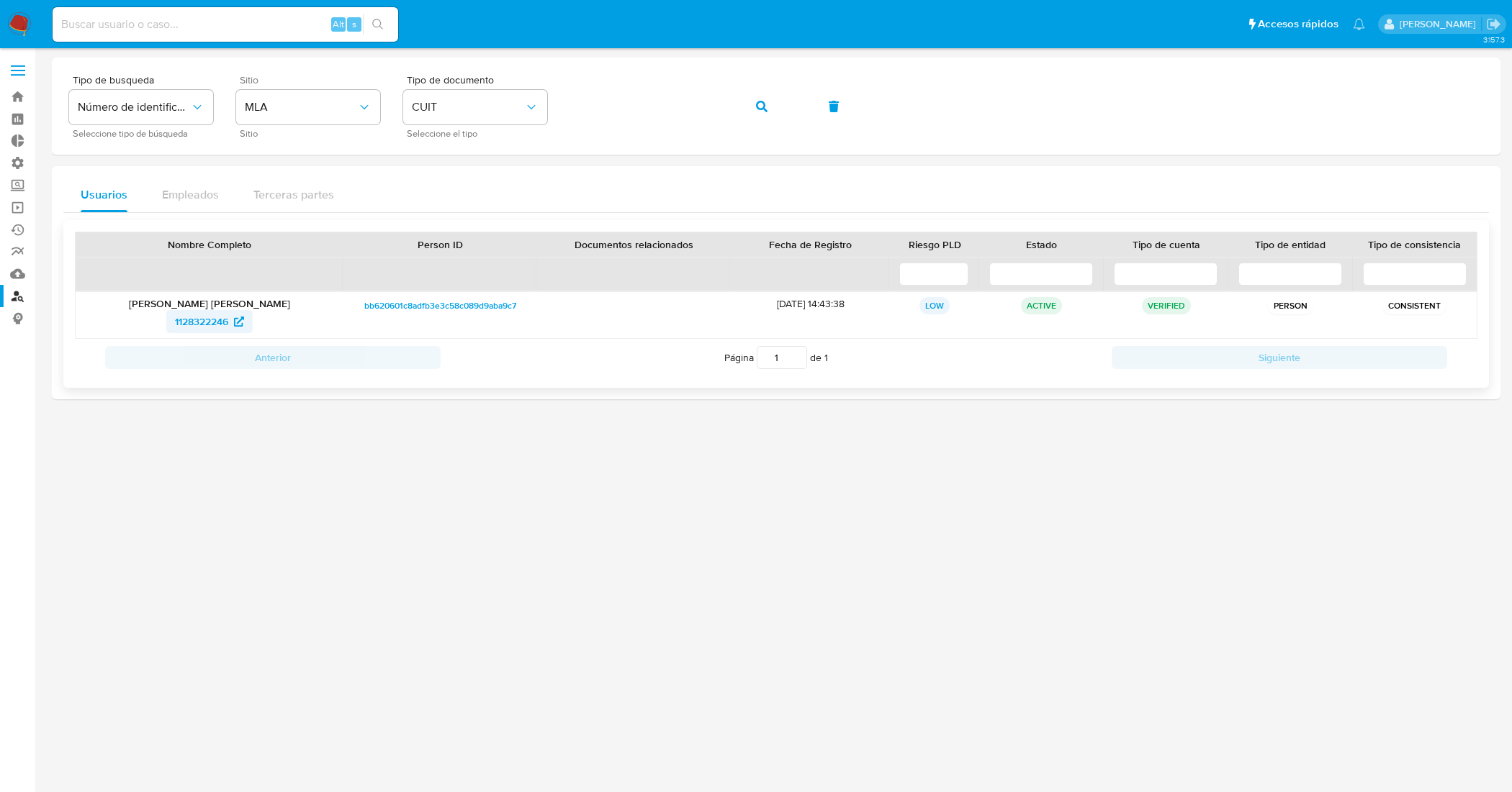
click at [198, 326] on span "1128322246" at bounding box center [202, 321] width 54 height 23
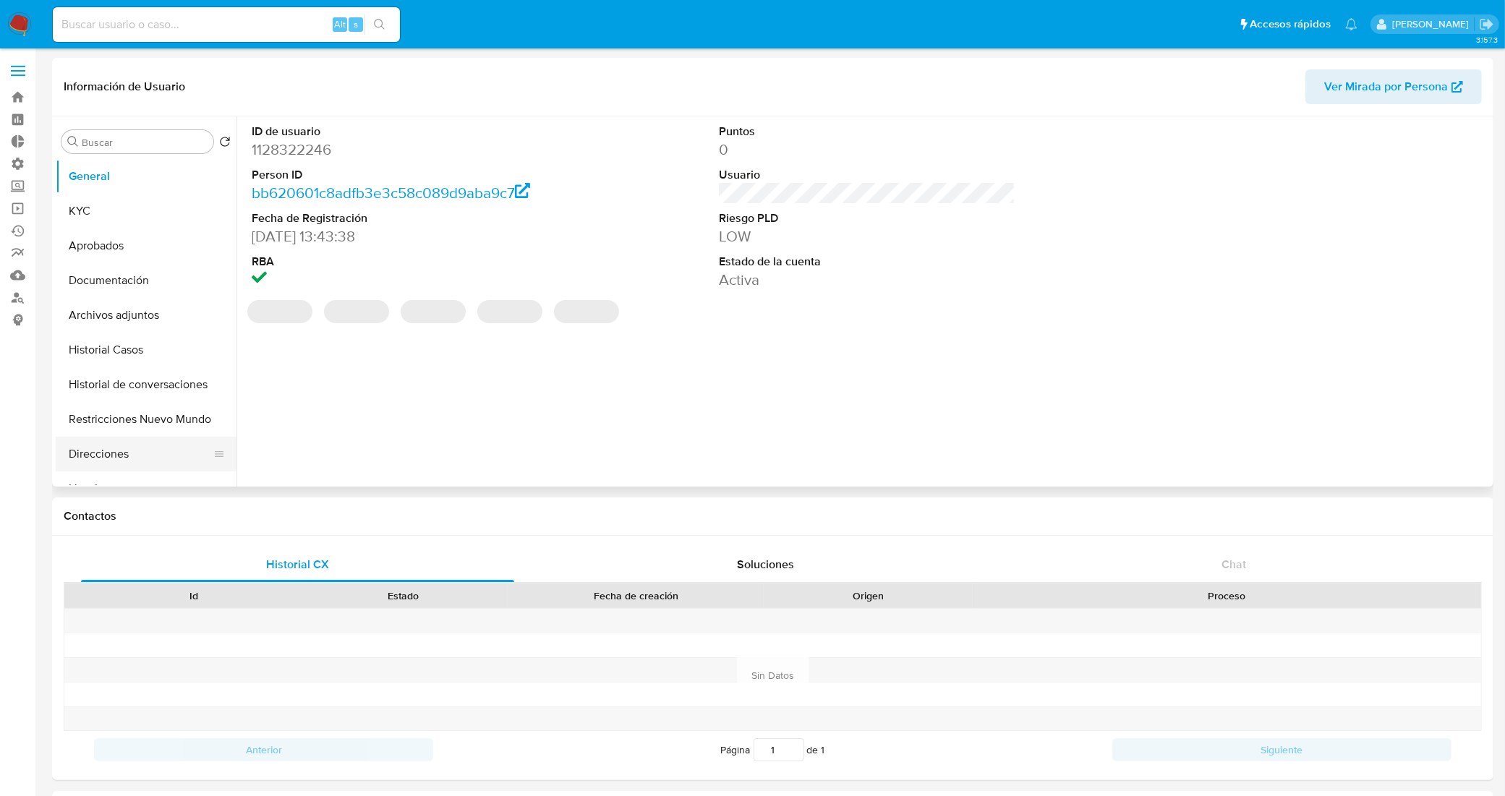
select select "10"
click at [111, 454] on button "Direcciones" at bounding box center [140, 454] width 169 height 35
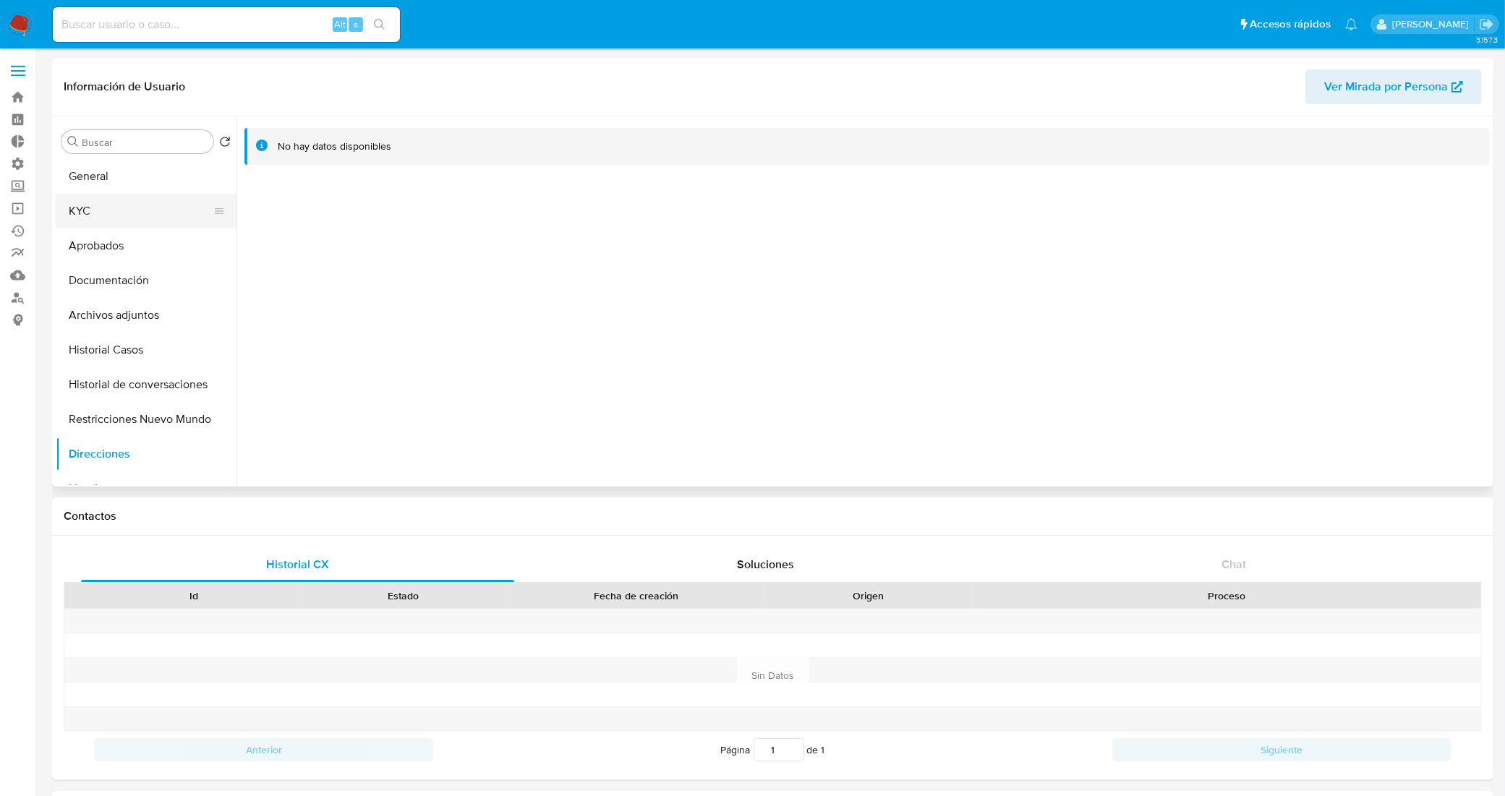
click at [100, 214] on button "KYC" at bounding box center [140, 211] width 169 height 35
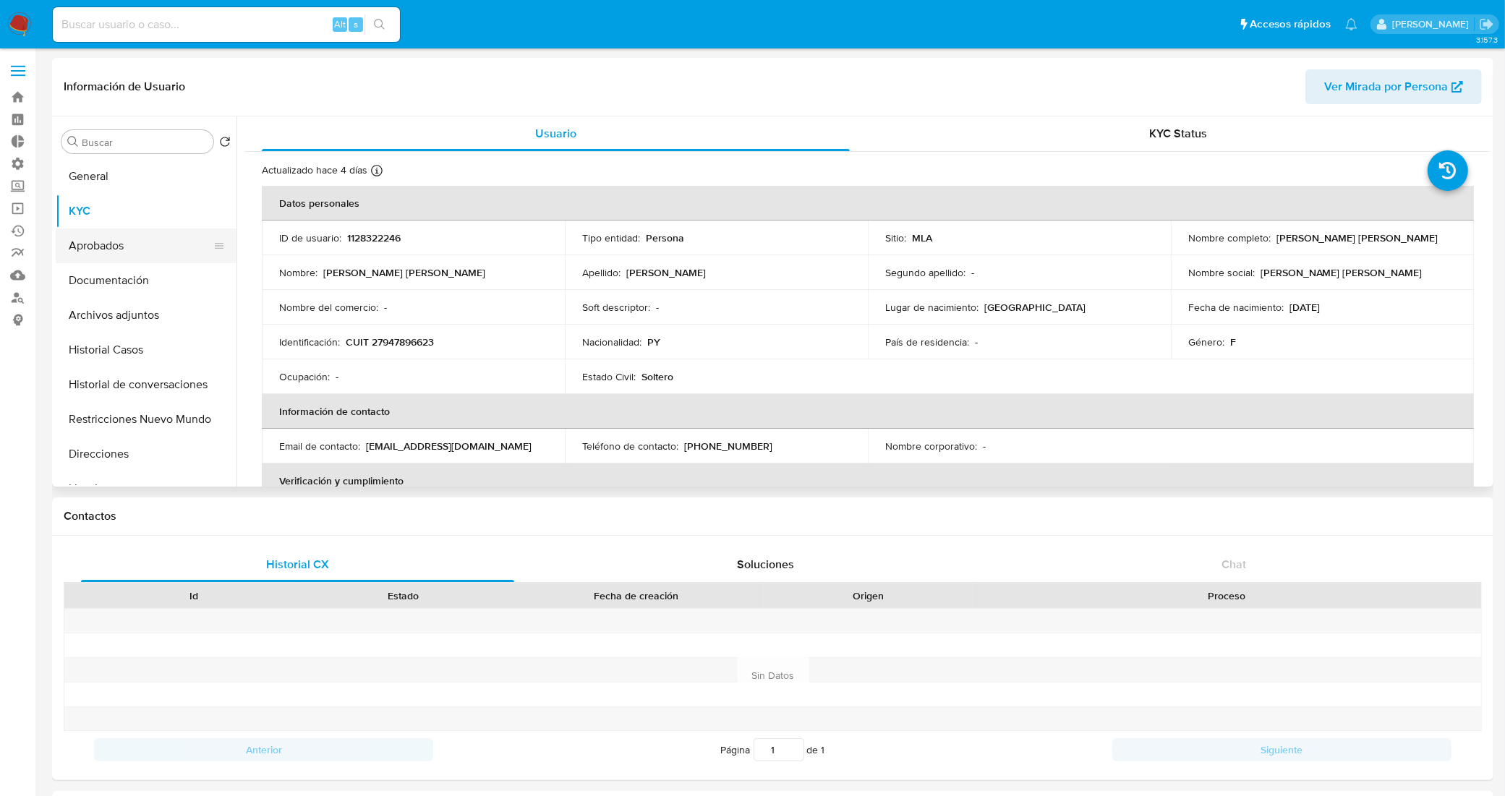
click at [140, 237] on button "Aprobados" at bounding box center [140, 246] width 169 height 35
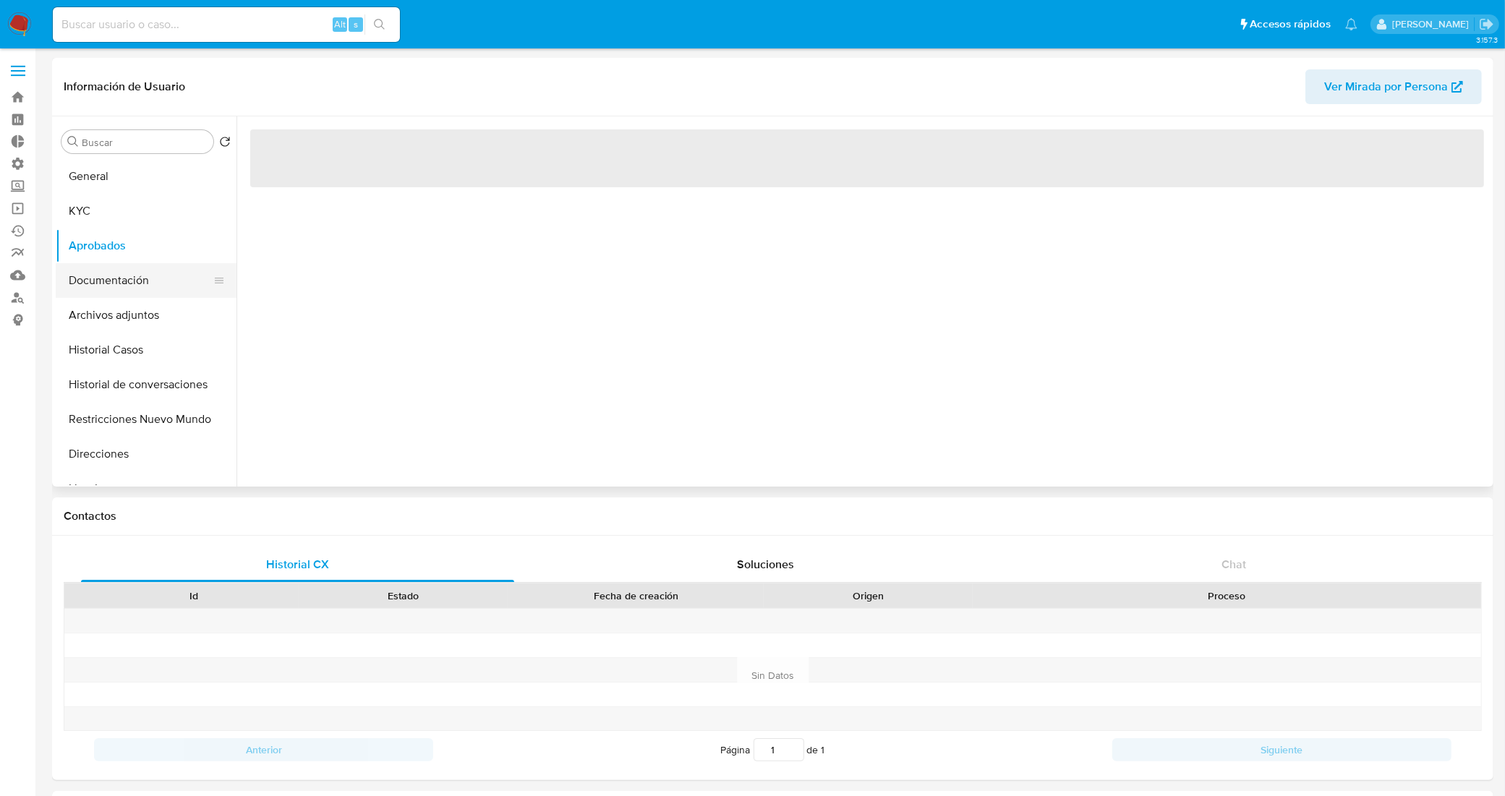
click at [125, 286] on button "Documentación" at bounding box center [140, 280] width 169 height 35
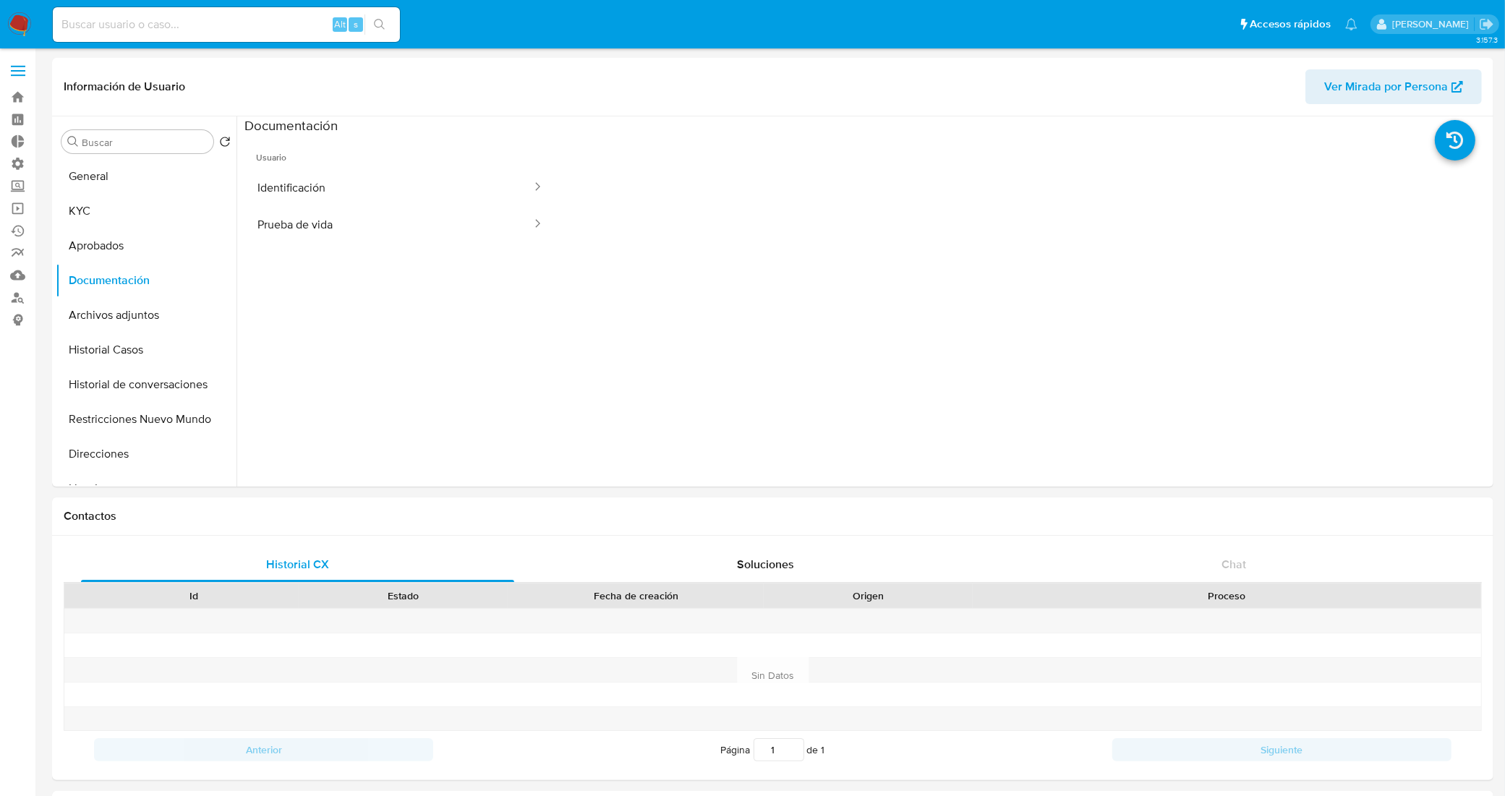
click at [401, 192] on button "Identificación" at bounding box center [388, 187] width 289 height 37
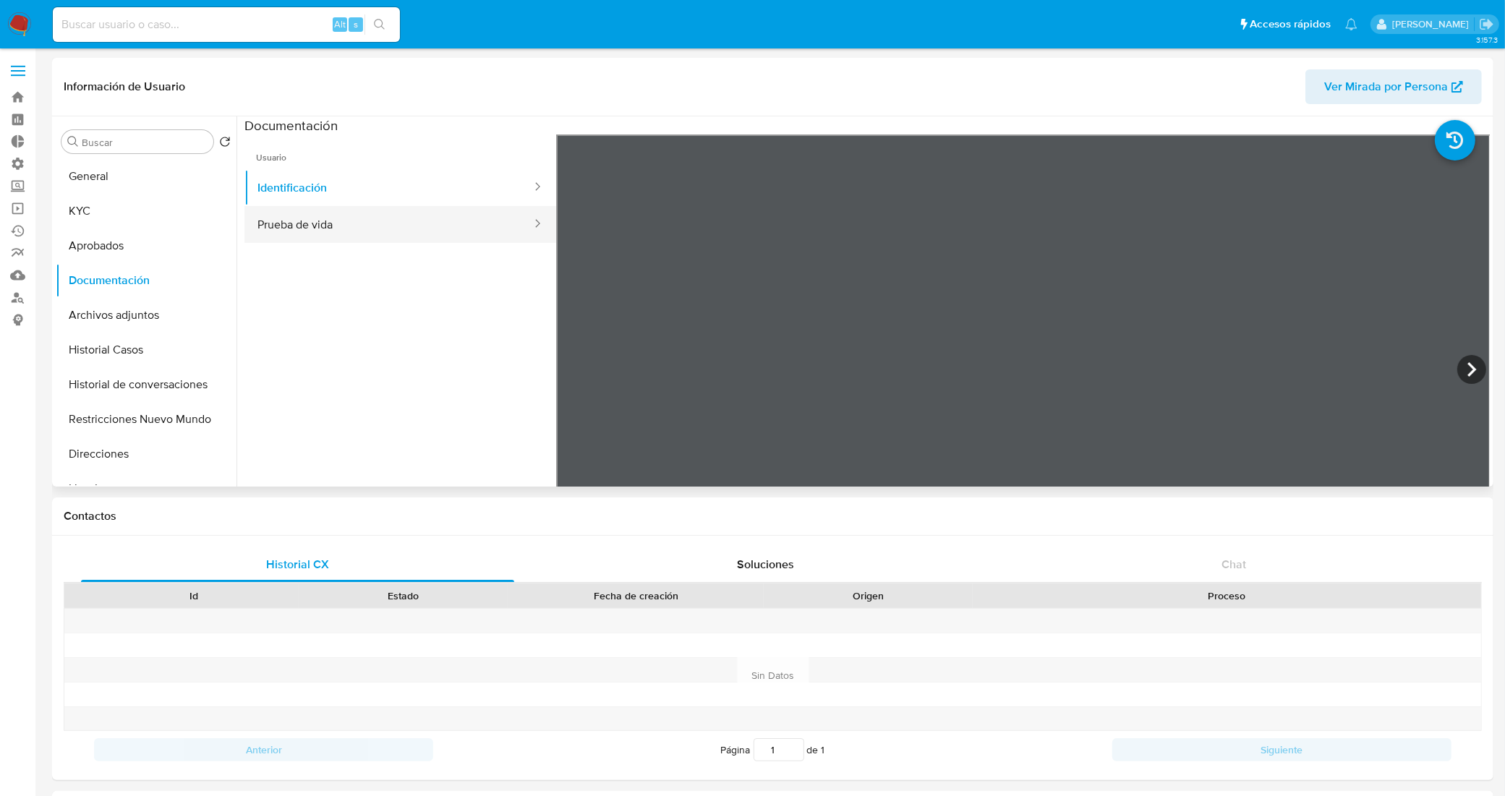
click at [279, 222] on button "Prueba de vida" at bounding box center [388, 224] width 289 height 37
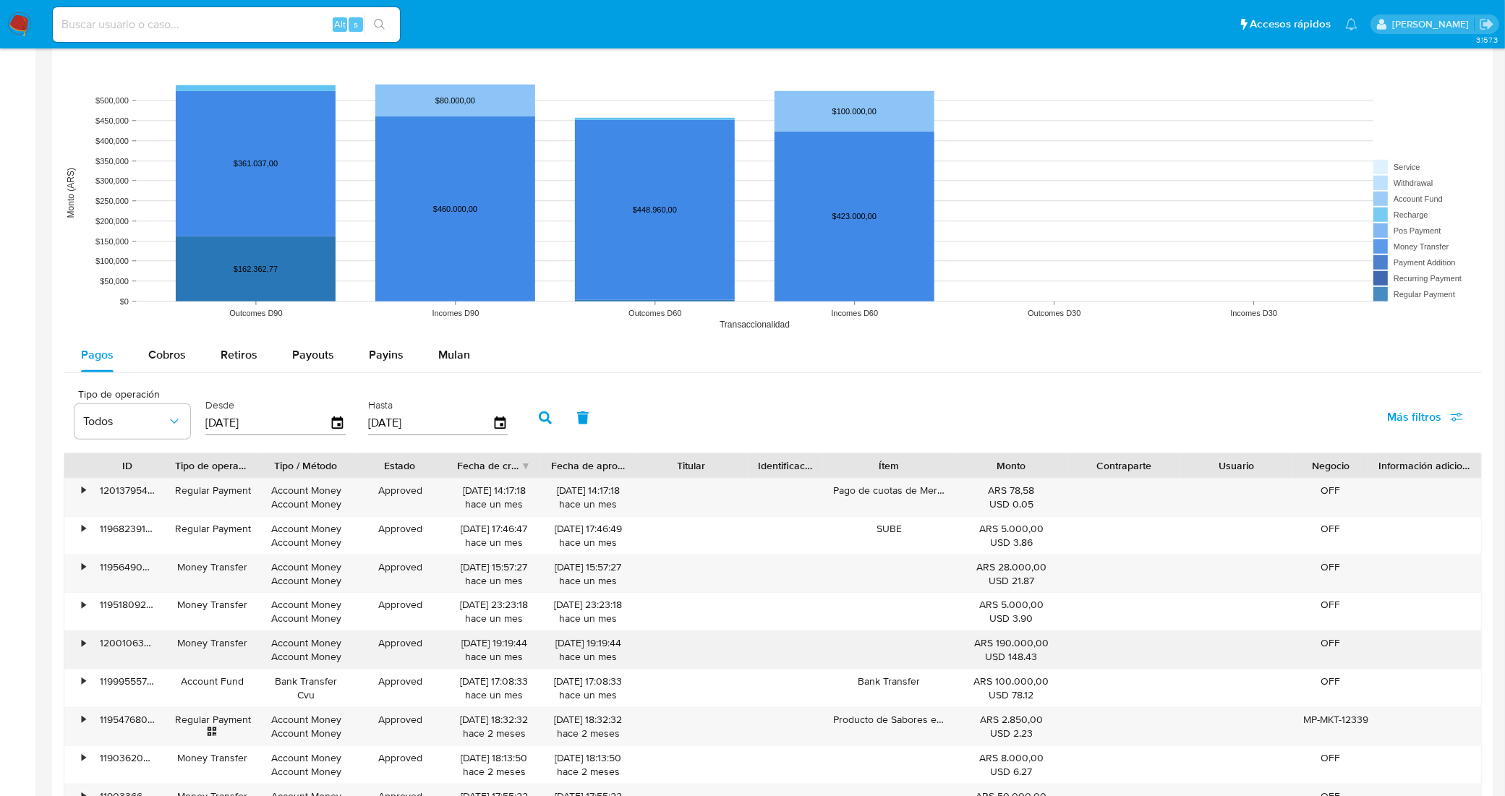
scroll to position [1175, 0]
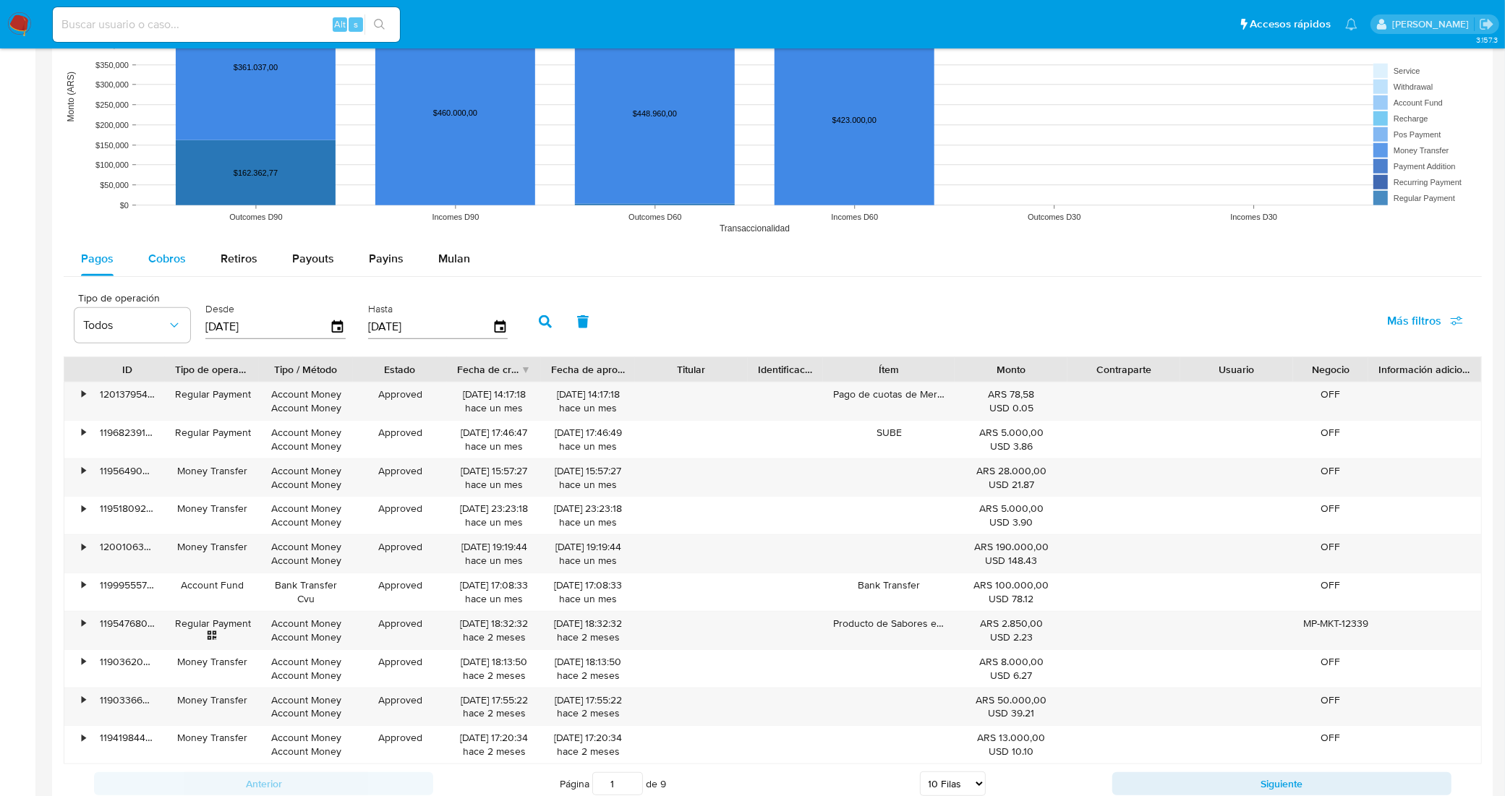
click at [175, 269] on div "Cobros" at bounding box center [167, 259] width 38 height 35
select select "10"
click at [235, 258] on span "Retiros" at bounding box center [239, 258] width 37 height 17
select select "10"
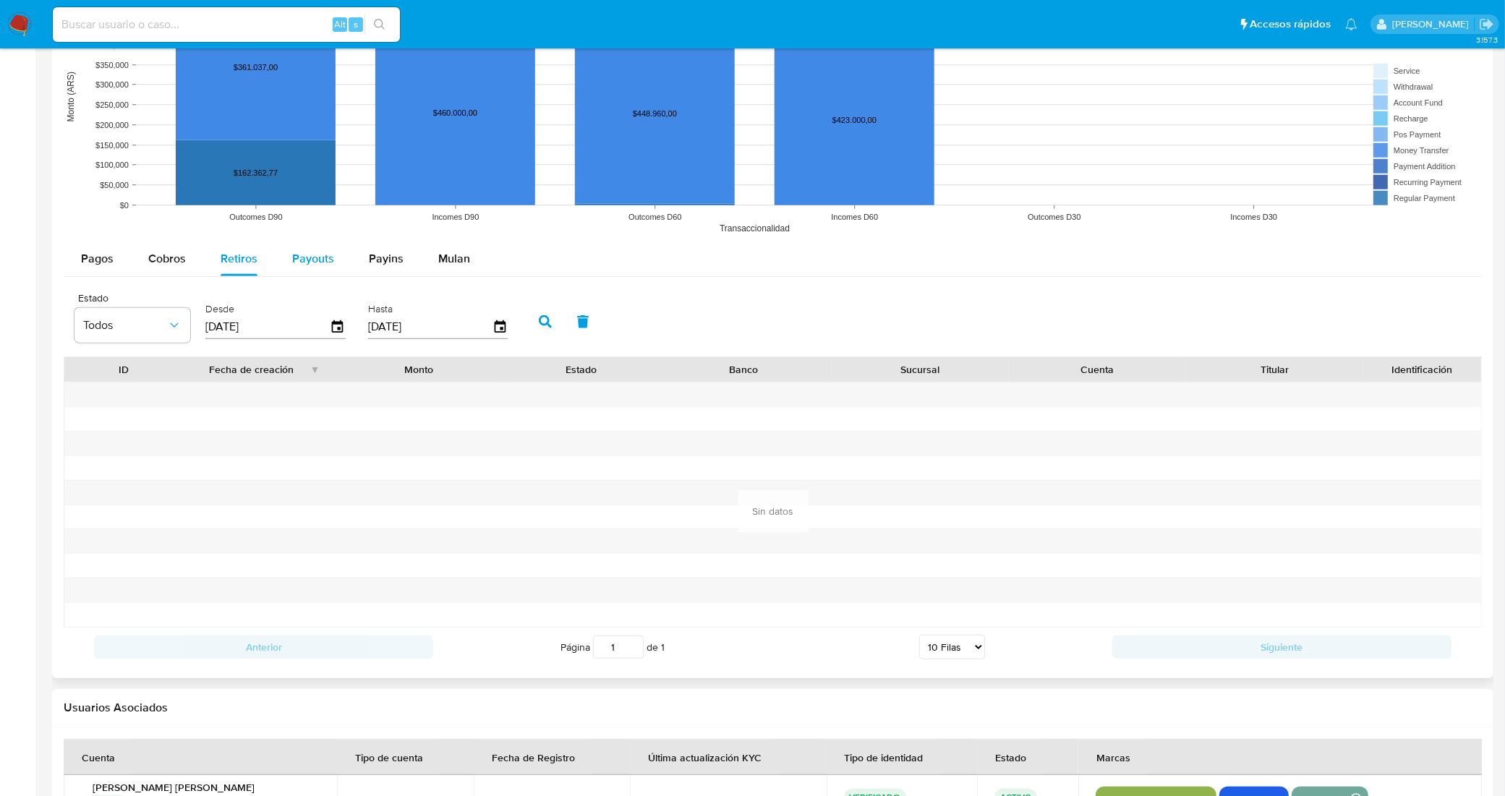
click at [292, 254] on span "Payouts" at bounding box center [313, 258] width 42 height 17
select select "10"
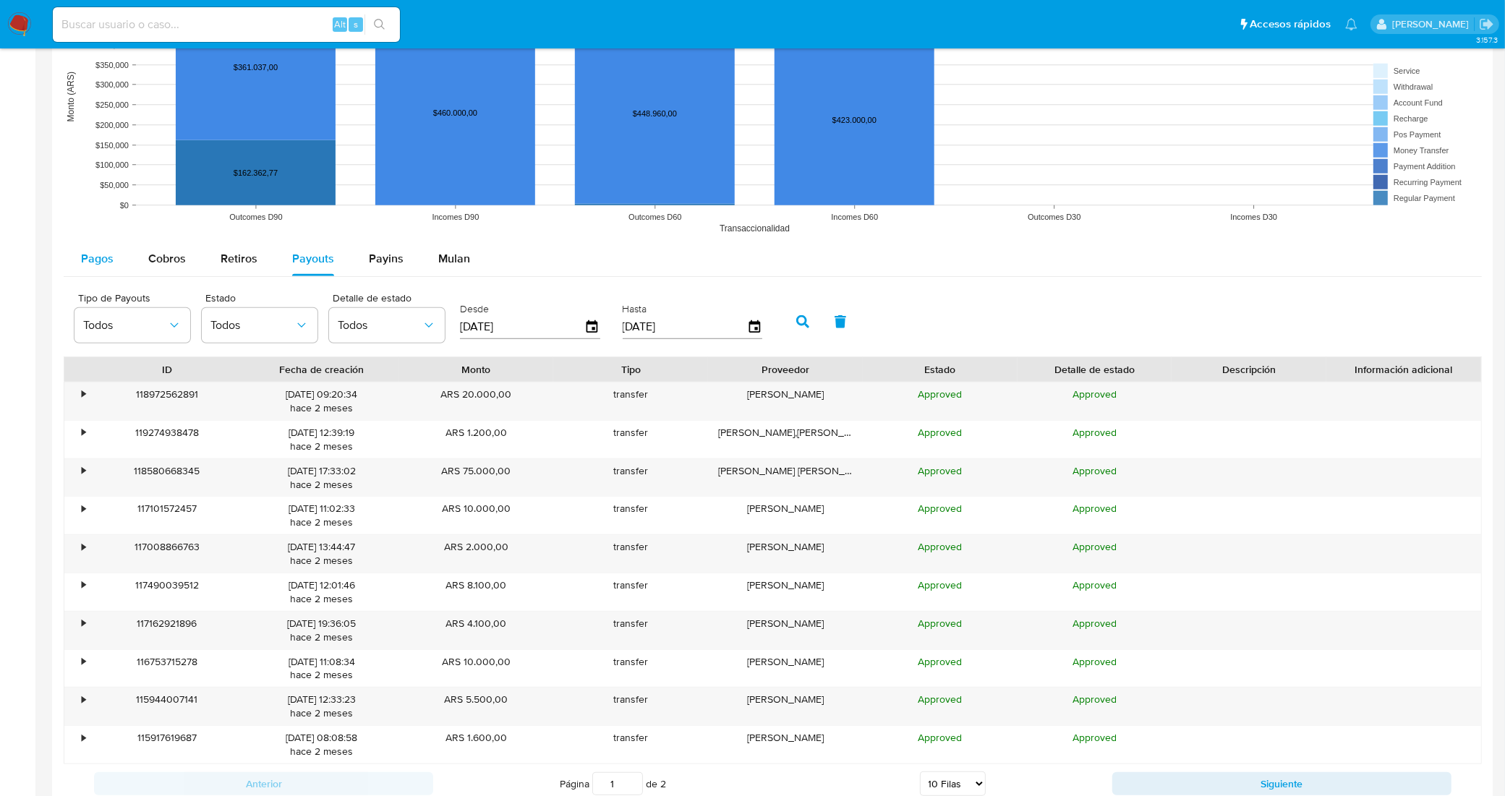
click at [90, 257] on span "Pagos" at bounding box center [97, 258] width 33 height 17
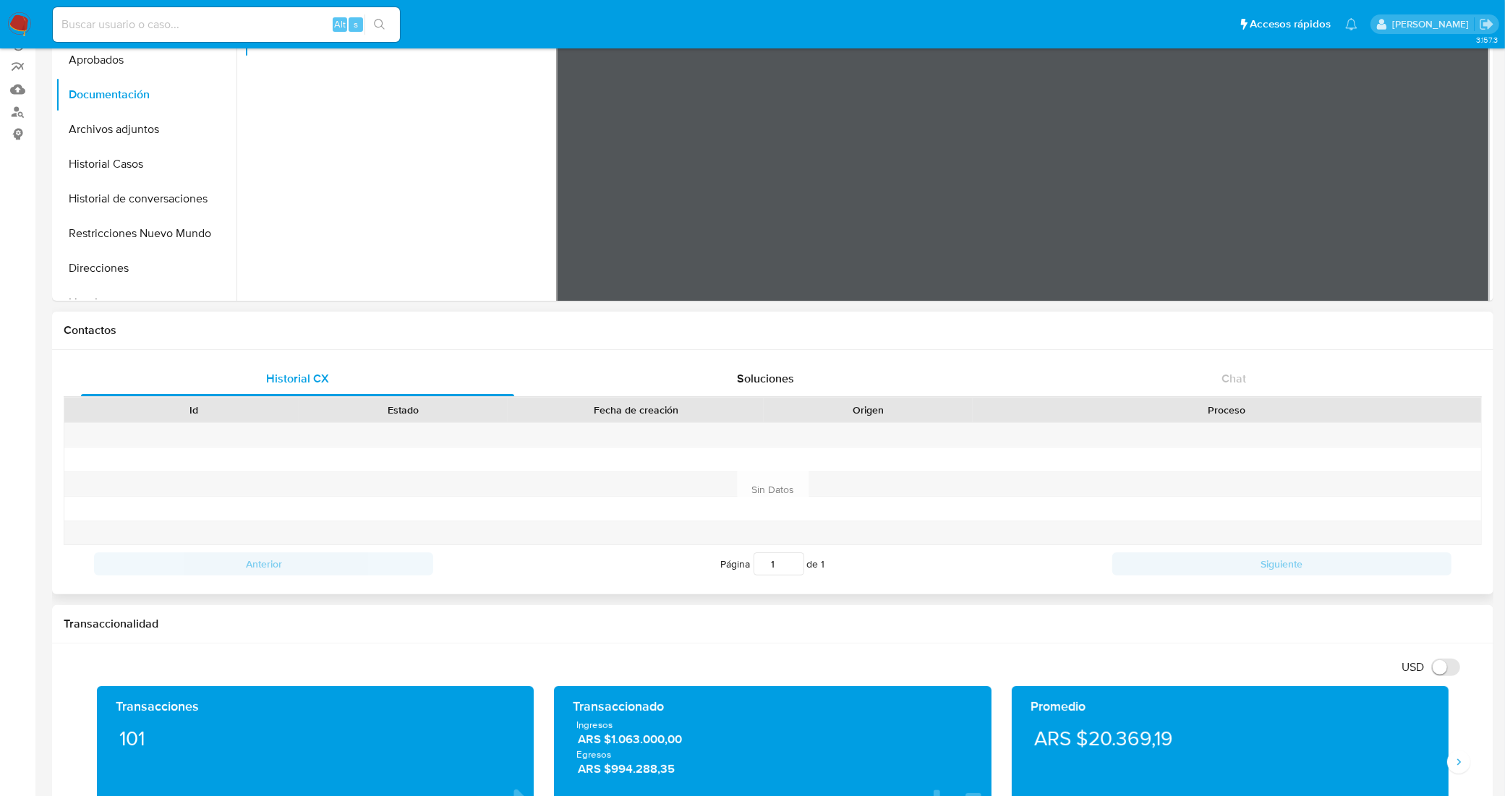
scroll to position [0, 0]
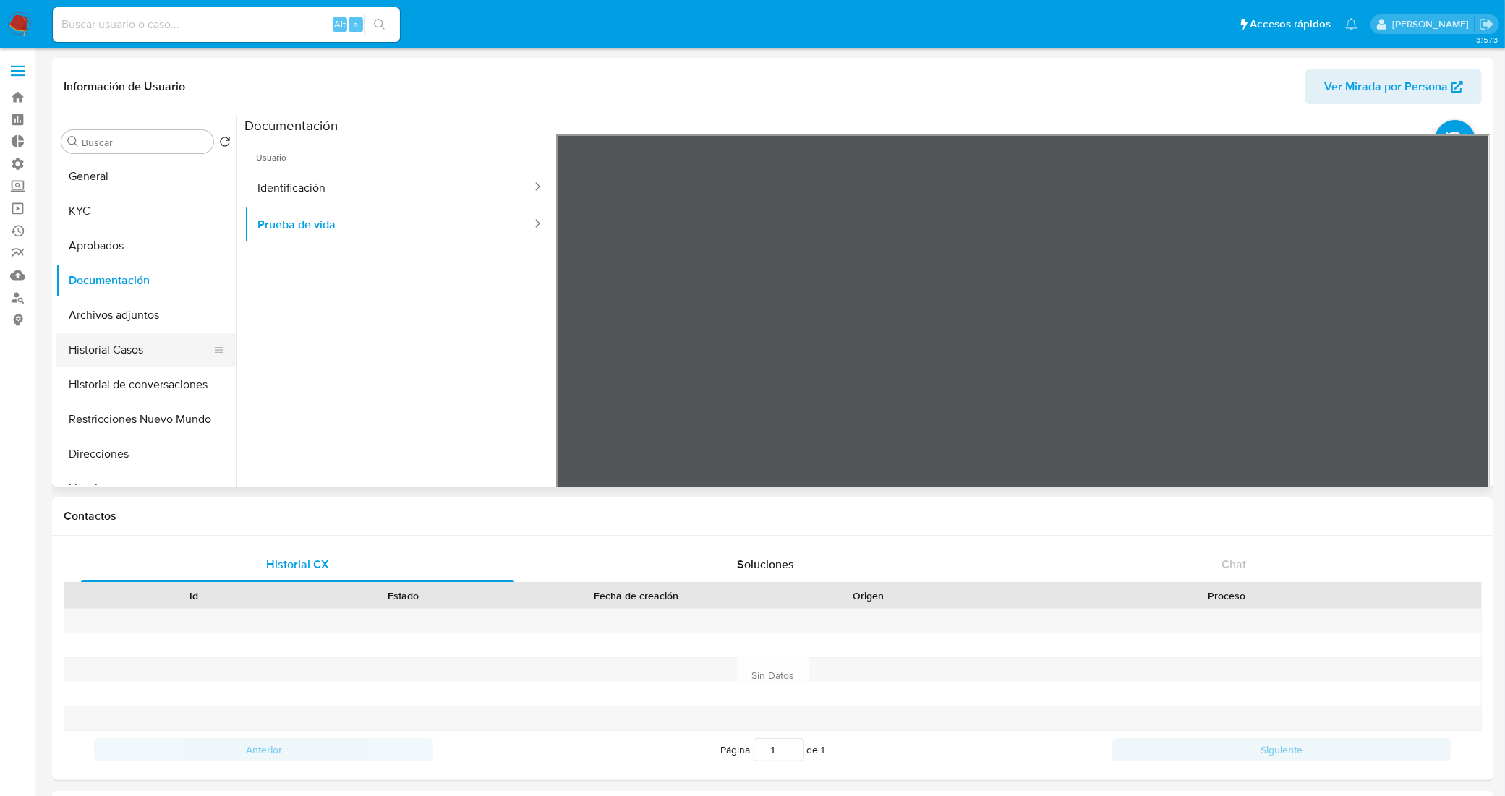
click at [122, 347] on button "Historial Casos" at bounding box center [140, 350] width 169 height 35
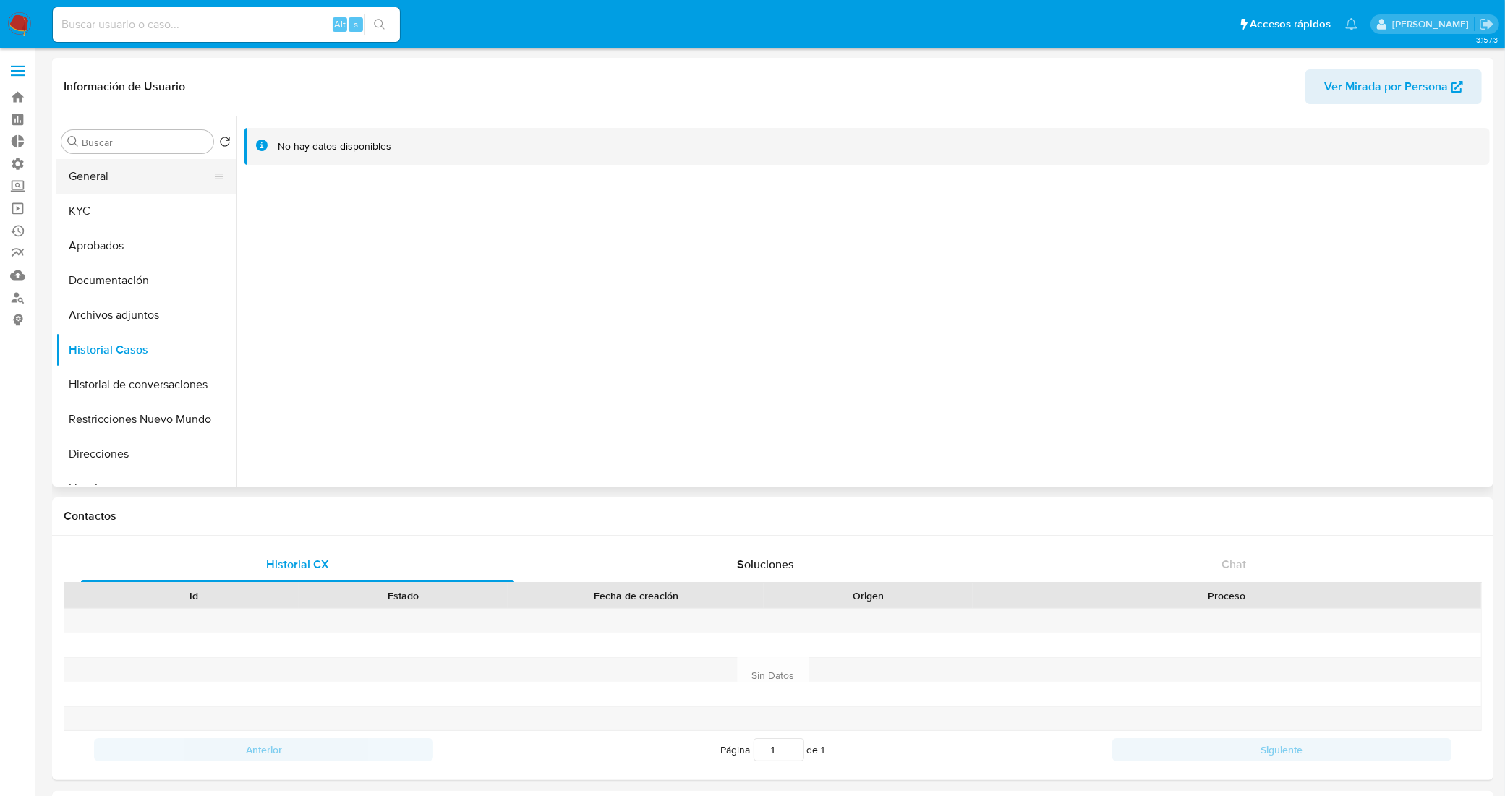
click at [91, 176] on button "General" at bounding box center [140, 176] width 169 height 35
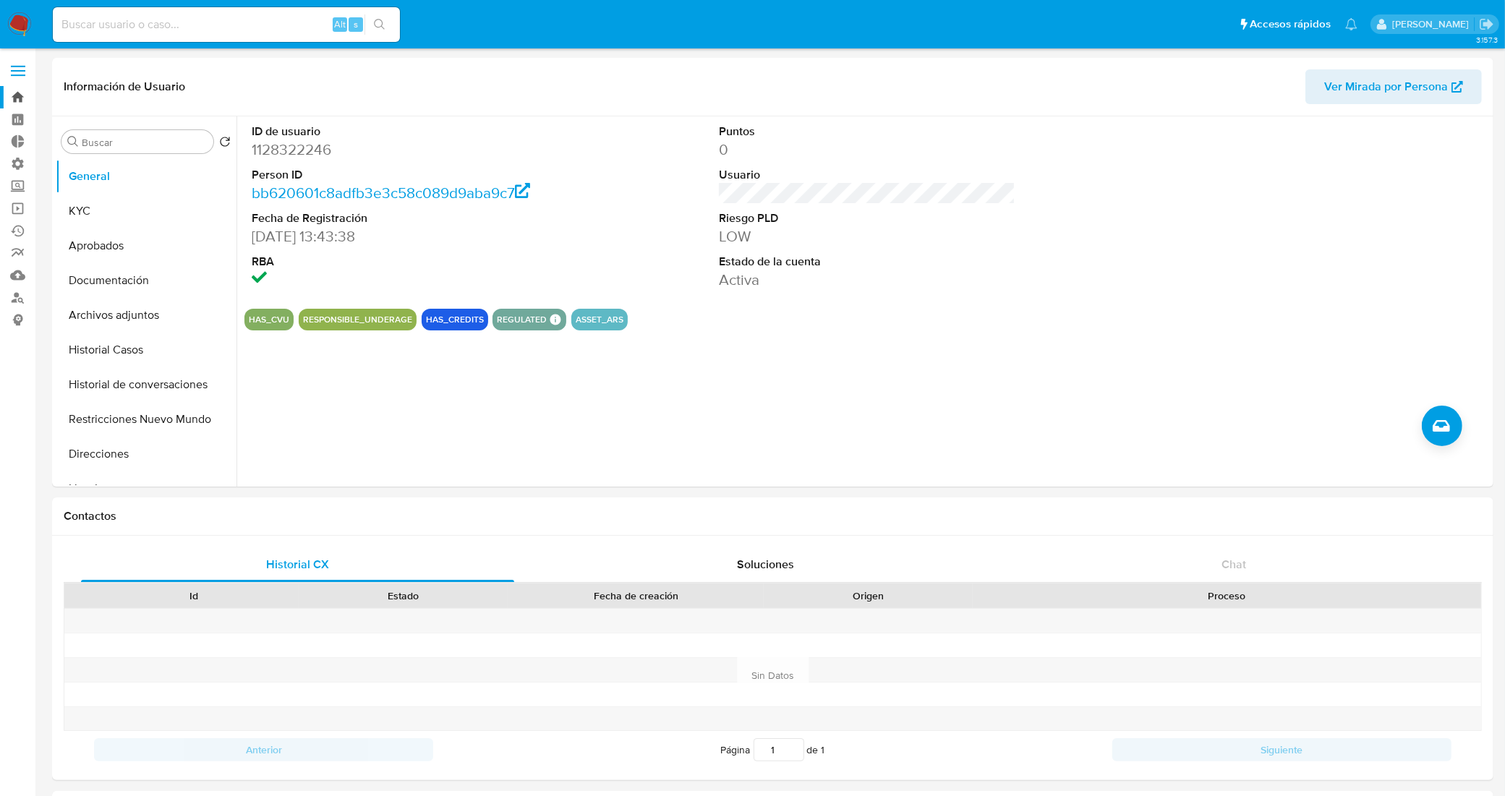
click at [17, 95] on link "Bandeja" at bounding box center [86, 97] width 172 height 22
